Goal: Check status: Check status

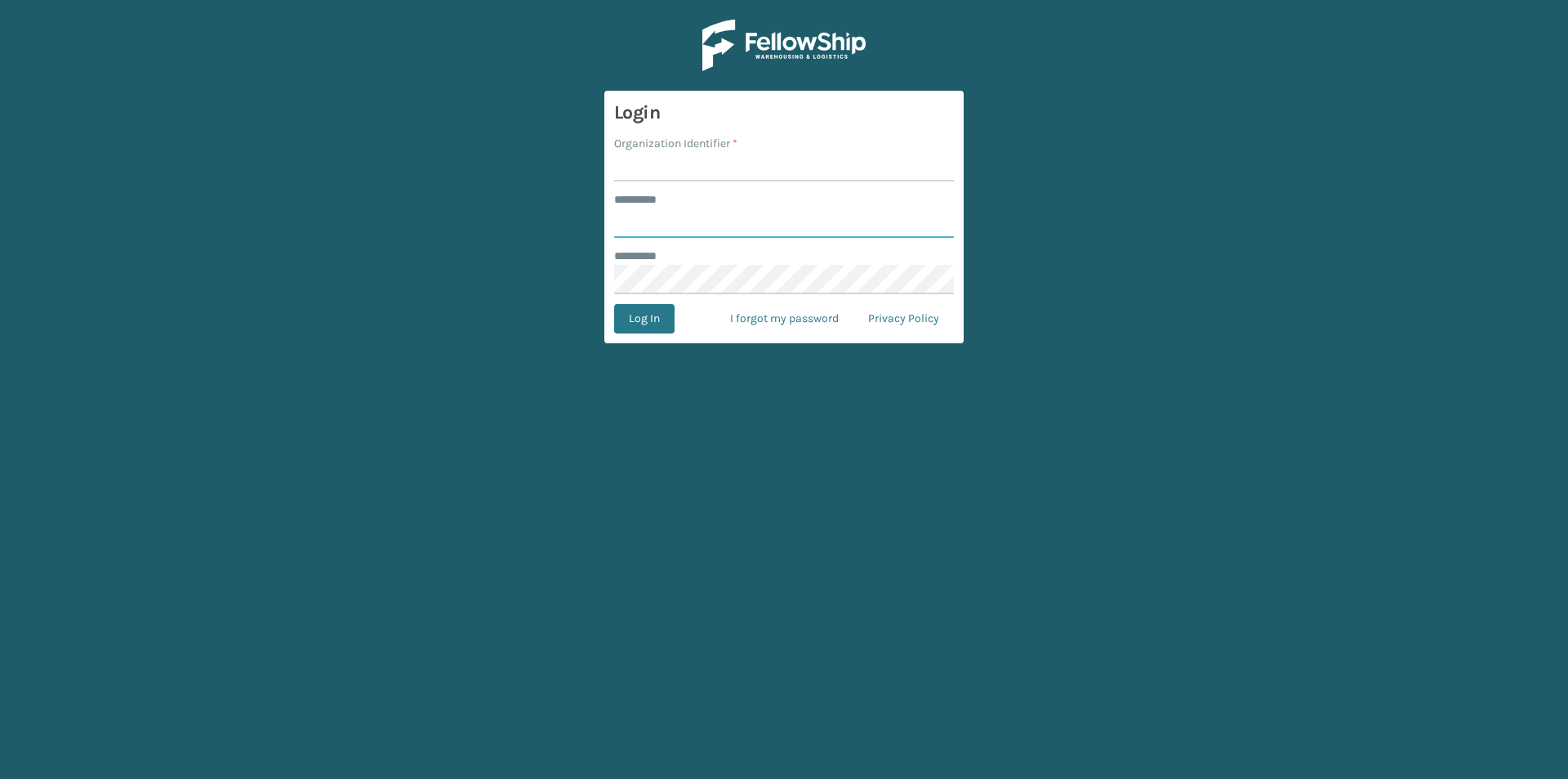
type input "*****"
click at [808, 164] on input "Organization Identifier *" at bounding box center [784, 166] width 340 height 29
type input "LifeStyle"
click at [647, 318] on button "Log In" at bounding box center [644, 318] width 60 height 29
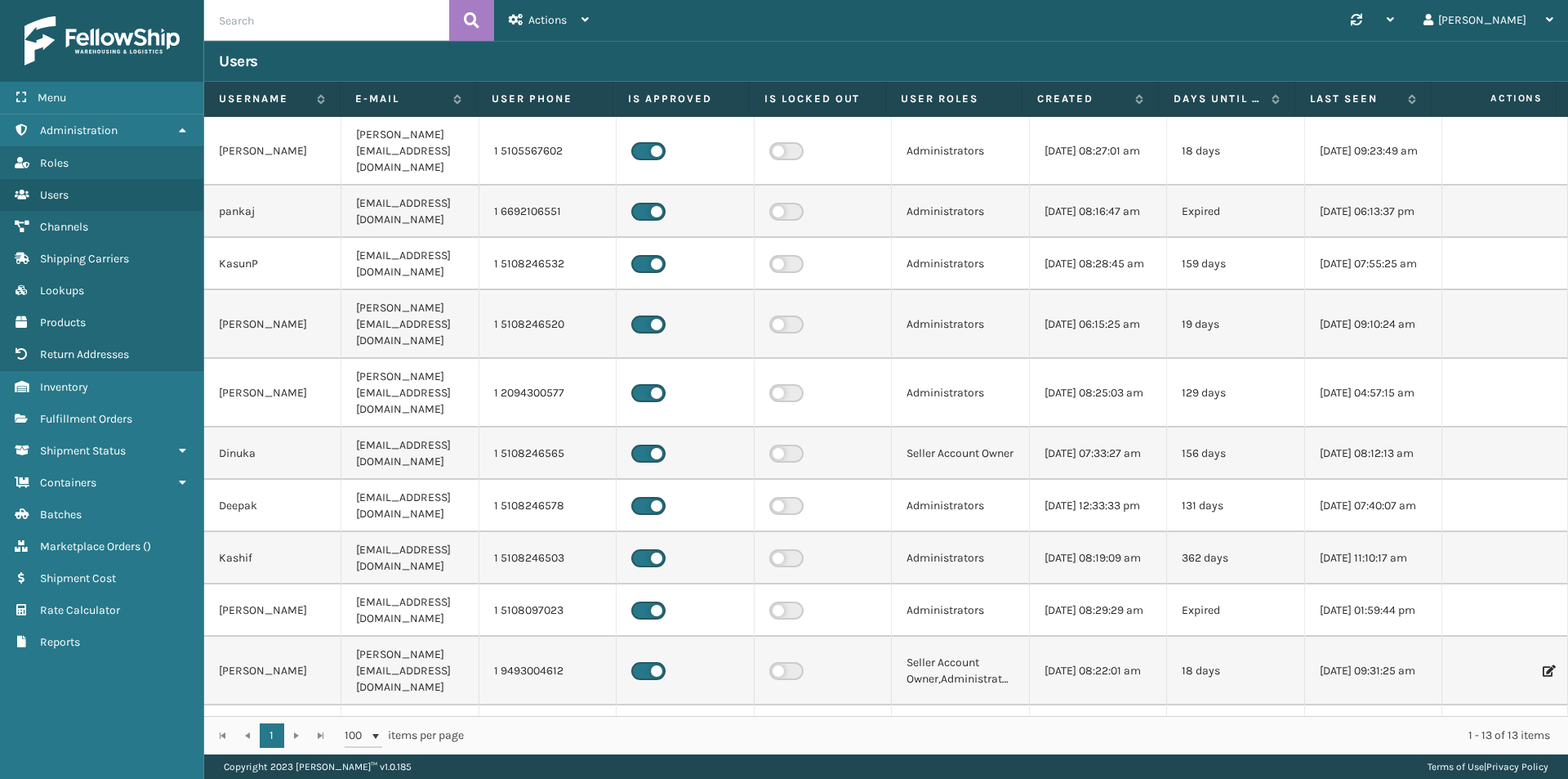
click at [323, 12] on input "text" at bounding box center [327, 20] width 245 height 41
click at [104, 428] on link "Fulfillment Orders" at bounding box center [102, 418] width 203 height 32
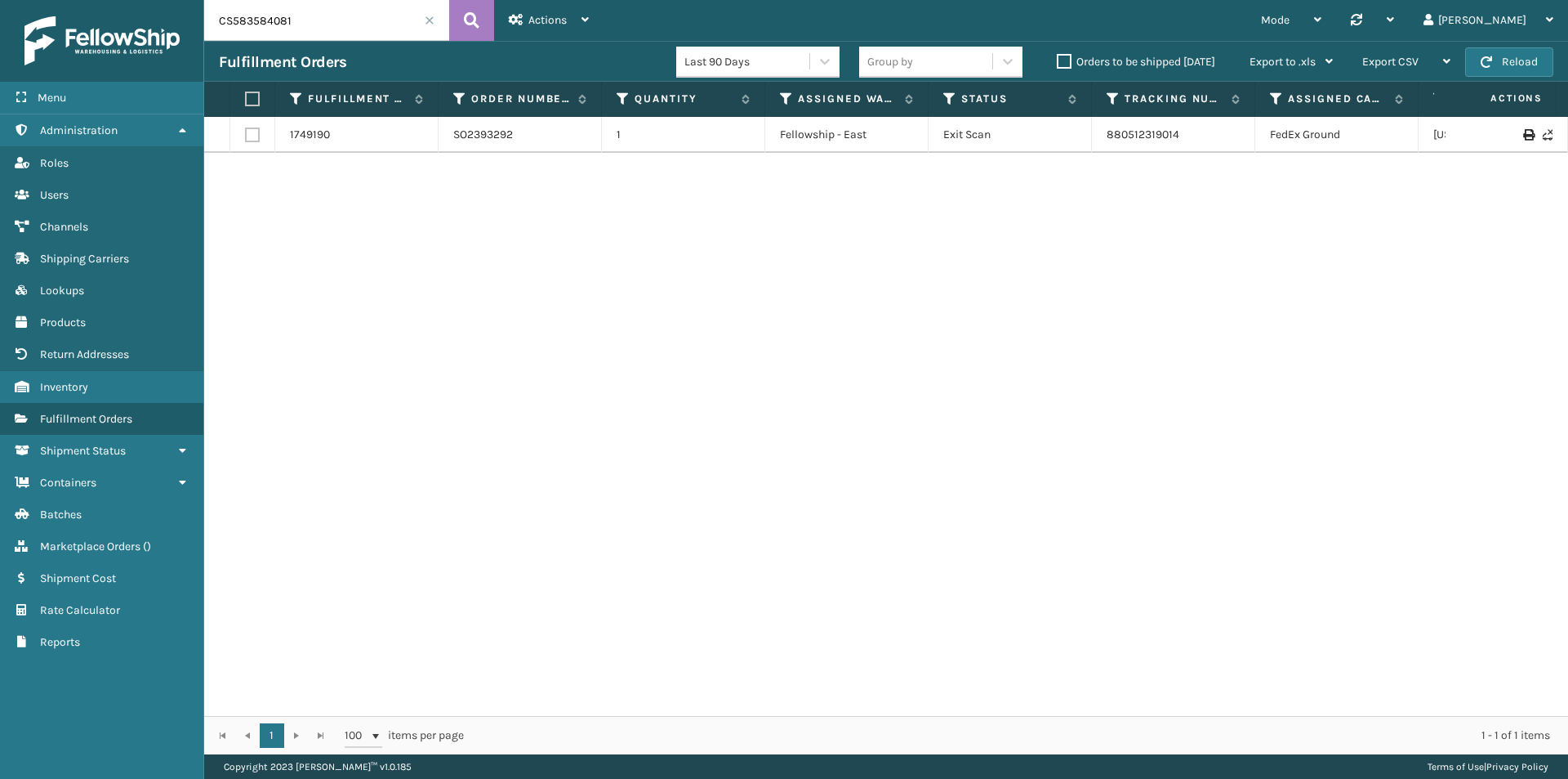
click at [311, 19] on input "CS583584081" at bounding box center [327, 20] width 245 height 41
click at [311, 20] on input "CS583584081" at bounding box center [327, 20] width 245 height 41
click at [317, 16] on input "CS583584081" at bounding box center [327, 20] width 245 height 41
paste input "SO2432844"
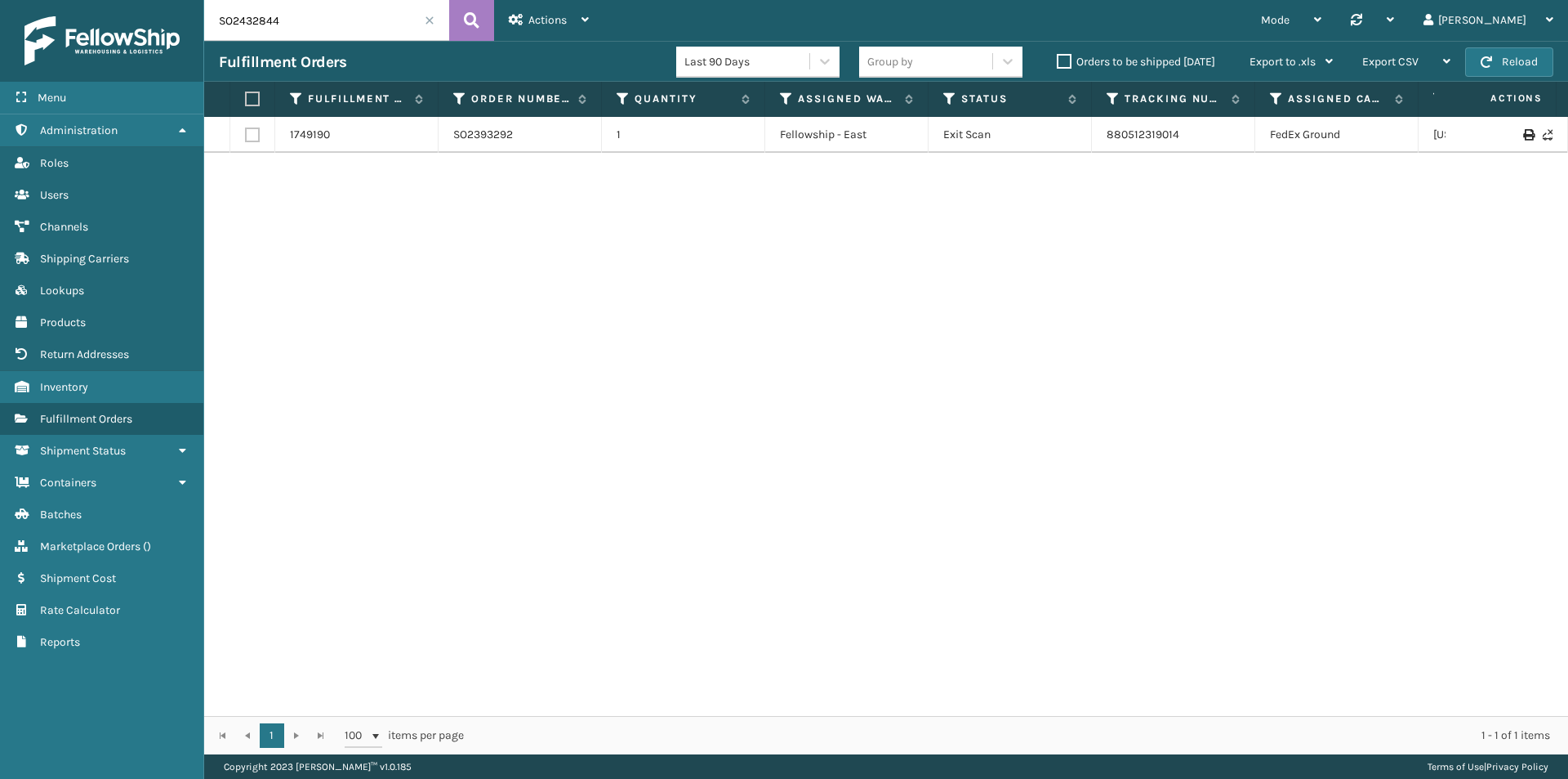
type input "SO2432844"
click at [480, 143] on link "SO2432844" at bounding box center [484, 142] width 60 height 16
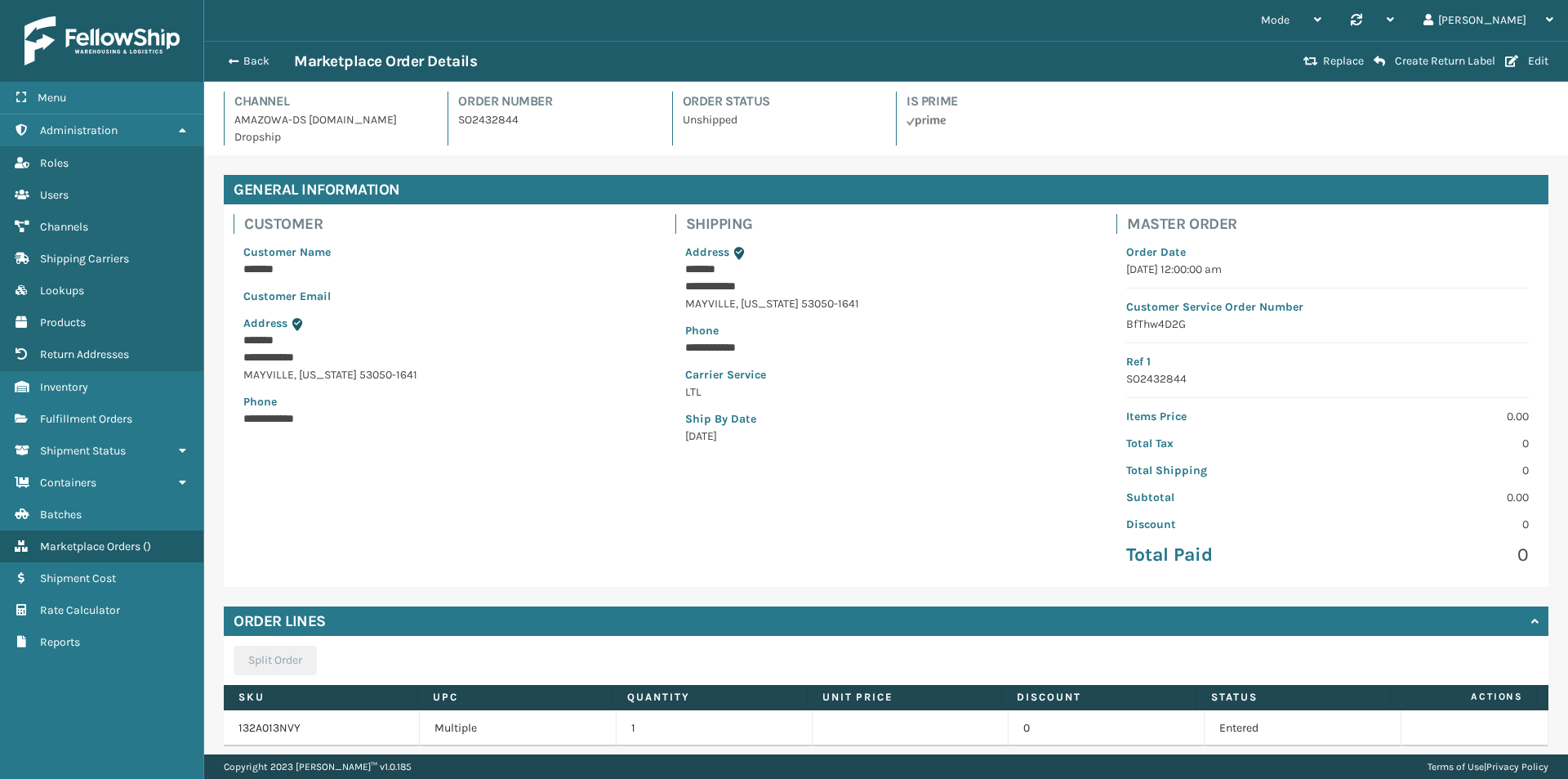
scroll to position [109, 0]
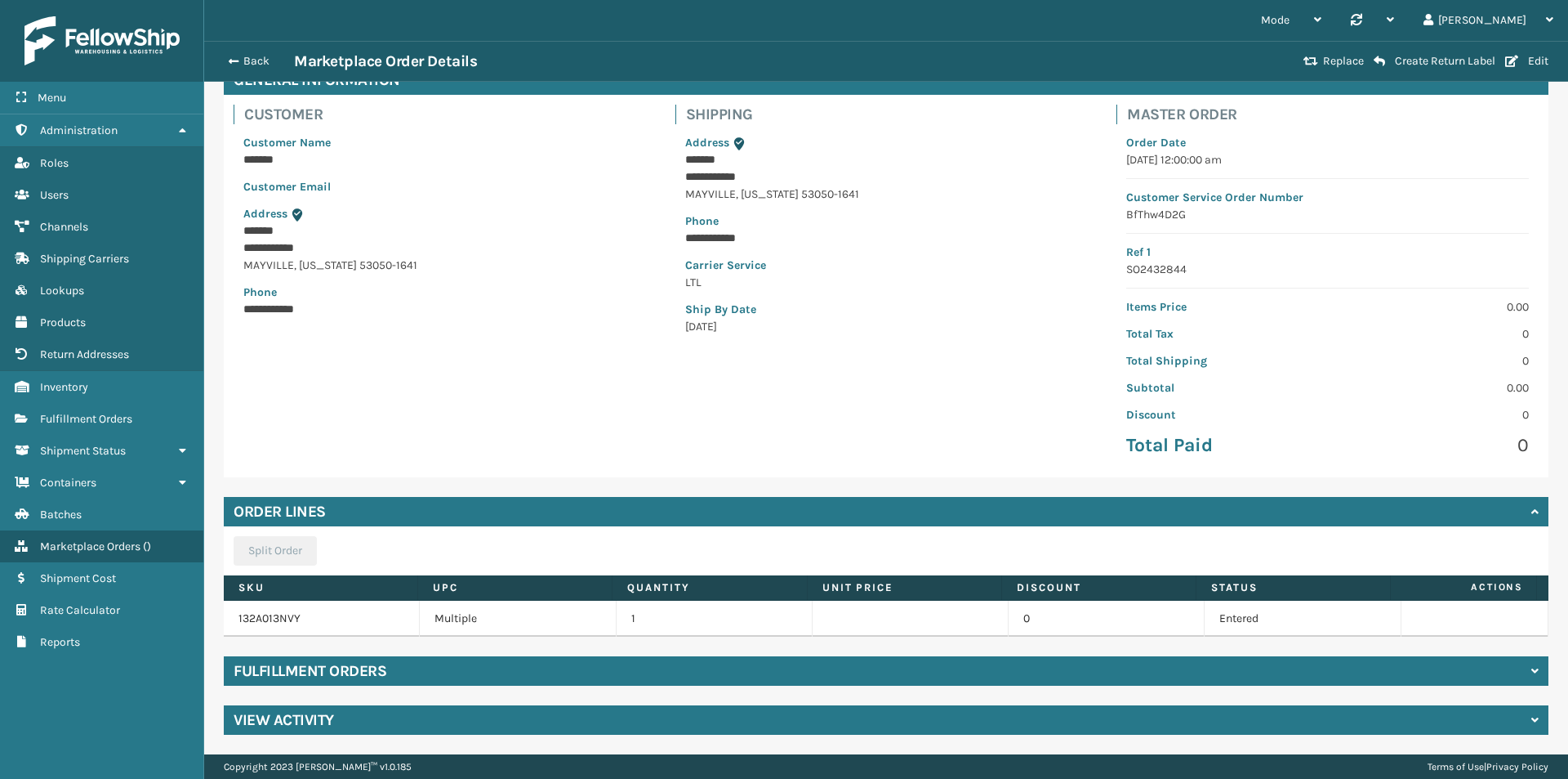
click at [286, 727] on h4 "View Activity" at bounding box center [284, 719] width 101 height 19
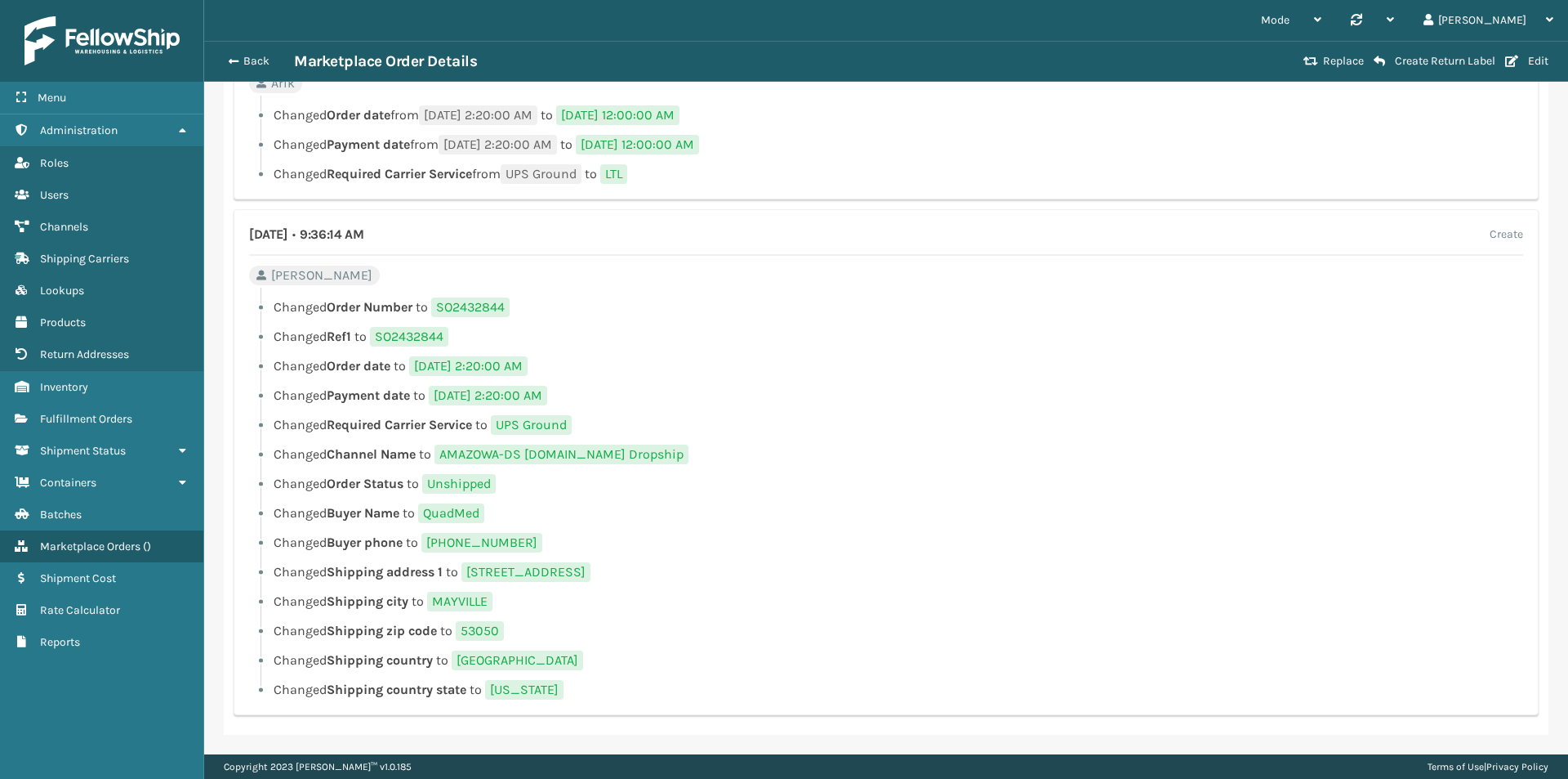
scroll to position [673, 0]
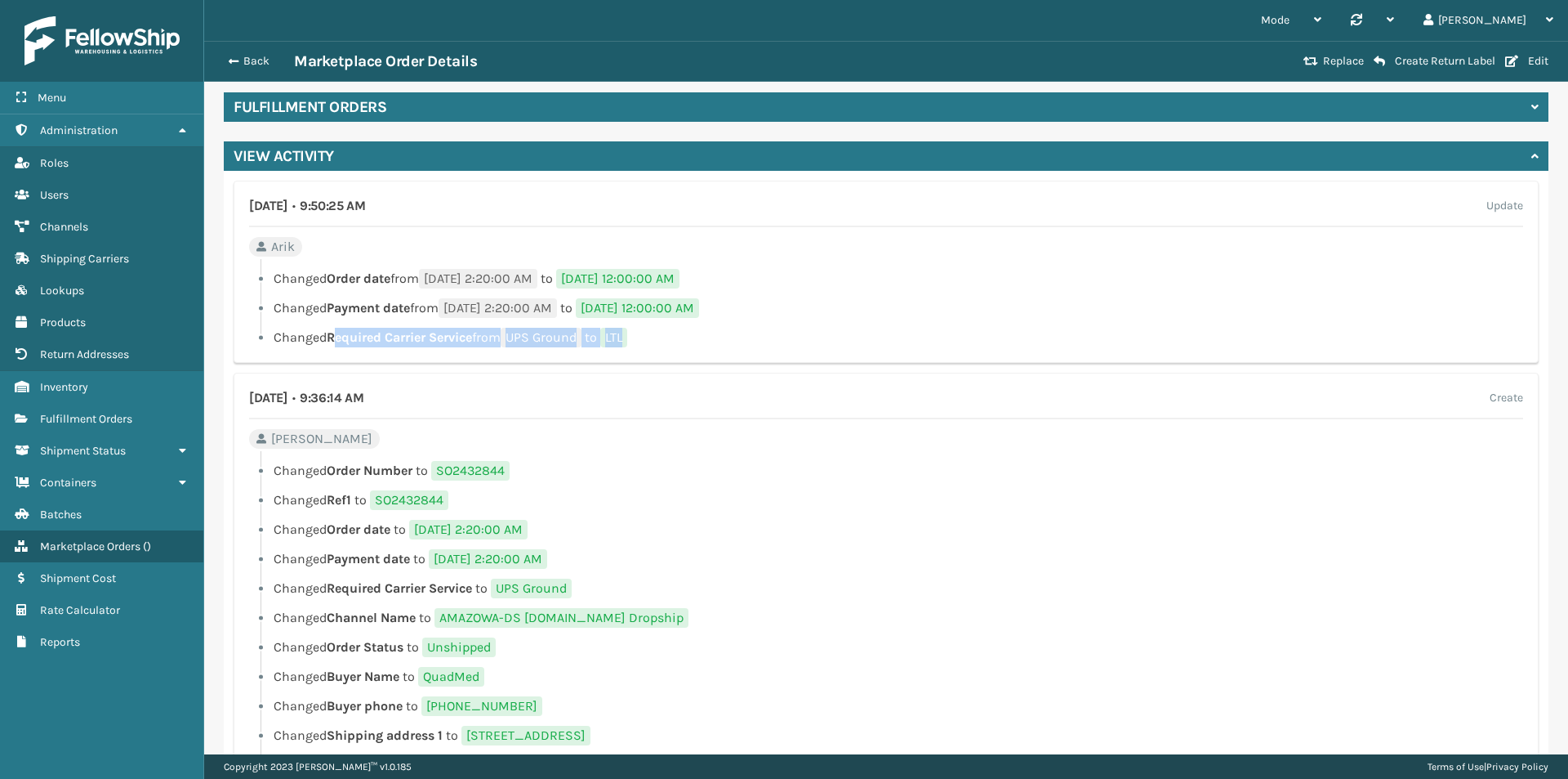
drag, startPoint x: 341, startPoint y: 342, endPoint x: 682, endPoint y: 339, distance: 341.0
click at [682, 339] on li "Changed Required Carrier Service from UPS Ground to LTL" at bounding box center [886, 337] width 1274 height 19
drag, startPoint x: 682, startPoint y: 339, endPoint x: 295, endPoint y: 340, distance: 387.0
click at [295, 340] on li "Changed Required Carrier Service from UPS Ground to LTL" at bounding box center [886, 337] width 1274 height 19
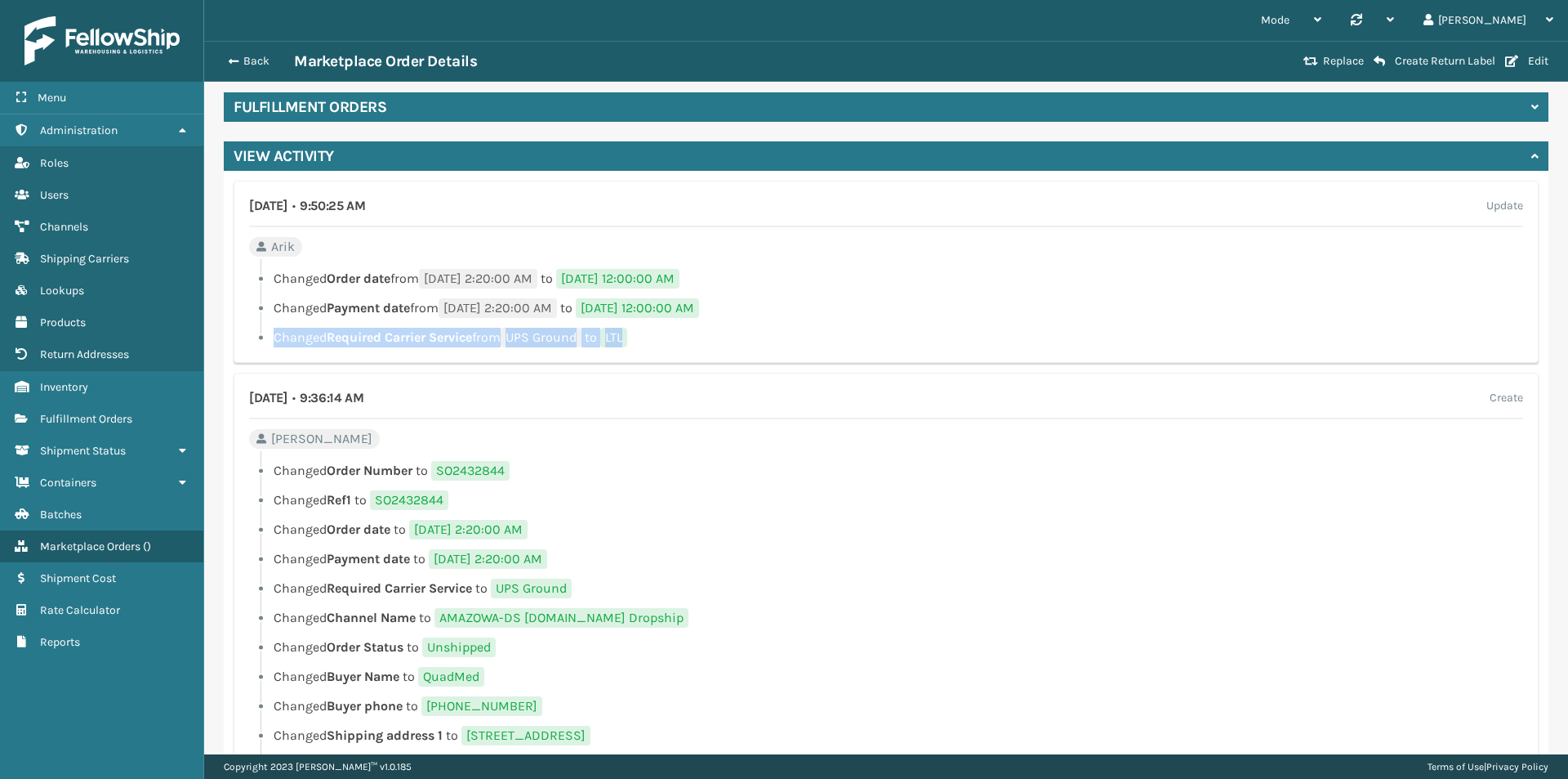
click at [295, 340] on li "Changed Required Carrier Service from UPS Ground to LTL" at bounding box center [886, 337] width 1274 height 19
drag, startPoint x: 295, startPoint y: 339, endPoint x: 764, endPoint y: 330, distance: 469.1
click at [764, 330] on li "Changed Required Carrier Service from UPS Ground to LTL" at bounding box center [886, 337] width 1274 height 19
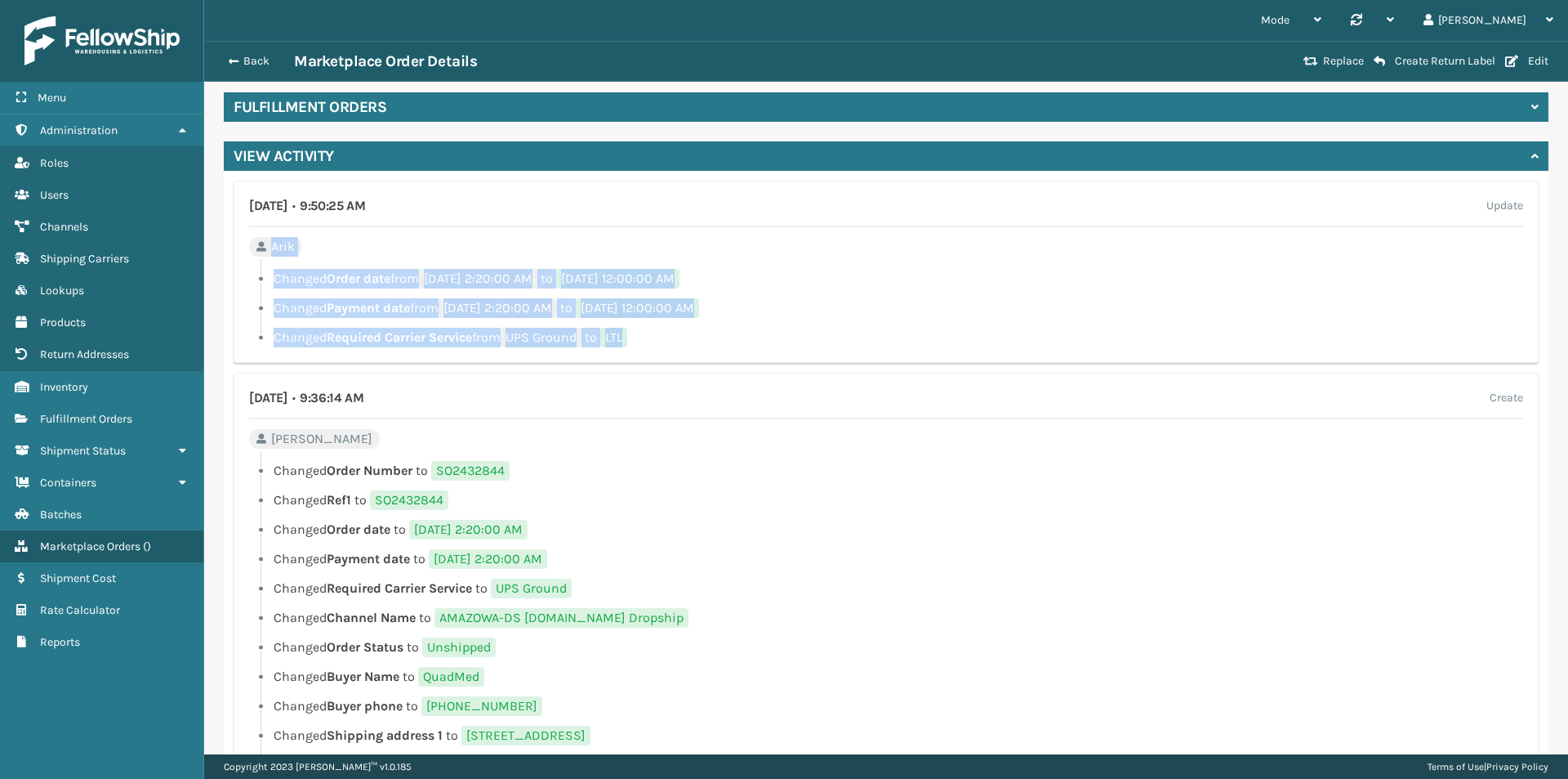
drag, startPoint x: 286, startPoint y: 249, endPoint x: 737, endPoint y: 326, distance: 457.5
click at [737, 326] on div "[DATE] • 9:50:25 AM Update Arik Changed Order date from [DATE] 2:20:00 AM to [D…" at bounding box center [886, 271] width 1305 height 182
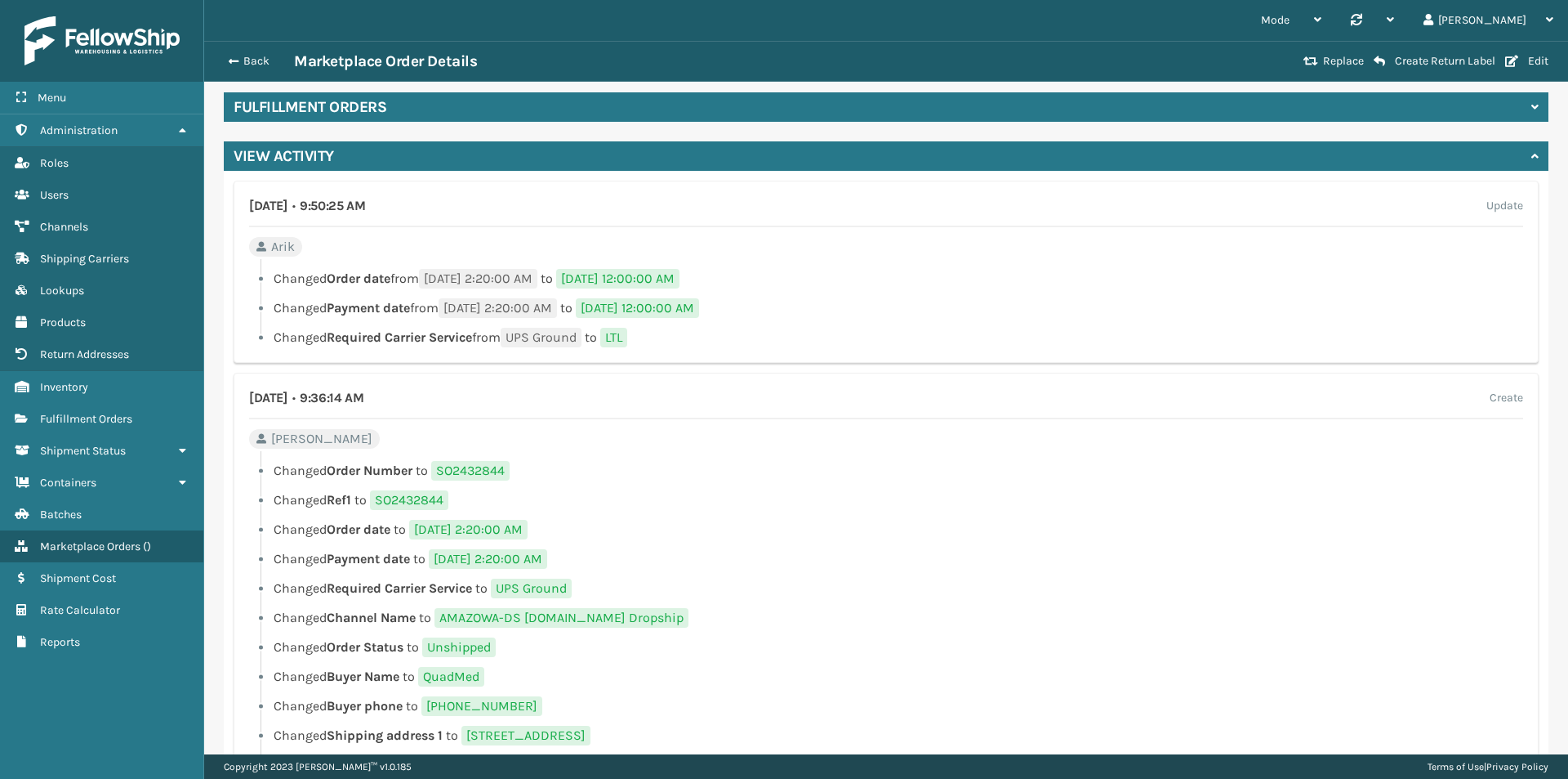
click at [511, 373] on div "[DATE] • 9:36:14 AM Create [PERSON_NAME] Changed Order Number to SO2432844 Chan…" at bounding box center [886, 625] width 1305 height 506
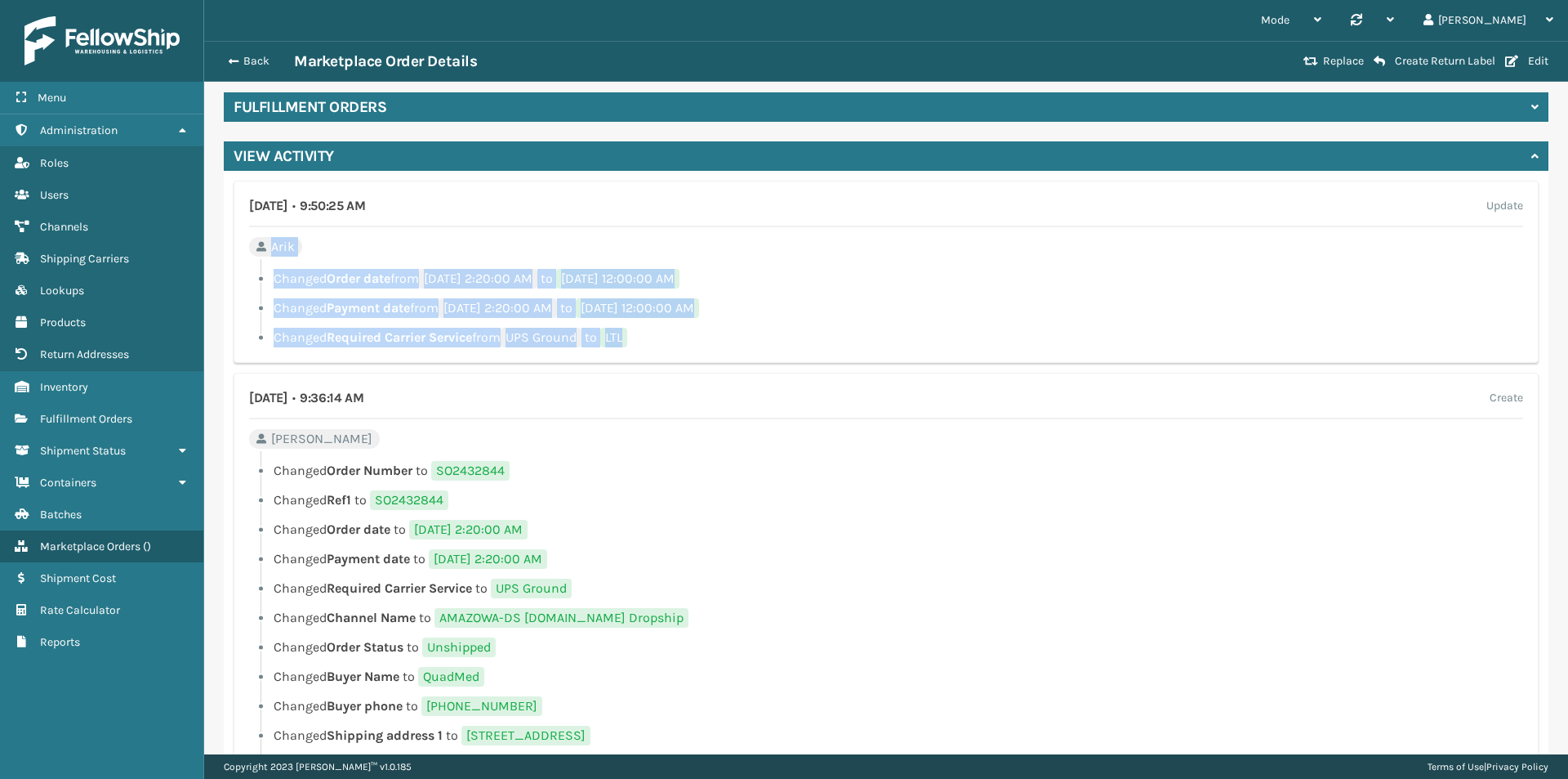
drag, startPoint x: 736, startPoint y: 338, endPoint x: 245, endPoint y: 253, distance: 498.3
click at [245, 253] on div "[DATE] • 9:50:25 AM Update Arik Changed Order date from [DATE] 2:20:00 AM to [D…" at bounding box center [886, 271] width 1305 height 182
click at [311, 262] on div at bounding box center [891, 264] width 1262 height 10
drag, startPoint x: 276, startPoint y: 271, endPoint x: 772, endPoint y: 365, distance: 504.8
click at [772, 365] on div "[DATE] • 9:50:25 AM Update Arik Changed Order date from [DATE] 2:20:00 AM to [D…" at bounding box center [885, 534] width 1324 height 727
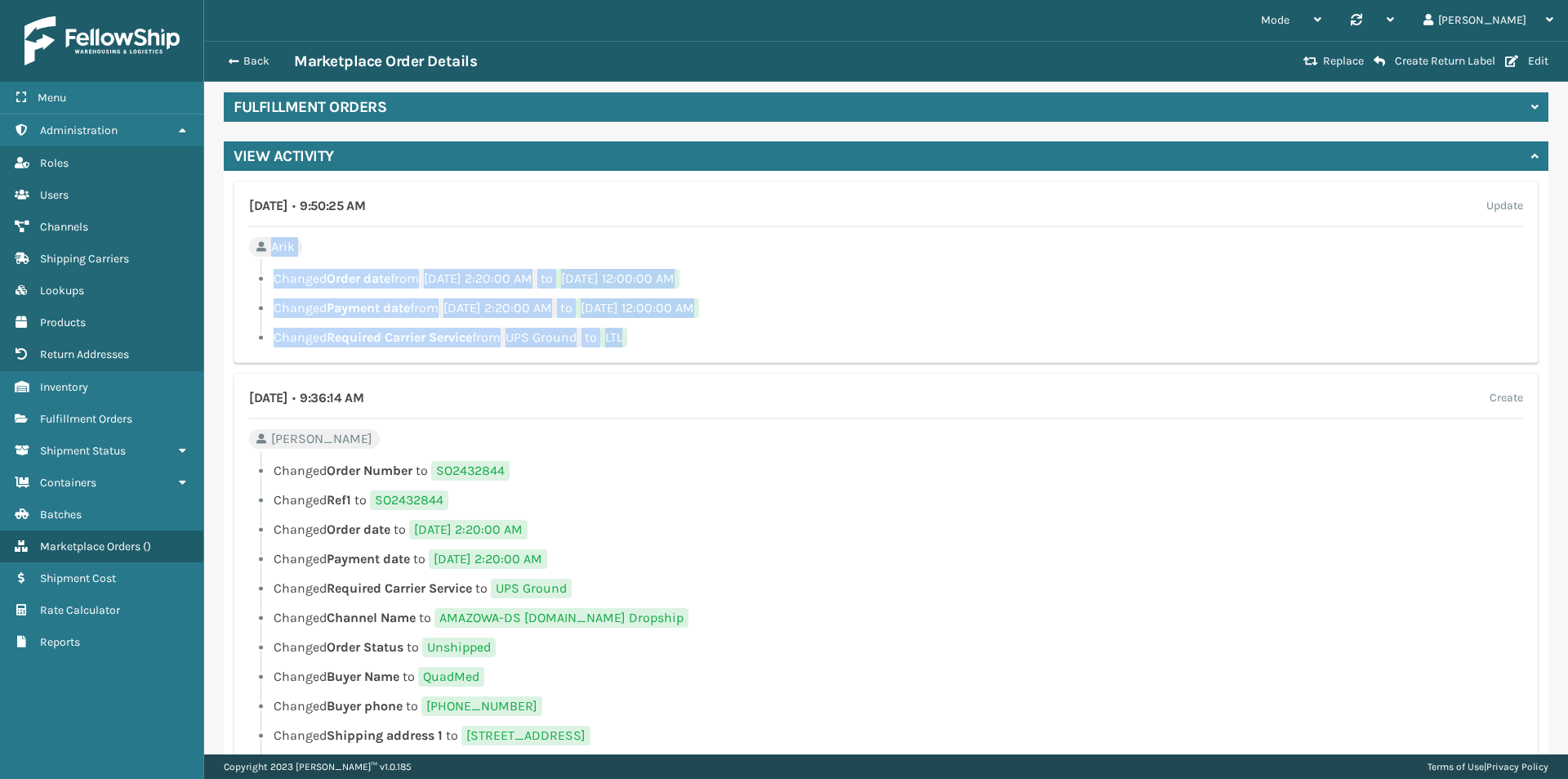
click at [772, 365] on div "[DATE] • 9:50:25 AM Update Arik Changed Order date from [DATE] 2:20:00 AM to [D…" at bounding box center [885, 534] width 1324 height 727
drag, startPoint x: 753, startPoint y: 336, endPoint x: 279, endPoint y: 272, distance: 478.3
click at [279, 272] on ul "Changed Order date from [DATE] 2:20:00 AM to [DATE] 12:00:00 AM Changed Payment…" at bounding box center [886, 308] width 1274 height 78
drag, startPoint x: 275, startPoint y: 279, endPoint x: 855, endPoint y: 345, distance: 583.7
click at [855, 345] on ul "Changed Order date from [DATE] 2:20:00 AM to [DATE] 12:00:00 AM Changed Payment…" at bounding box center [886, 308] width 1274 height 78
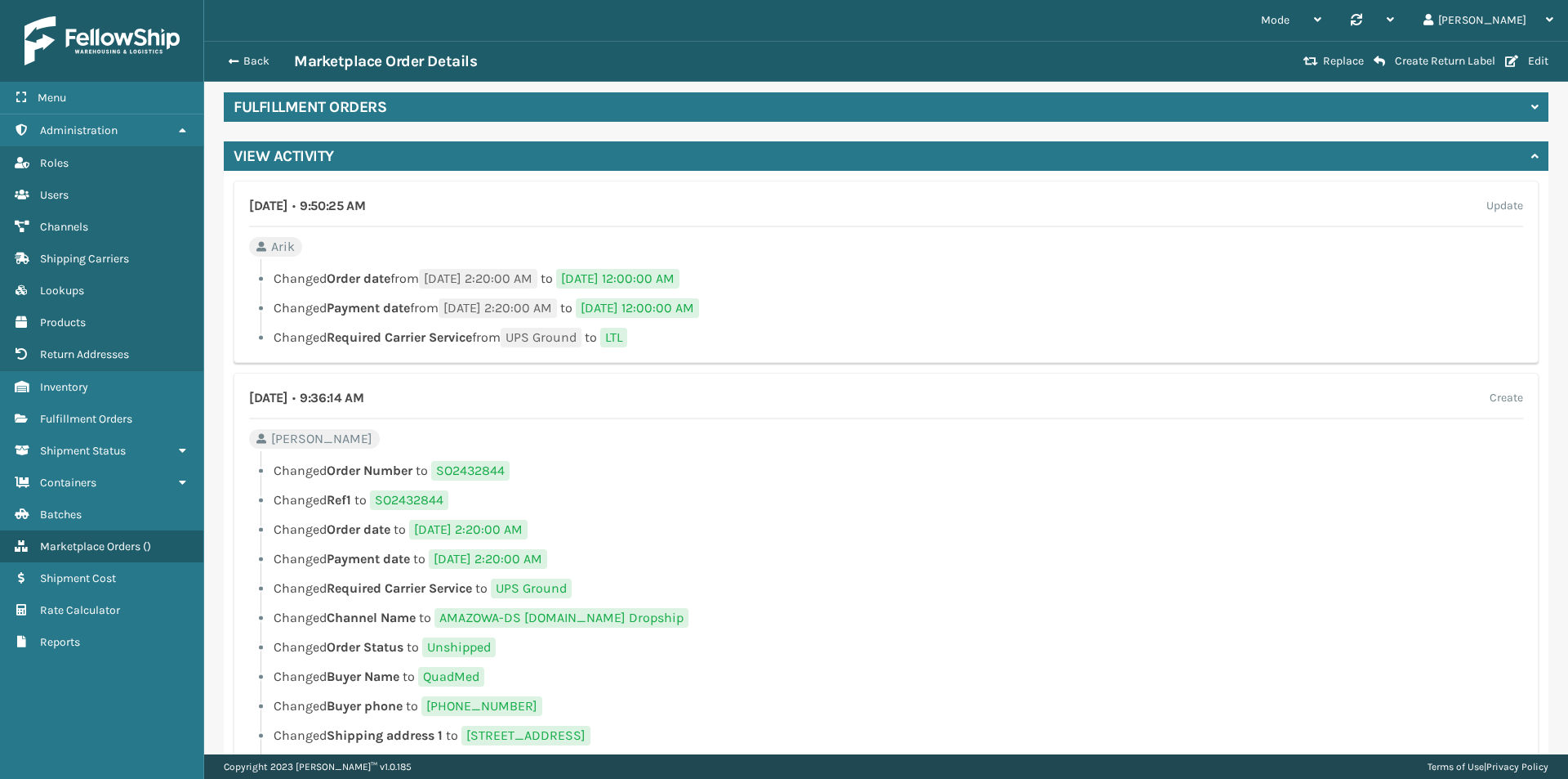
click at [855, 345] on li "Changed Required Carrier Service from UPS Ground to LTL" at bounding box center [886, 337] width 1274 height 19
click at [284, 250] on span "Arik" at bounding box center [283, 246] width 24 height 19
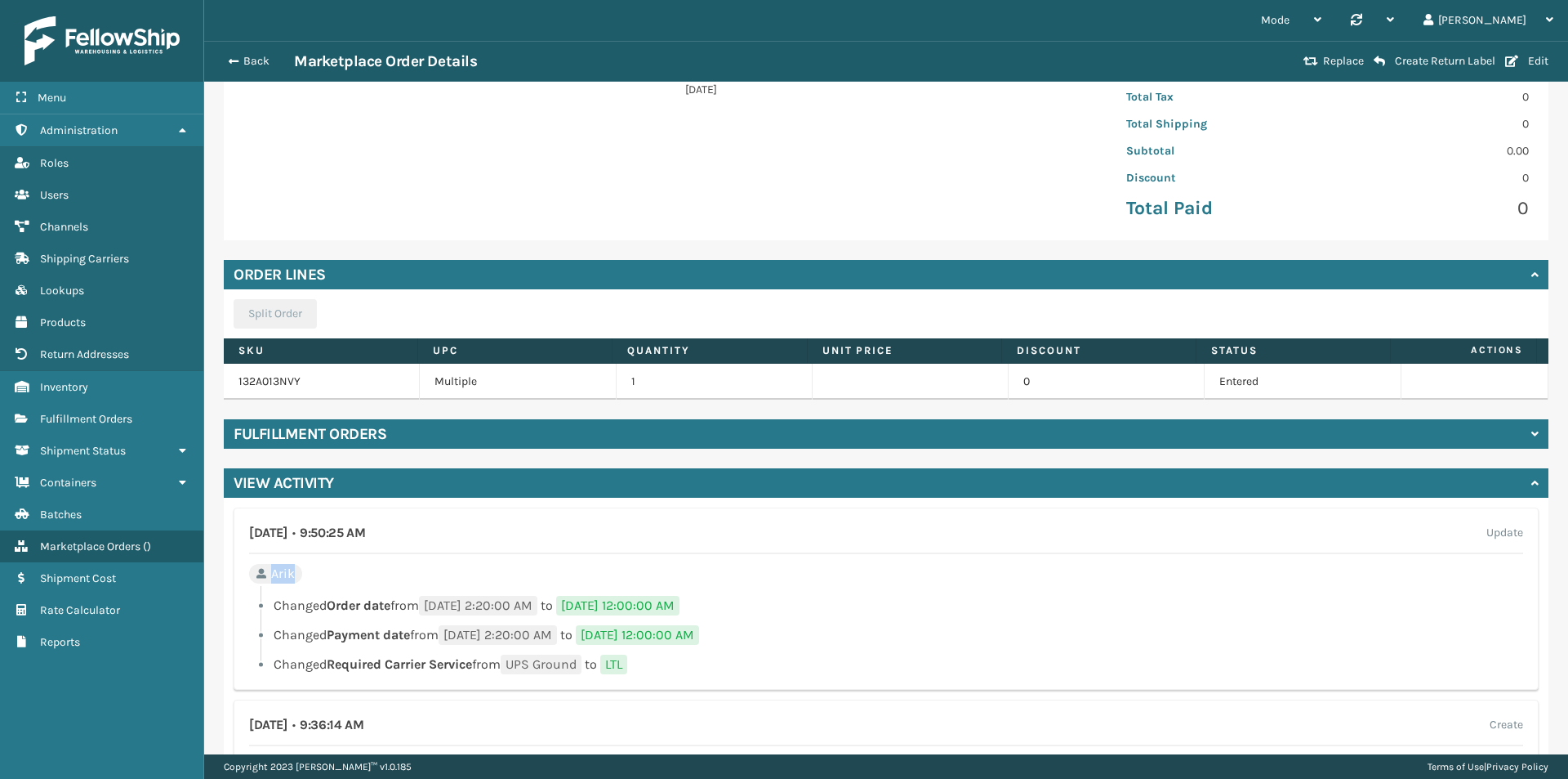
scroll to position [592, 0]
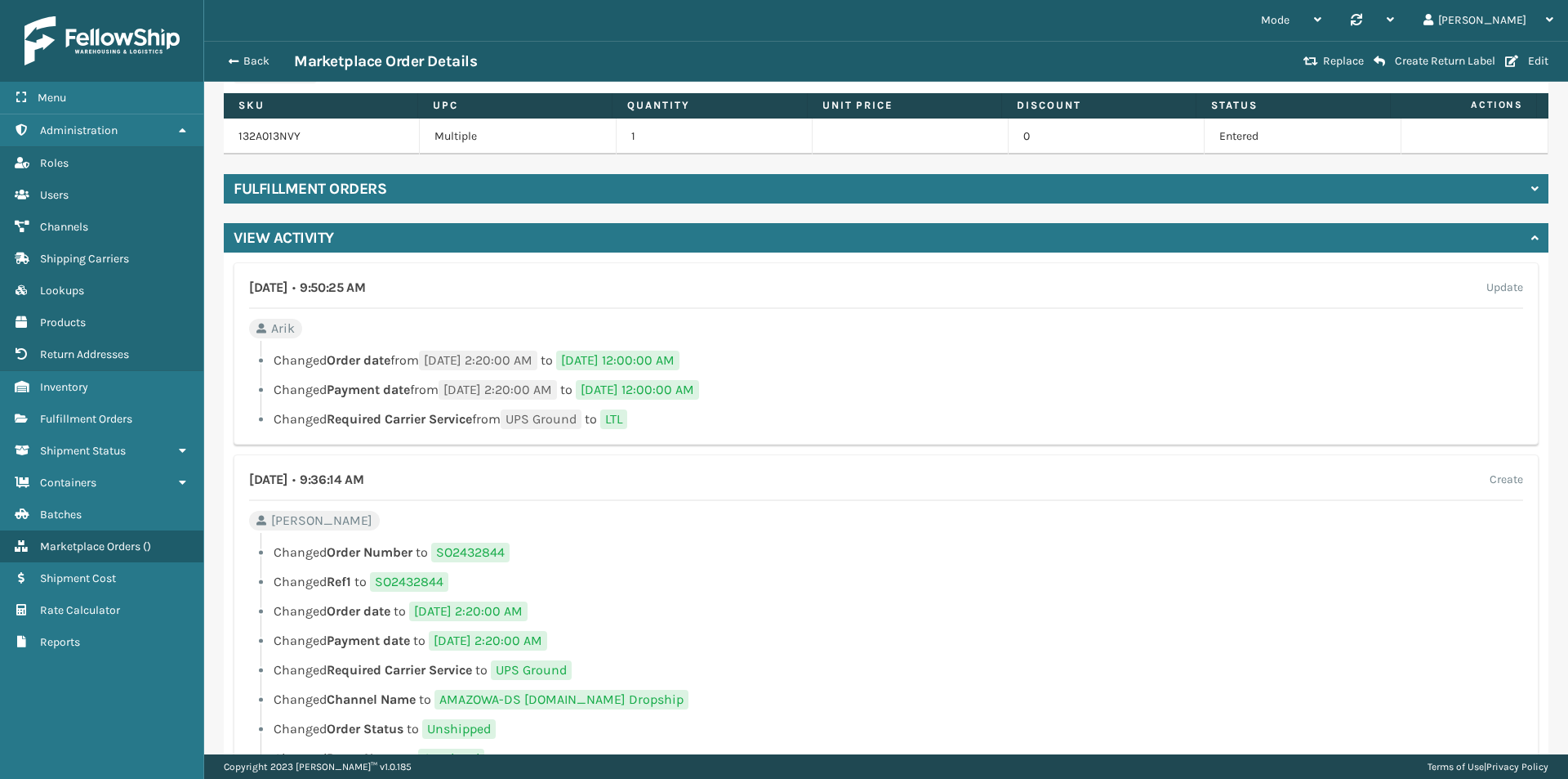
click at [890, 394] on li "Changed Payment date from [DATE] 2:20:00 AM to [DATE] 12:00:00 AM" at bounding box center [886, 389] width 1274 height 19
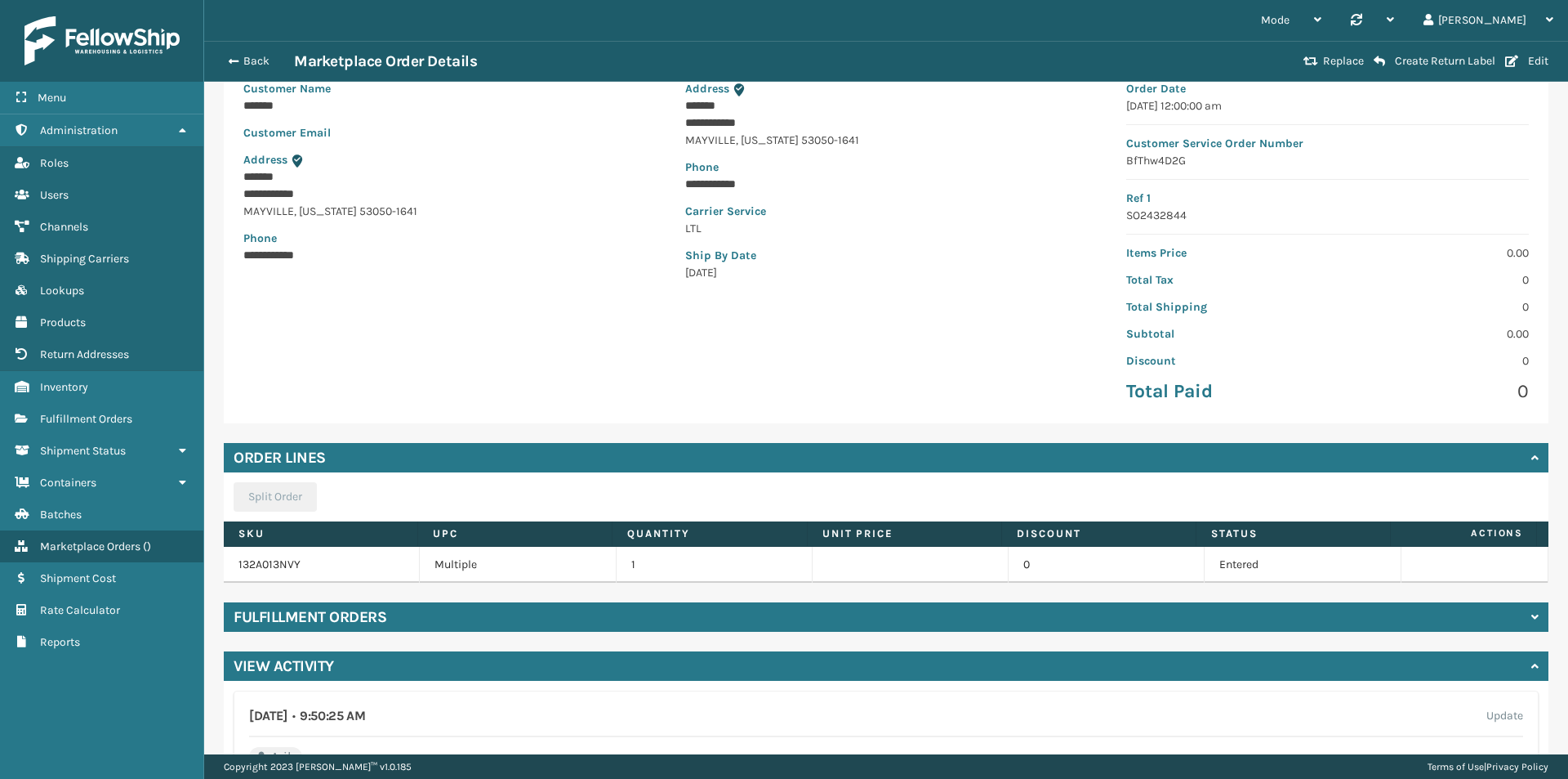
scroll to position [0, 0]
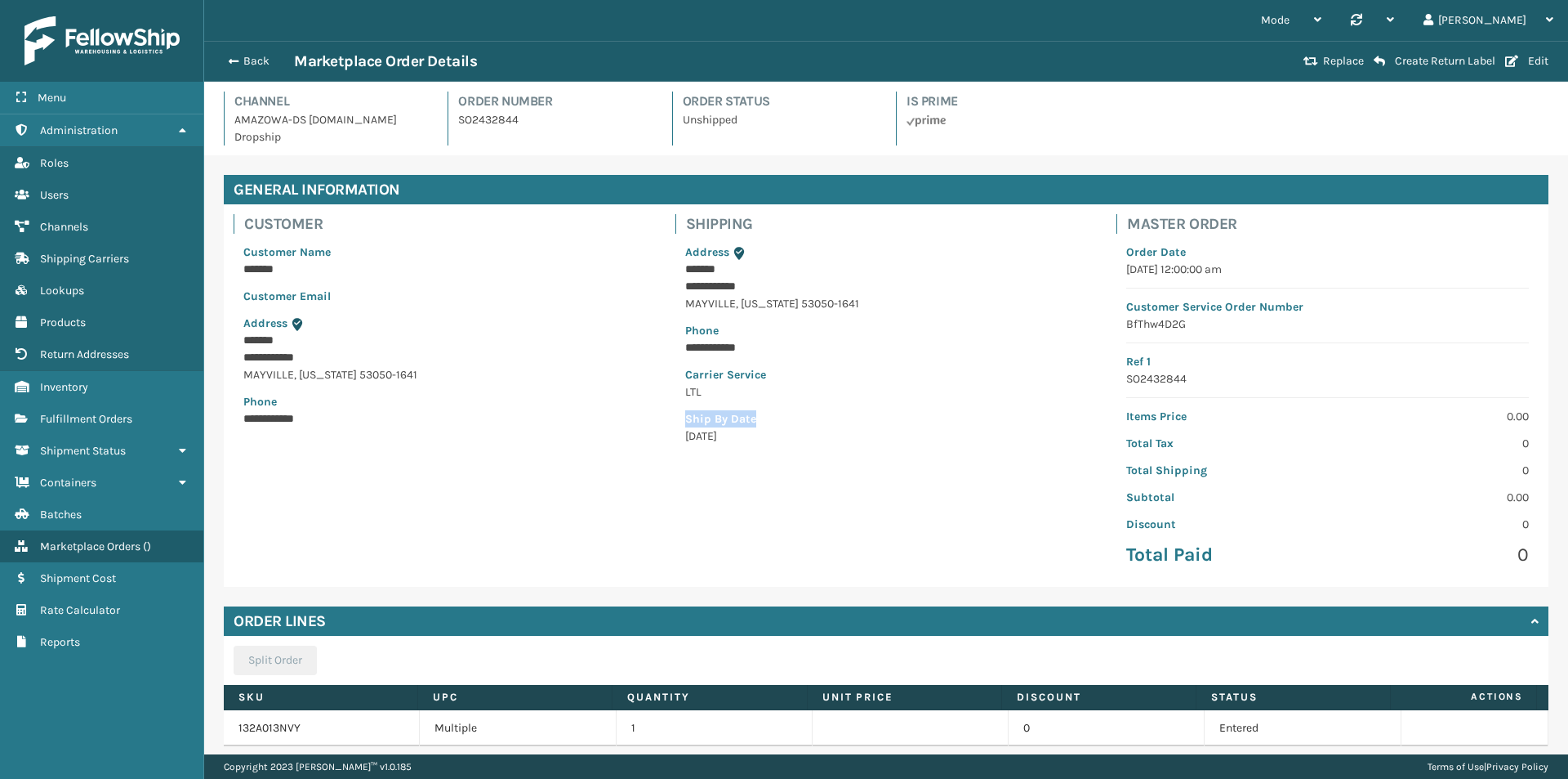
drag, startPoint x: 791, startPoint y: 425, endPoint x: 737, endPoint y: 394, distance: 62.3
click at [737, 394] on div "**********" at bounding box center [886, 344] width 422 height 221
click at [737, 394] on p "LTL" at bounding box center [886, 392] width 402 height 17
drag, startPoint x: 768, startPoint y: 443, endPoint x: 672, endPoint y: 379, distance: 115.4
click at [675, 379] on div "**********" at bounding box center [886, 344] width 422 height 221
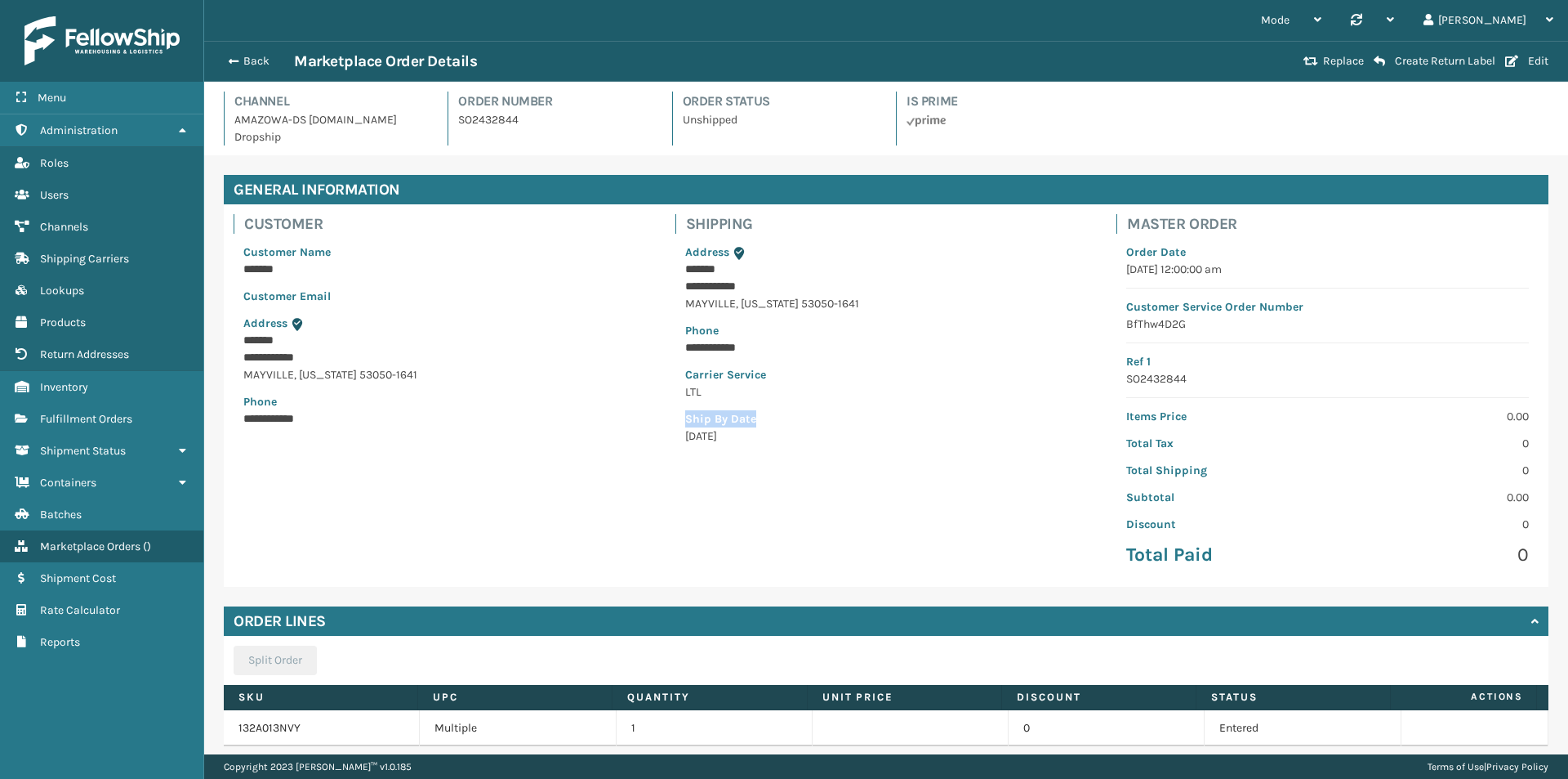
click at [794, 392] on p "LTL" at bounding box center [886, 392] width 402 height 17
drag, startPoint x: 800, startPoint y: 417, endPoint x: 695, endPoint y: 372, distance: 114.2
click at [695, 372] on div "**********" at bounding box center [886, 344] width 422 height 221
drag, startPoint x: 759, startPoint y: 437, endPoint x: 670, endPoint y: 371, distance: 110.8
click at [675, 371] on div "**********" at bounding box center [886, 344] width 422 height 221
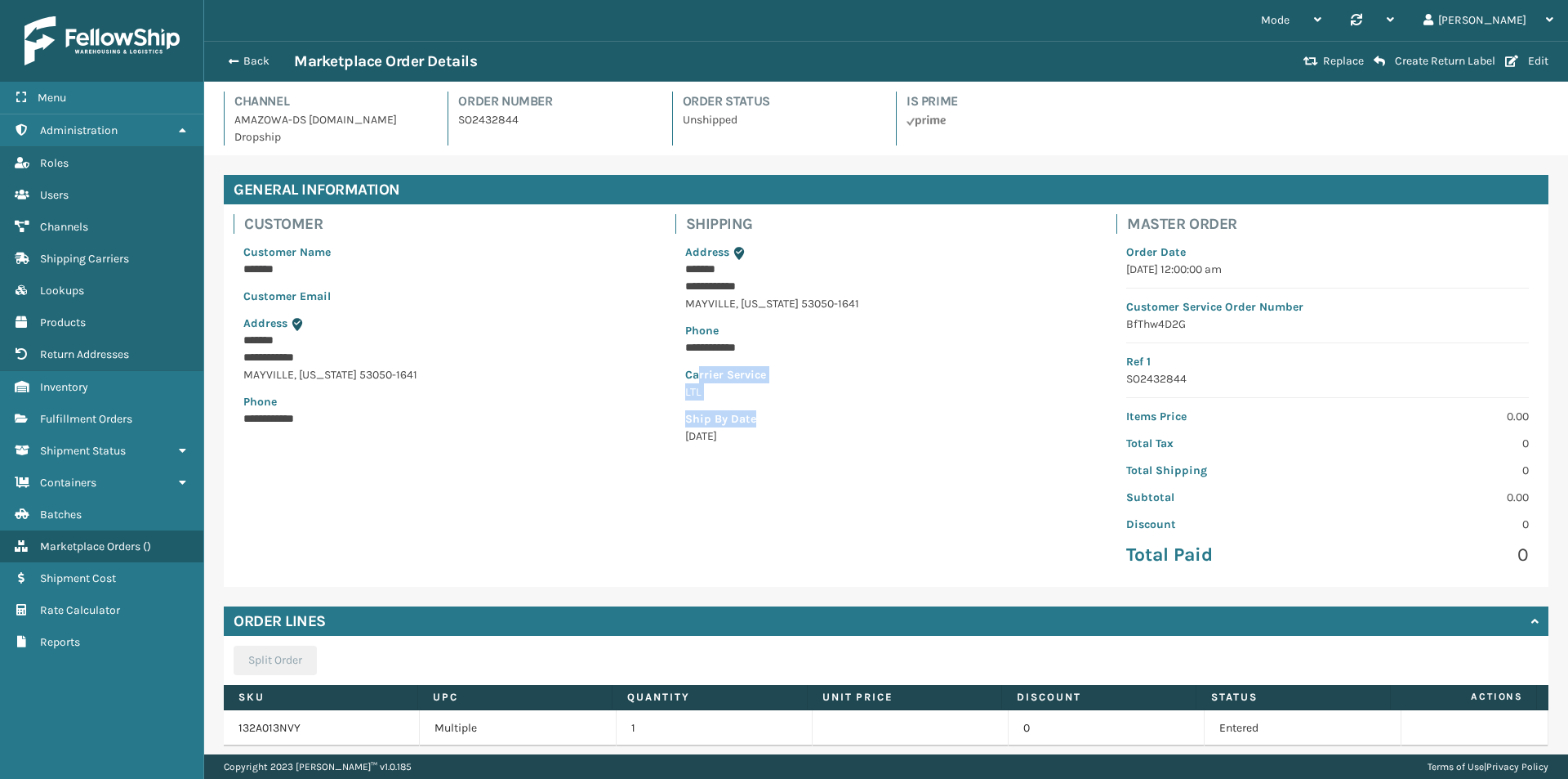
scroll to position [572, 0]
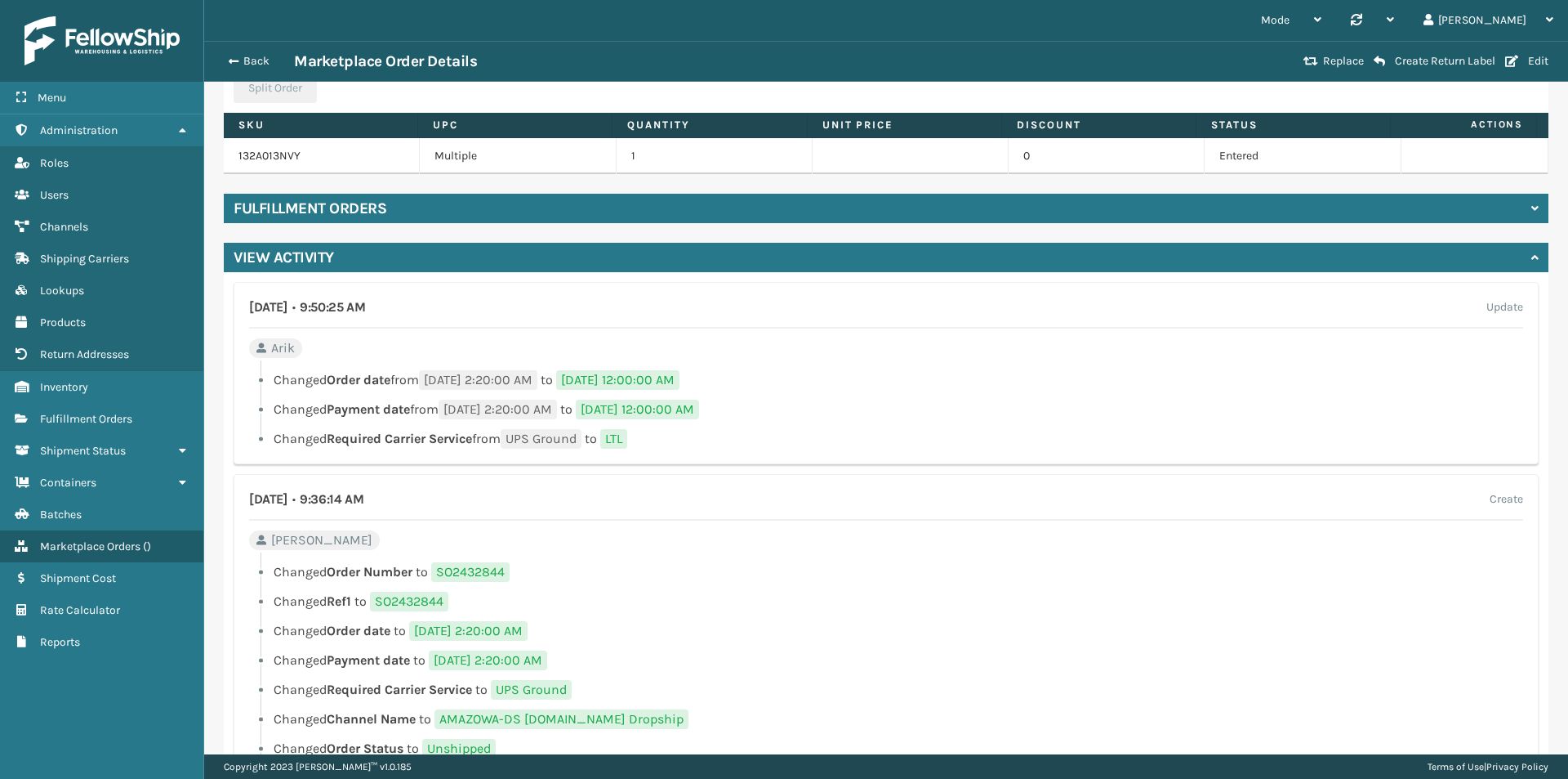
click at [680, 355] on div "[DATE] • 9:50:25 AM Update Arik Changed Order date from [DATE] 2:20:00 AM to [D…" at bounding box center [886, 372] width 1305 height 182
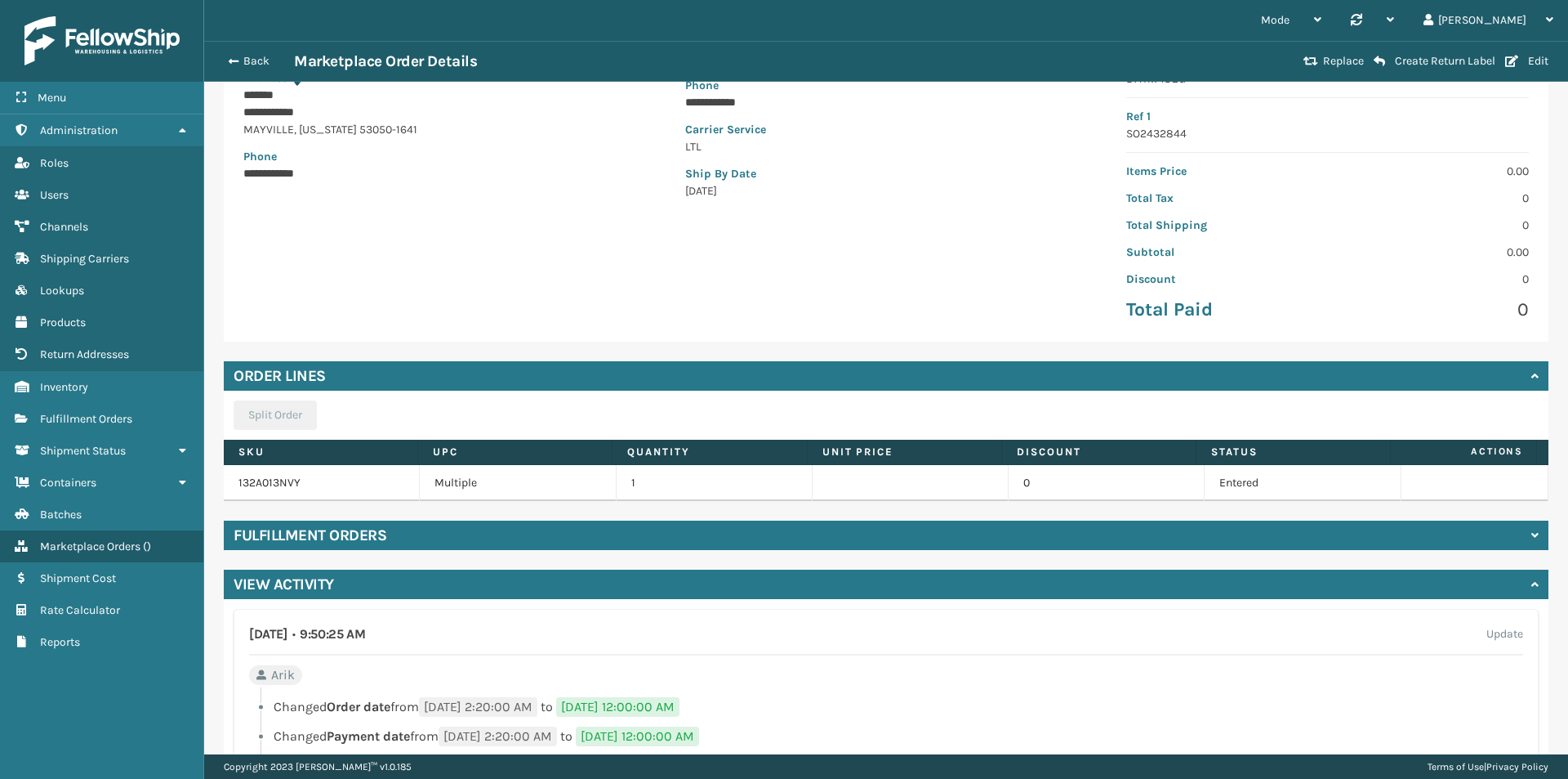
scroll to position [0, 0]
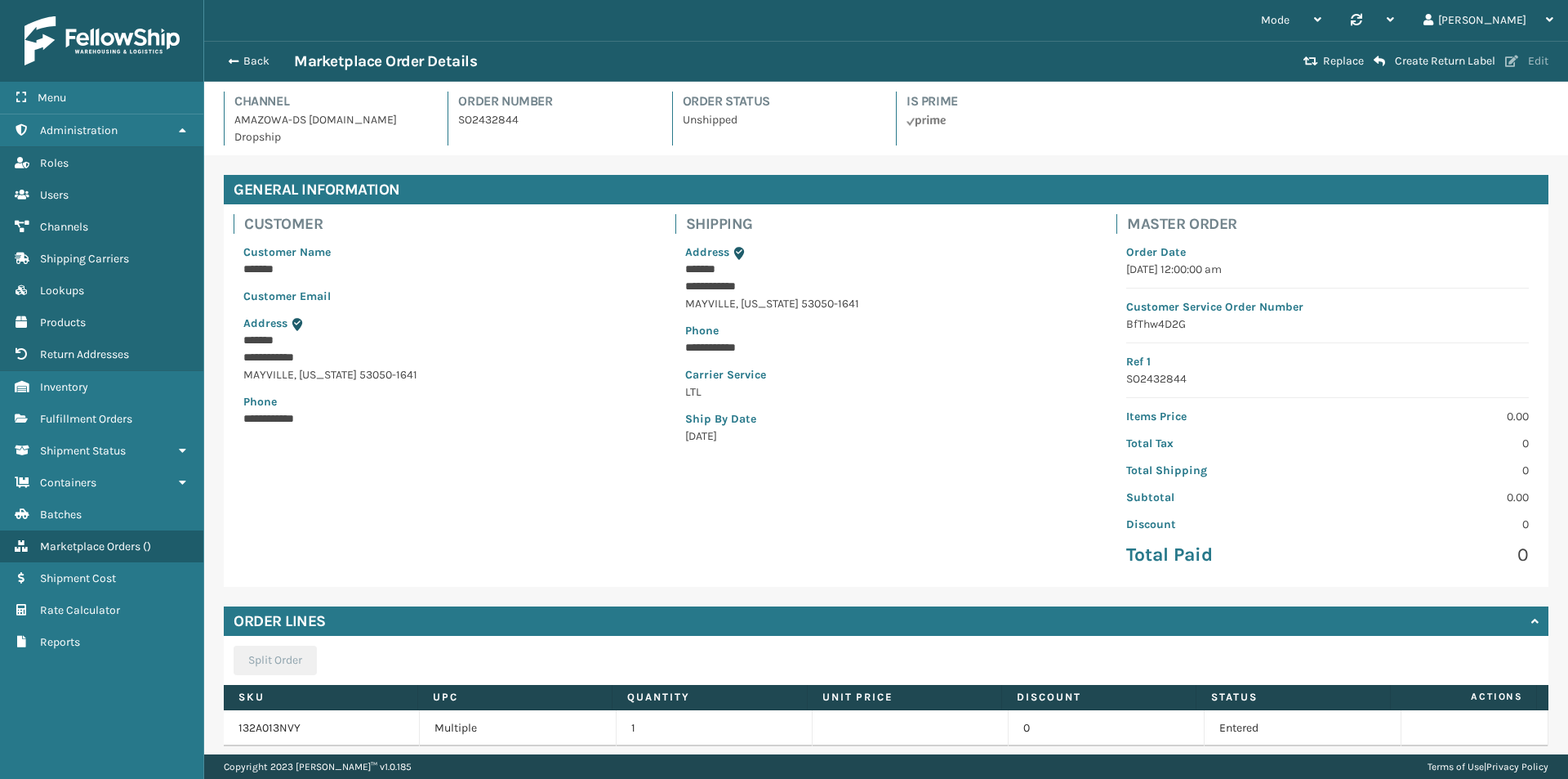
click at [1521, 57] on button "Edit" at bounding box center [1526, 61] width 53 height 15
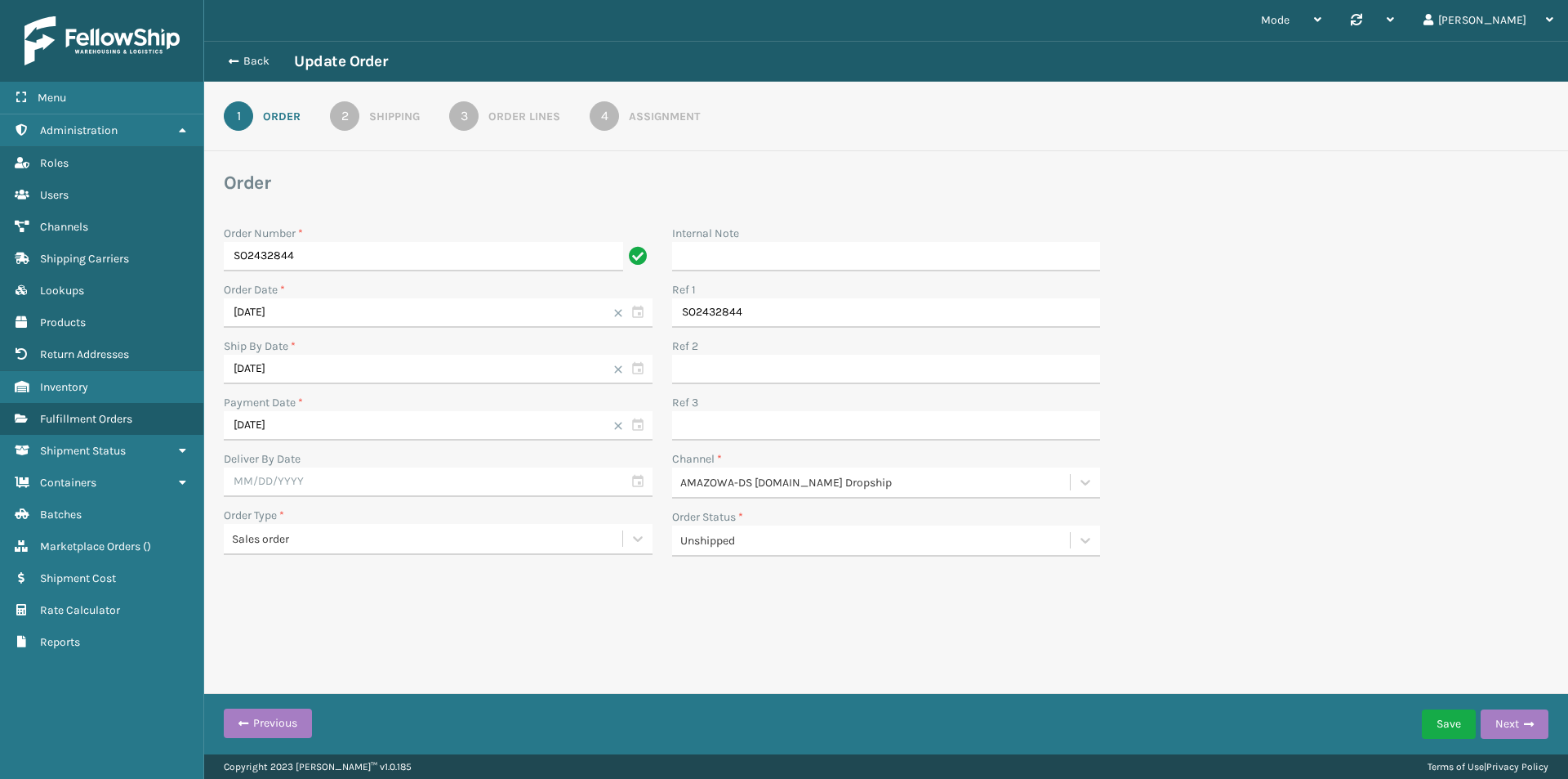
click at [380, 122] on div "Shipping" at bounding box center [395, 116] width 50 height 17
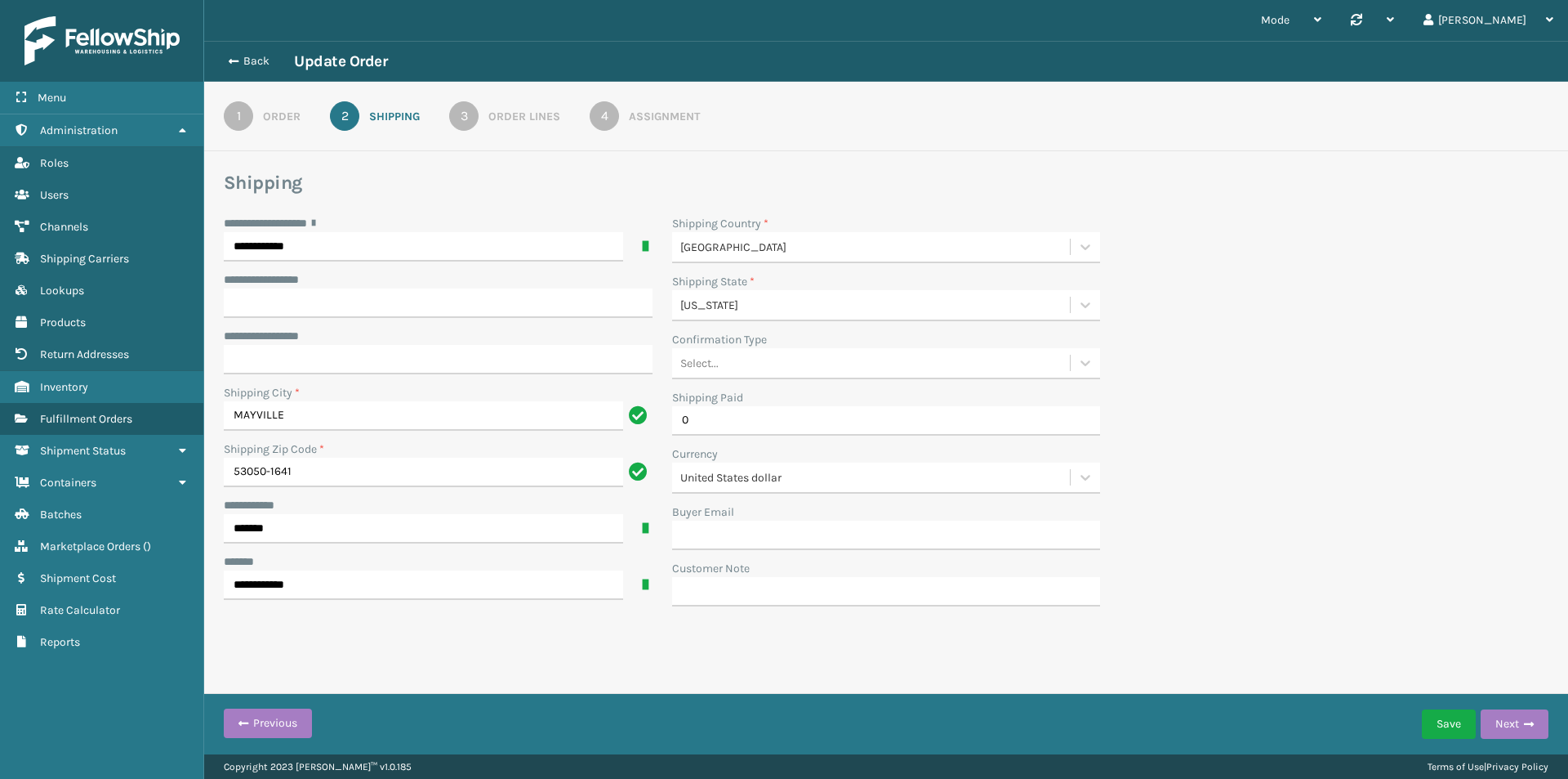
click at [509, 100] on div "1 Order 2 Shipping 3 Order Lines 4 Assignment" at bounding box center [886, 116] width 1364 height 70
click at [521, 130] on link "3 Order Lines" at bounding box center [505, 116] width 170 height 29
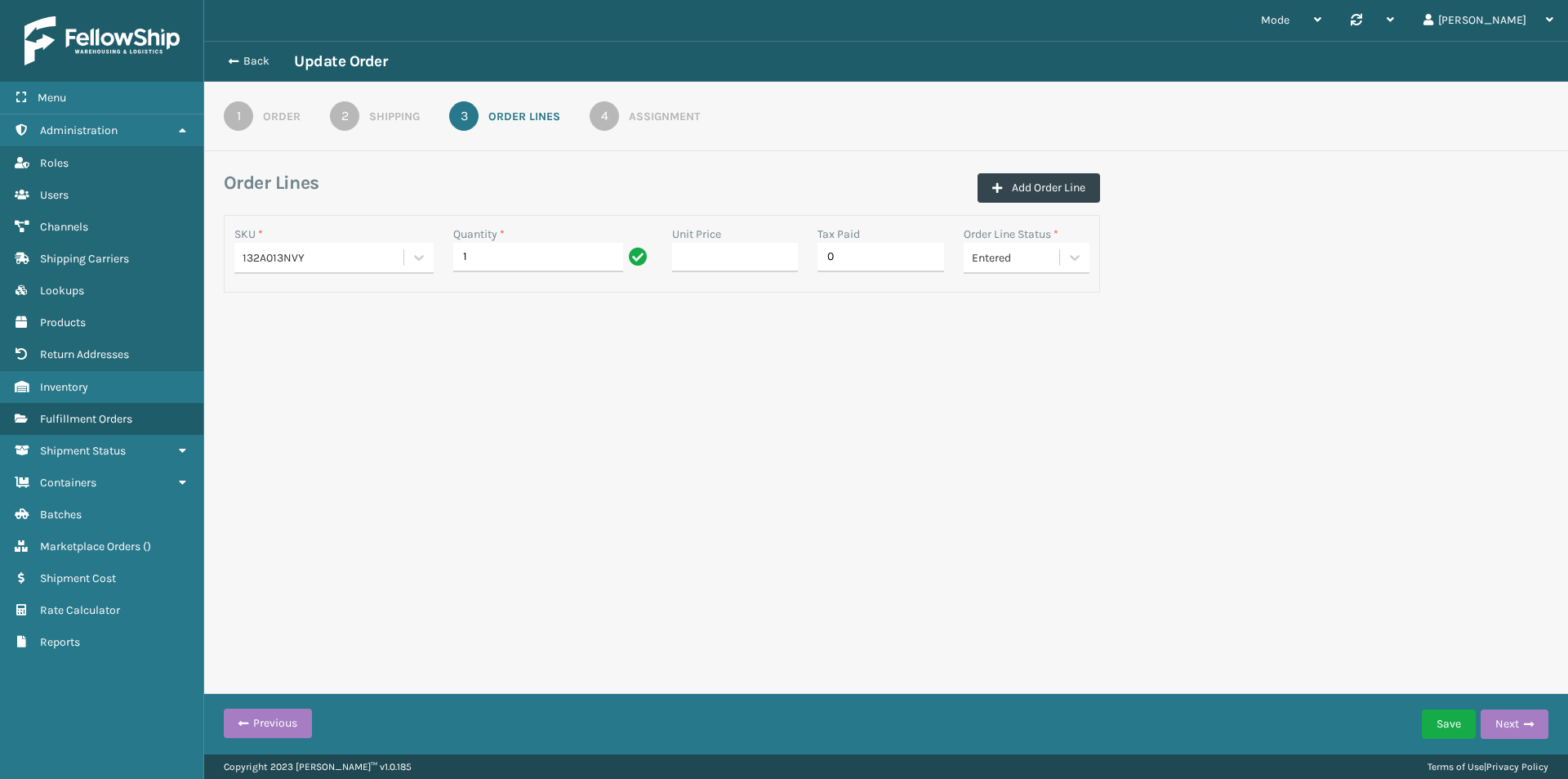
click at [632, 107] on link "4 Assignment" at bounding box center [644, 116] width 169 height 29
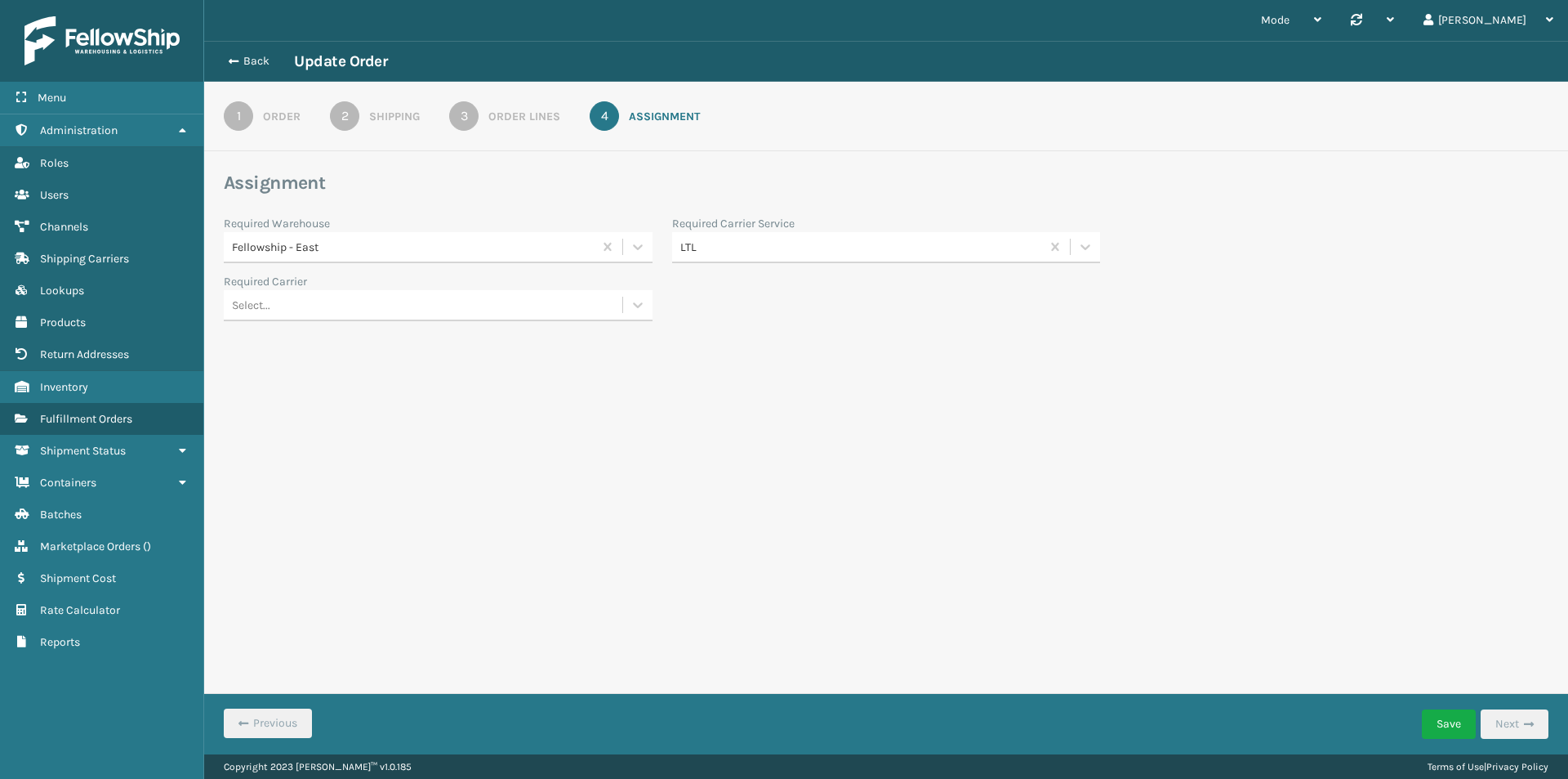
click at [836, 252] on div "LTL" at bounding box center [862, 247] width 363 height 17
click at [760, 455] on div "UPS Ground" at bounding box center [886, 461] width 429 height 30
click at [609, 301] on div "Select..." at bounding box center [422, 305] width 399 height 27
click at [574, 373] on div "AMAZOWA-DS-UPS-East" at bounding box center [438, 376] width 429 height 30
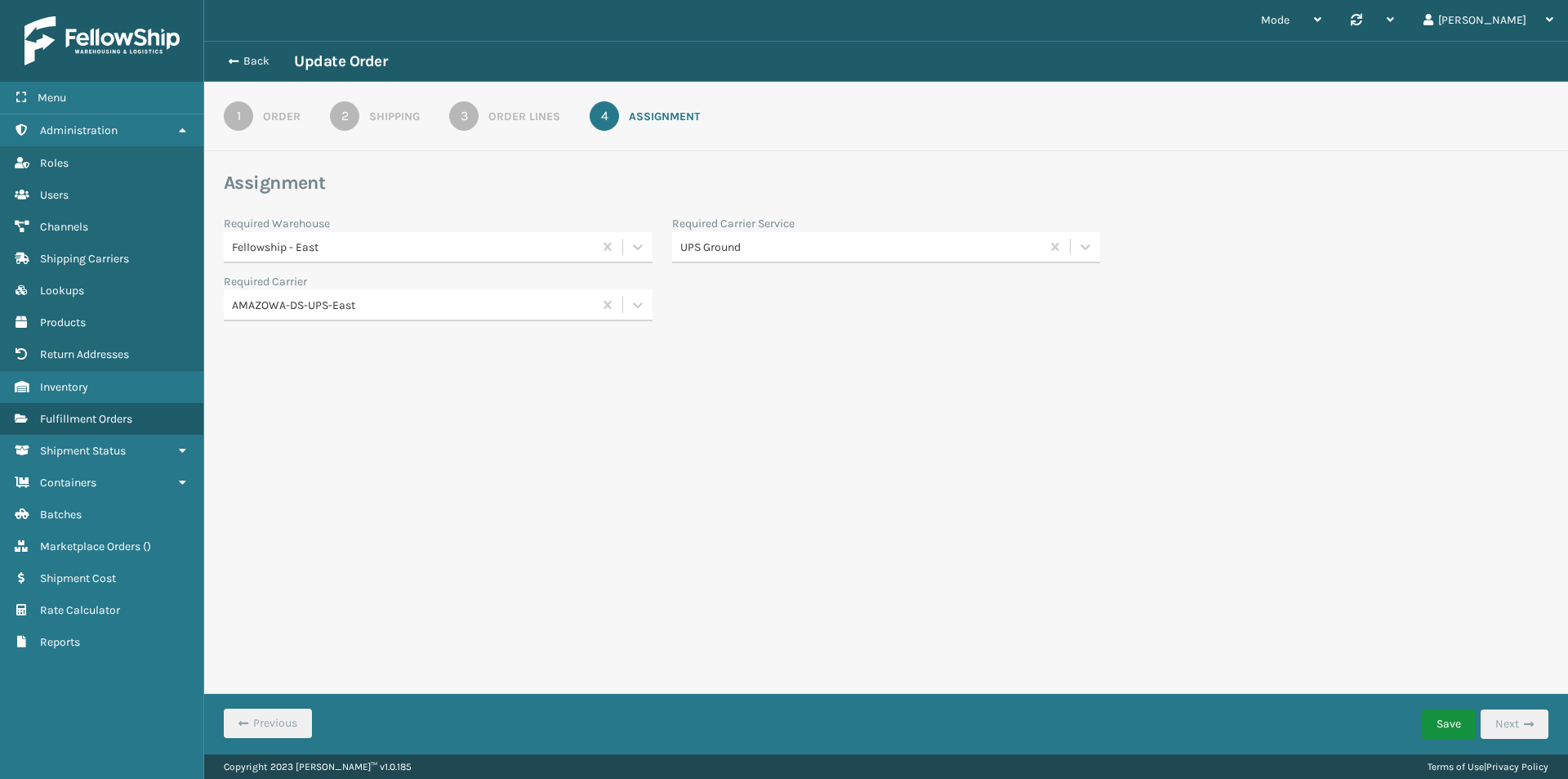
click at [1427, 722] on button "Save" at bounding box center [1449, 724] width 54 height 29
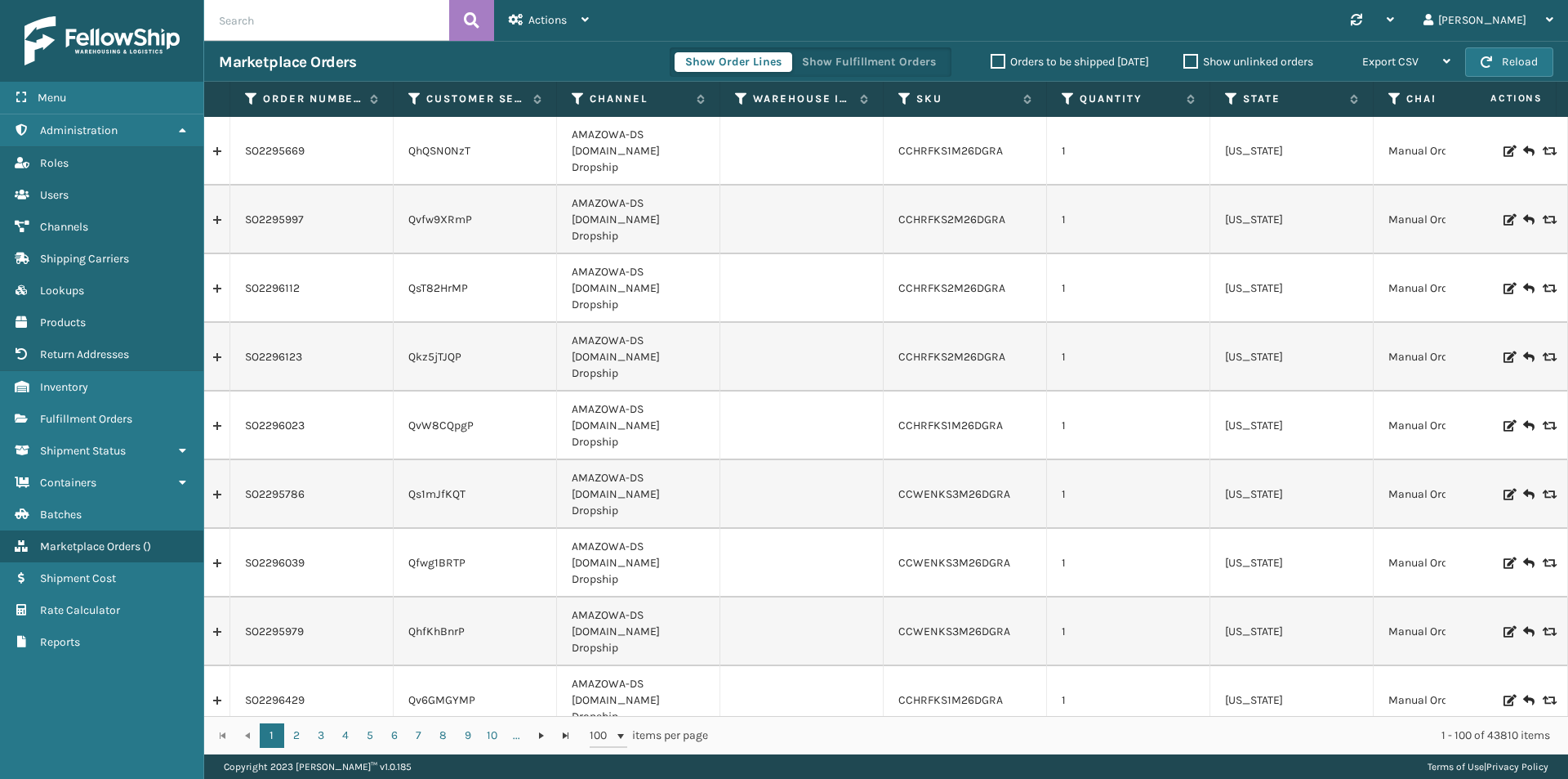
click at [311, 24] on input "text" at bounding box center [327, 20] width 245 height 41
click at [379, 11] on input "text" at bounding box center [327, 20] width 245 height 41
click at [362, 28] on input "text" at bounding box center [327, 20] width 245 height 41
paste input "SO2432844"
type input "SO2432844"
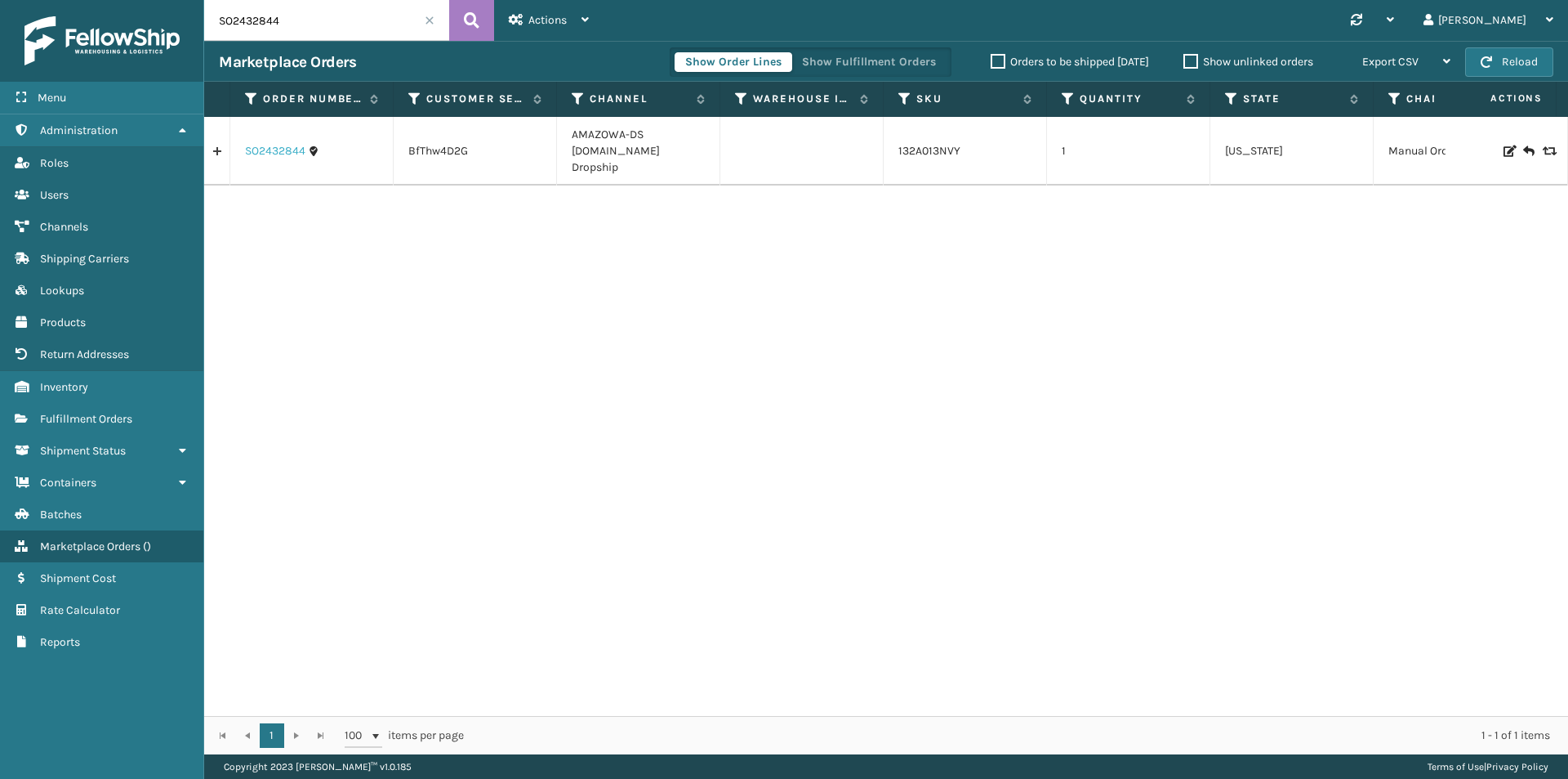
click at [289, 146] on link "SO2432844" at bounding box center [275, 150] width 60 height 16
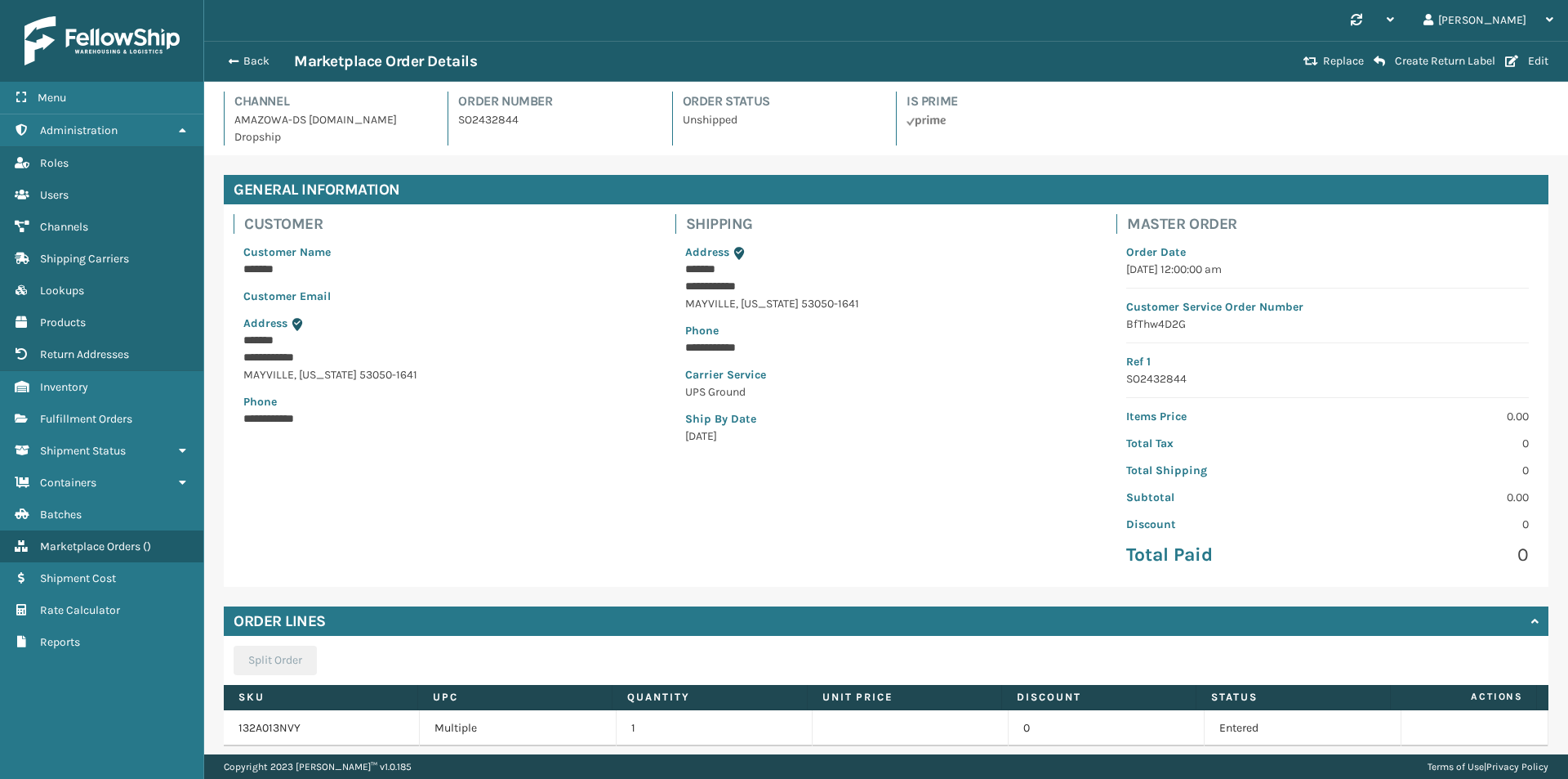
scroll to position [109, 0]
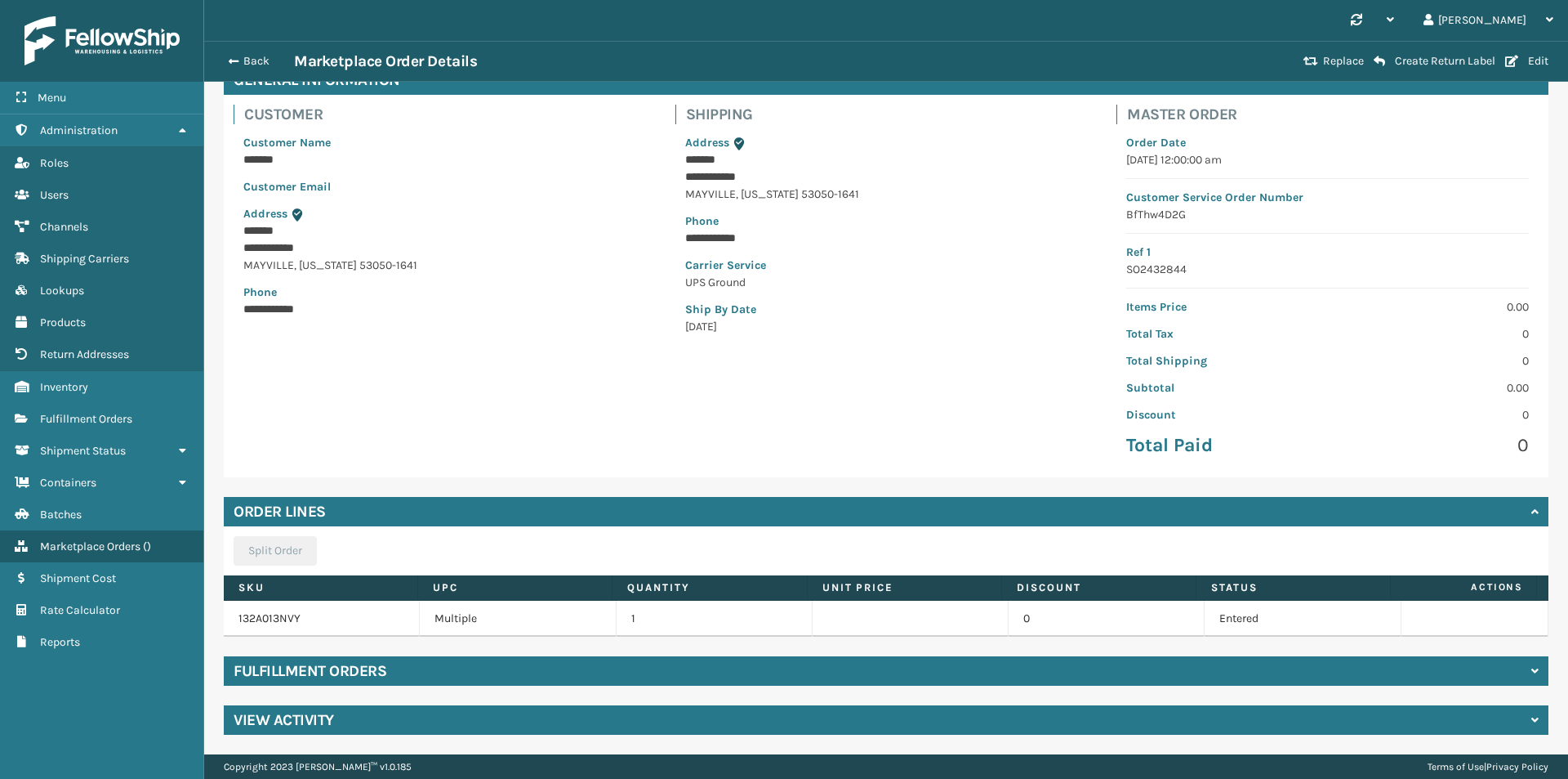
click at [424, 672] on div "Fulfillment Orders" at bounding box center [885, 671] width 1324 height 29
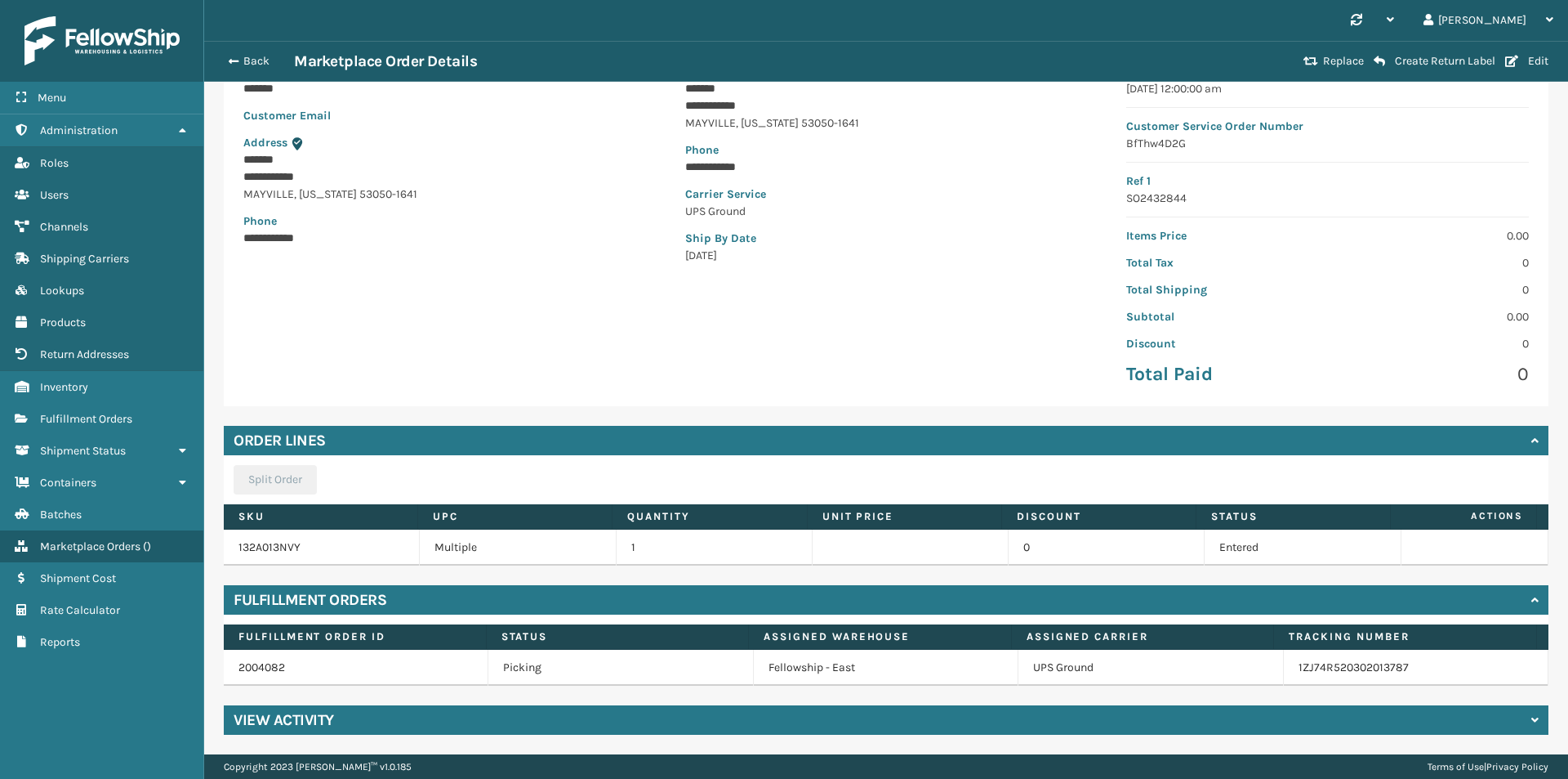
scroll to position [0, 0]
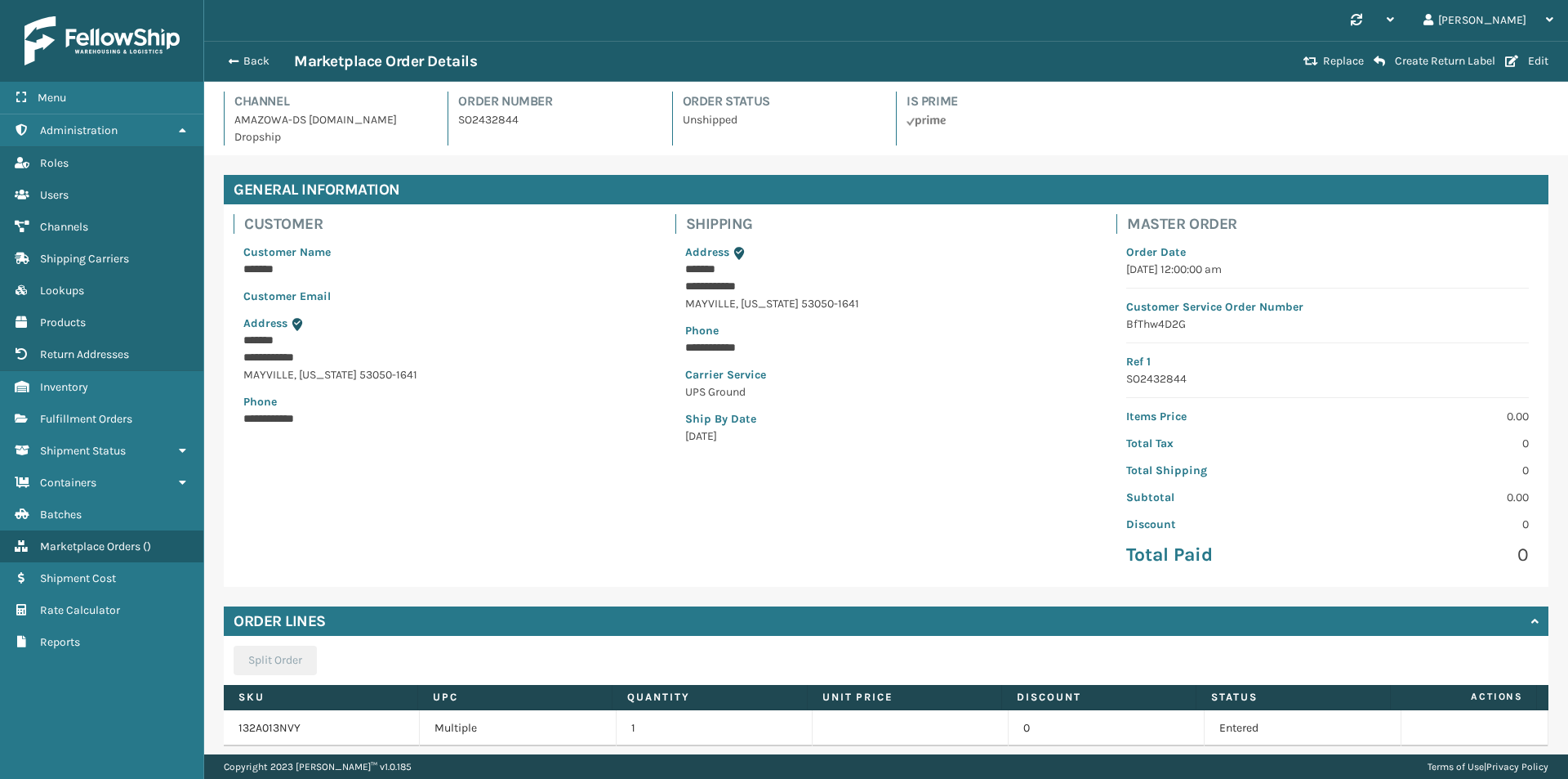
click at [1525, 52] on div "Back Marketplace Order Details Replace Create Return Label Edit" at bounding box center [886, 61] width 1364 height 41
click at [1523, 57] on button "Edit" at bounding box center [1526, 61] width 53 height 15
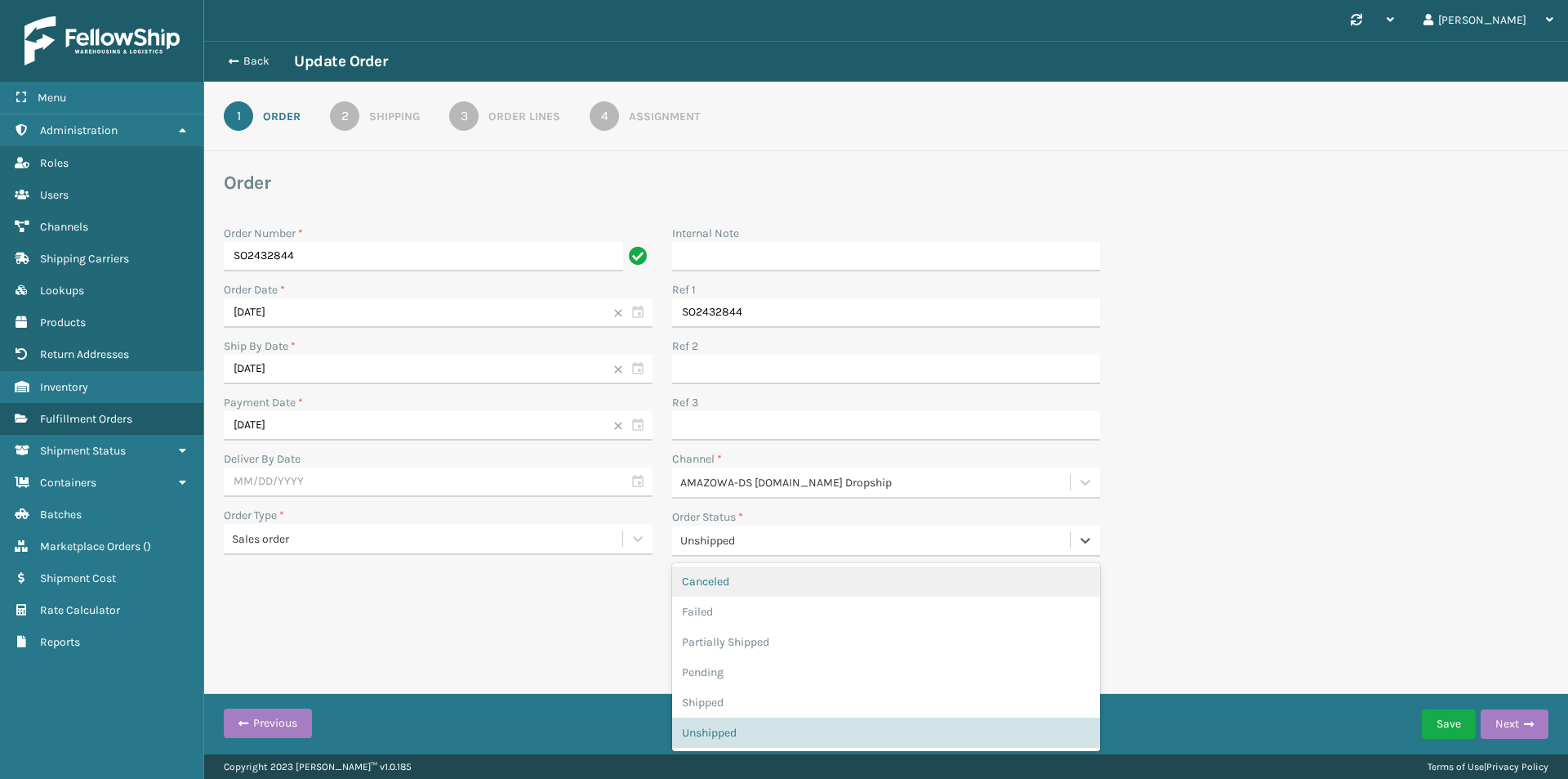
click at [751, 541] on div "Unshipped" at bounding box center [876, 540] width 392 height 17
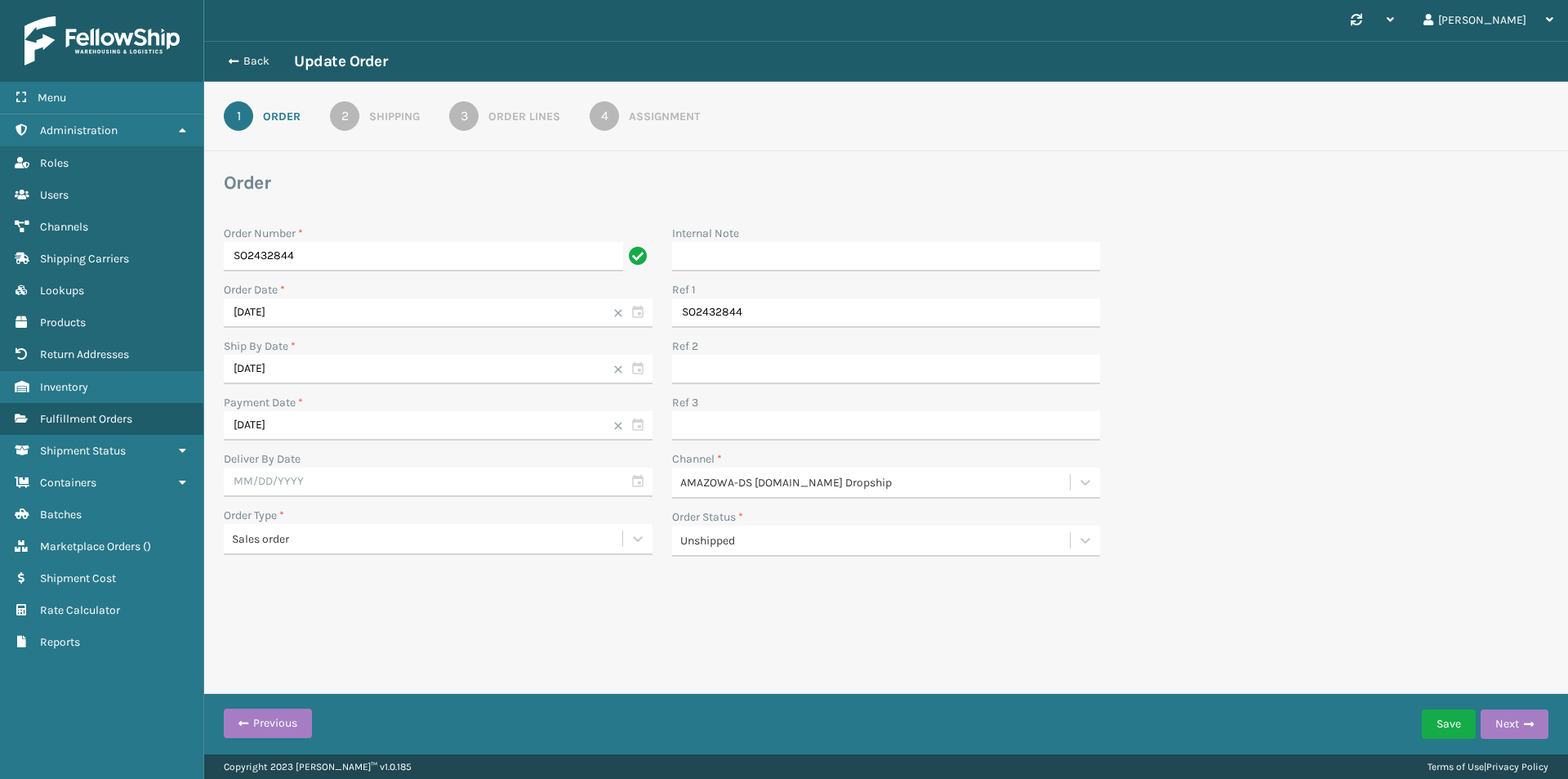
click at [1363, 432] on div "Order Number * SO2432844 Order Date * [DATE] Ship By Date * [DATE] Payment Date…" at bounding box center [886, 391] width 1345 height 351
click at [392, 115] on div "Shipping" at bounding box center [395, 116] width 50 height 17
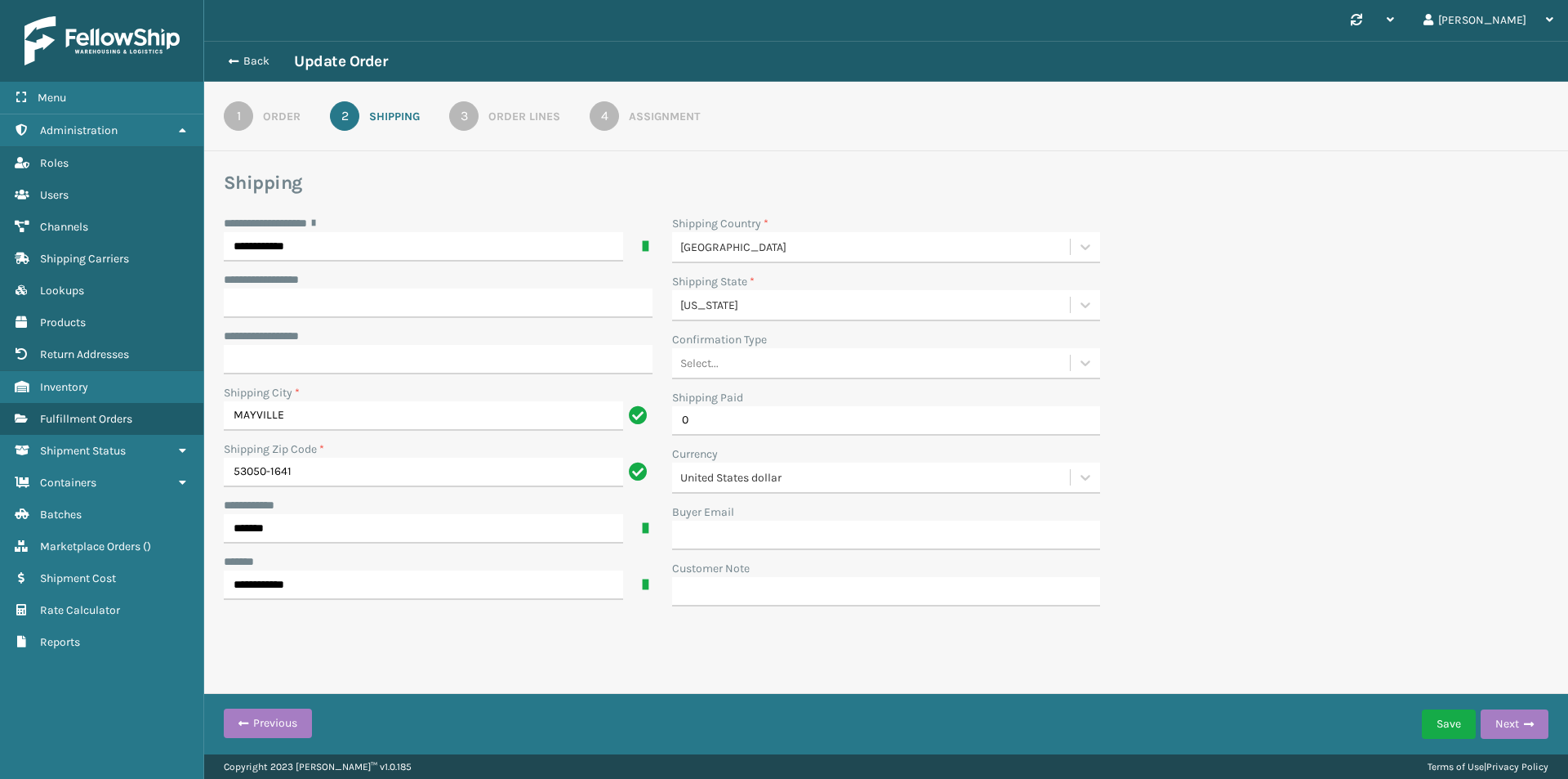
click at [286, 116] on div "Order" at bounding box center [281, 116] width 38 height 17
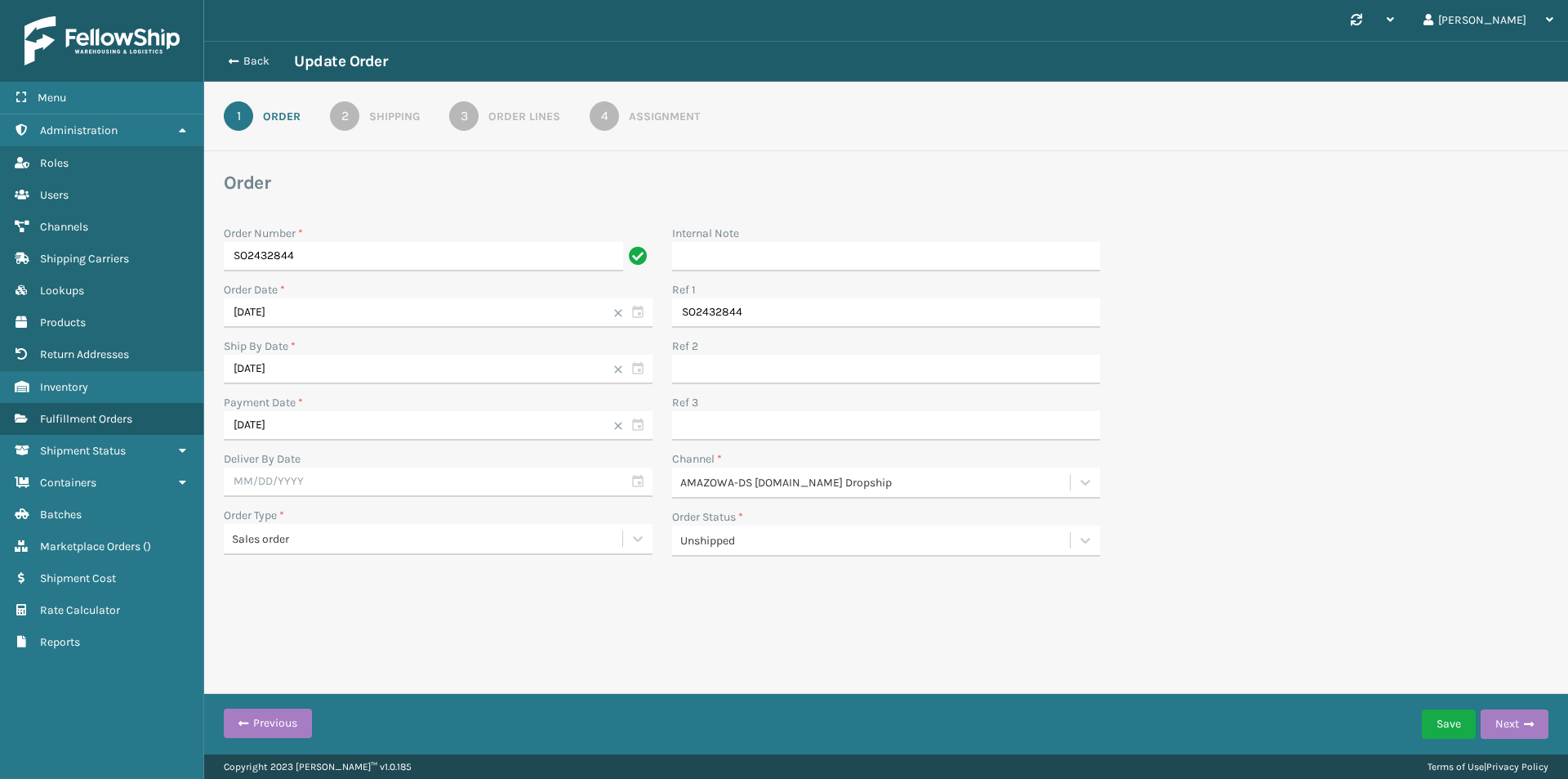
click at [938, 561] on div "Internal Note Ref 1 SO2432844 Ref 2 Ref 3 Channel * AMAZOWA-DS [DOMAIN_NAME] Dr…" at bounding box center [887, 395] width 448 height 341
click at [944, 538] on div "Unshipped" at bounding box center [876, 540] width 392 height 17
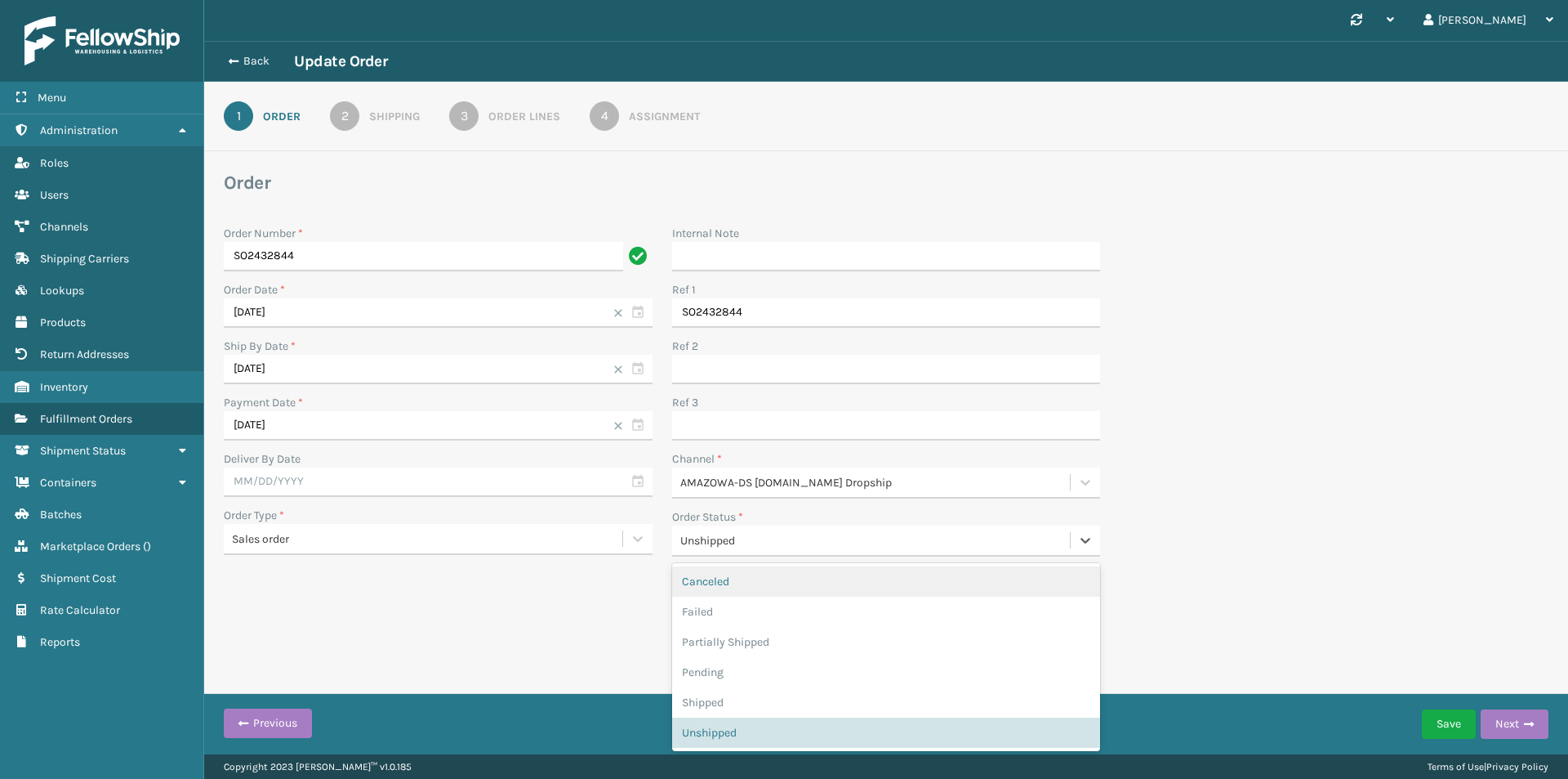
click at [1291, 499] on div "Order Number * SO2432844 Order Date * [DATE] Ship By Date * [DATE] Payment Date…" at bounding box center [886, 391] width 1345 height 351
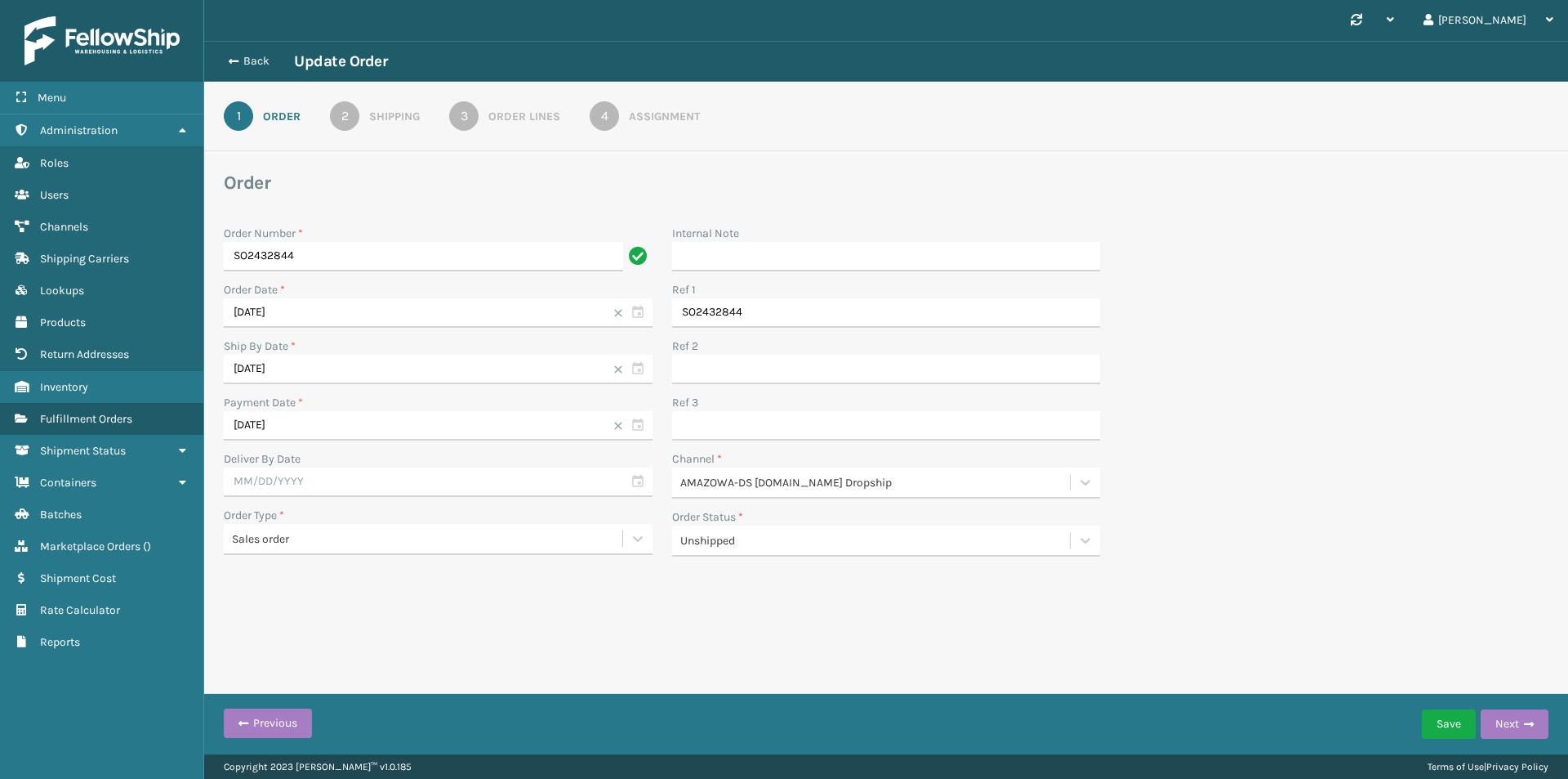
click at [357, 118] on div "2" at bounding box center [344, 116] width 29 height 29
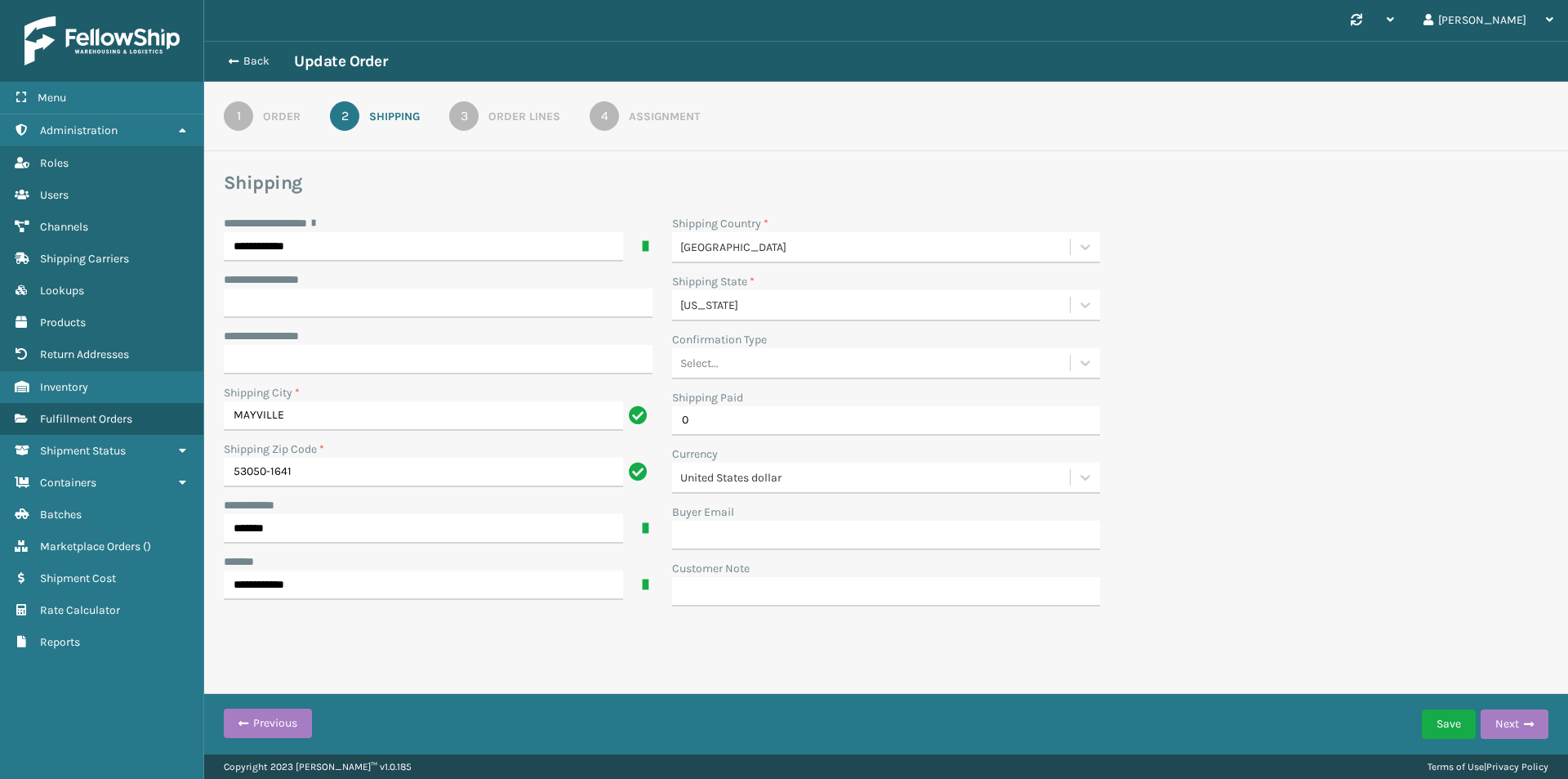
click at [480, 111] on link "3 Order Lines" at bounding box center [505, 116] width 170 height 29
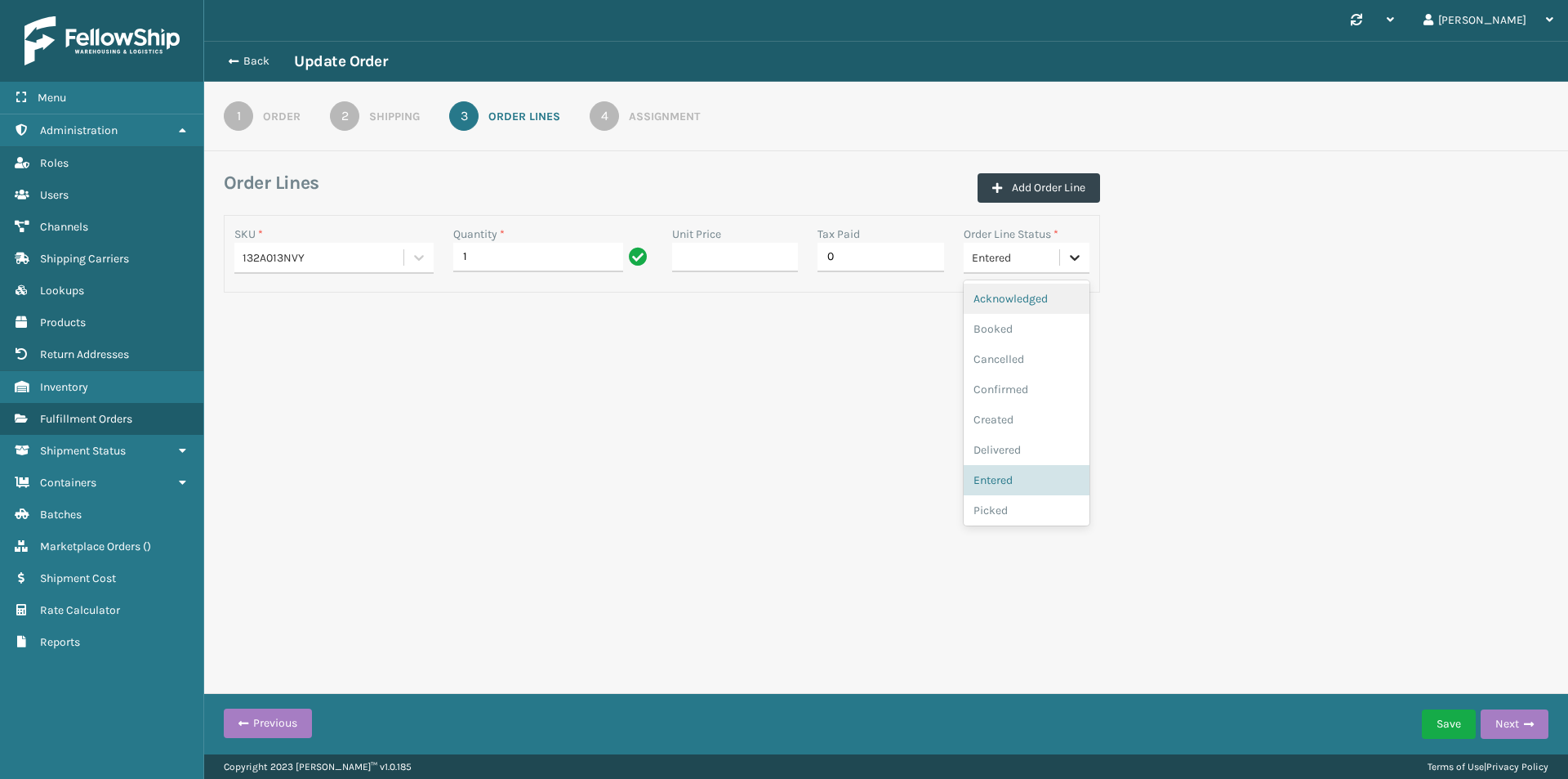
click at [1068, 254] on icon at bounding box center [1074, 257] width 16 height 16
click at [1387, 378] on div "Synchronise all channels [PERSON_NAME] Log Out Back Update Order 1 Order 2 Ship…" at bounding box center [886, 377] width 1364 height 755
click at [630, 113] on div "Assignment" at bounding box center [664, 116] width 71 height 17
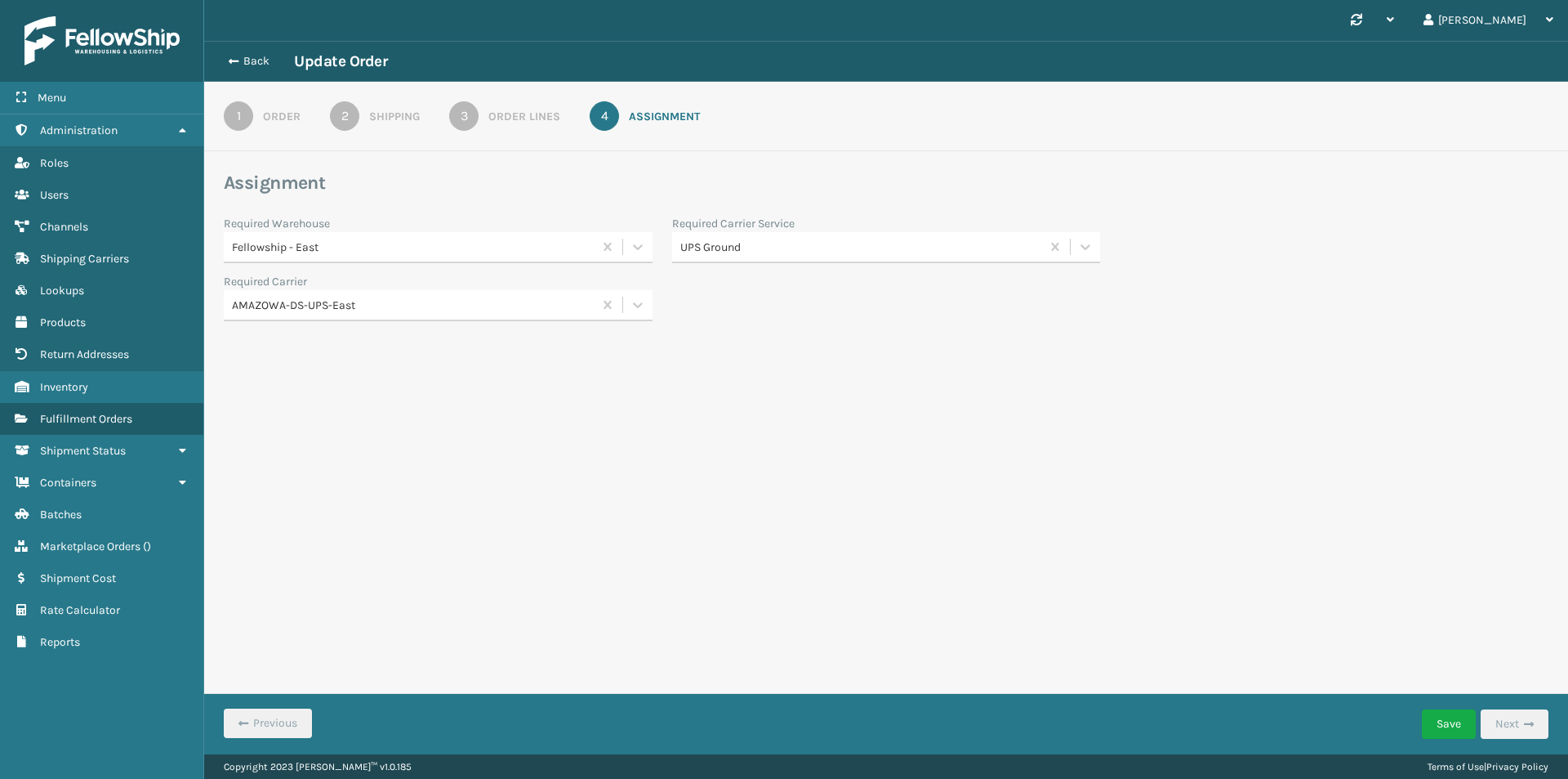
click at [292, 115] on div "Order" at bounding box center [281, 116] width 38 height 17
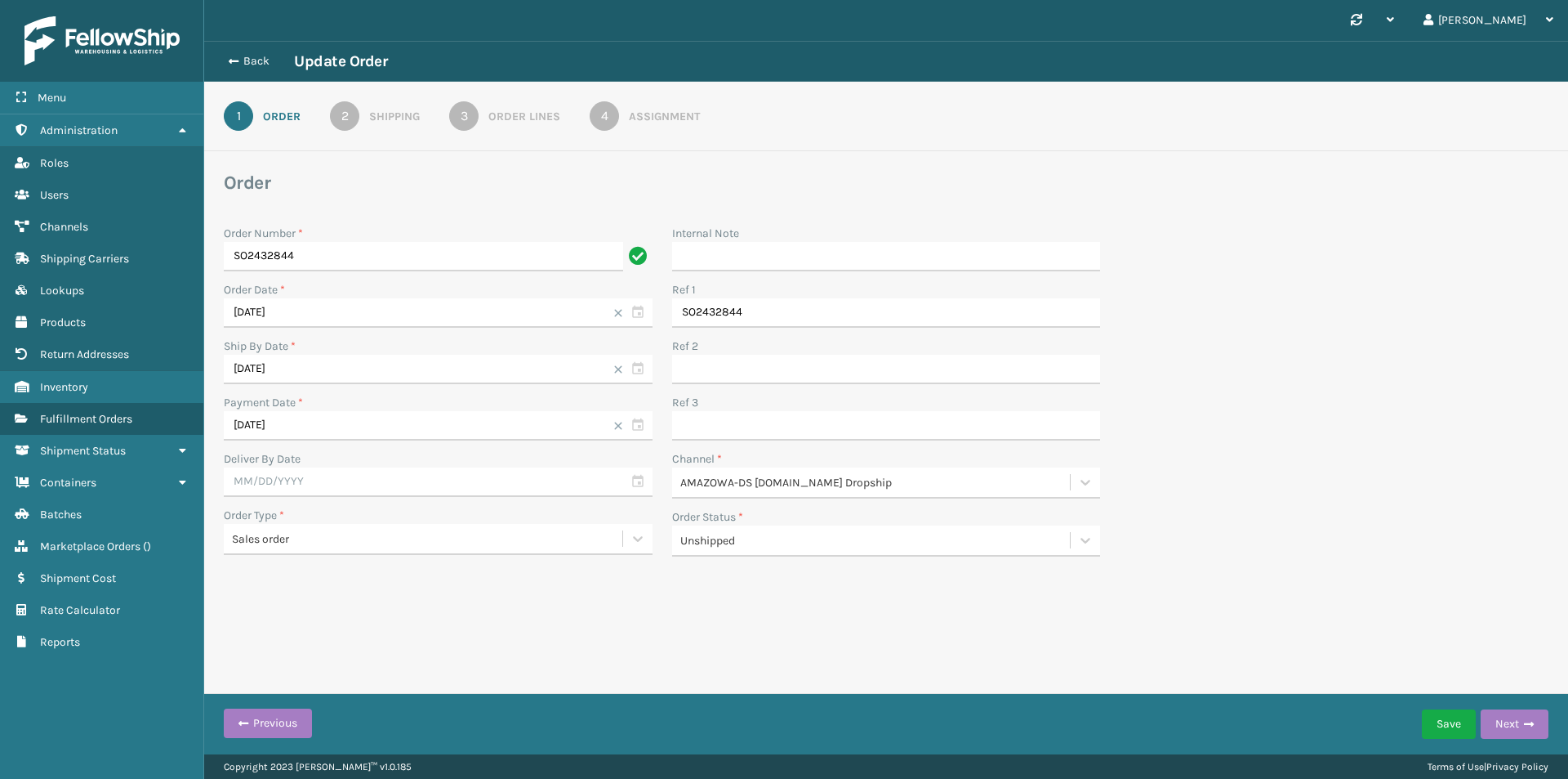
click at [483, 110] on link "3 Order Lines" at bounding box center [505, 116] width 170 height 29
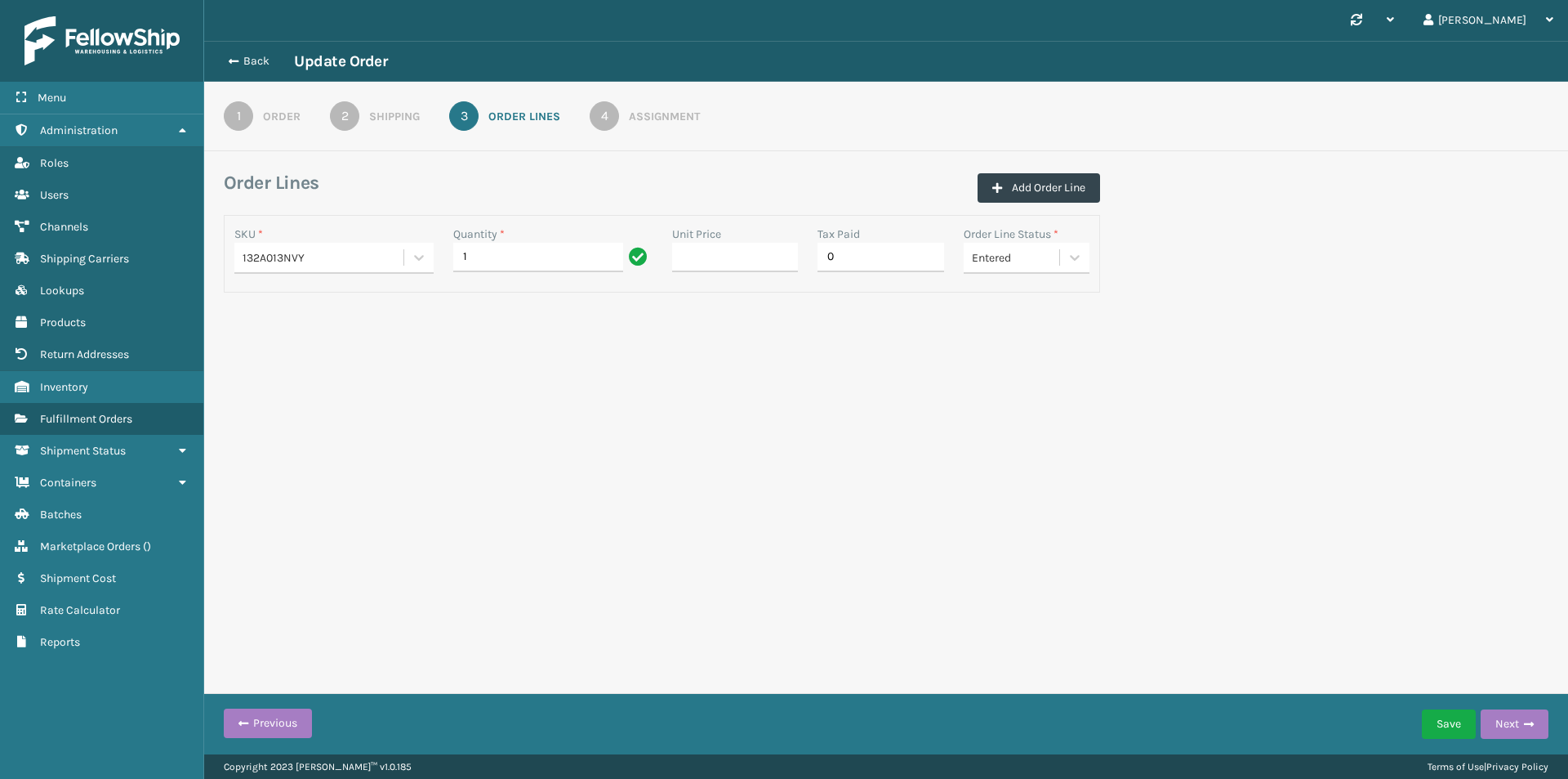
click at [1057, 252] on div "Entered" at bounding box center [1016, 258] width 90 height 17
click at [1370, 366] on div "Synchronise all channels [PERSON_NAME] Log Out Back Update Order 1 Order 2 Ship…" at bounding box center [886, 377] width 1364 height 755
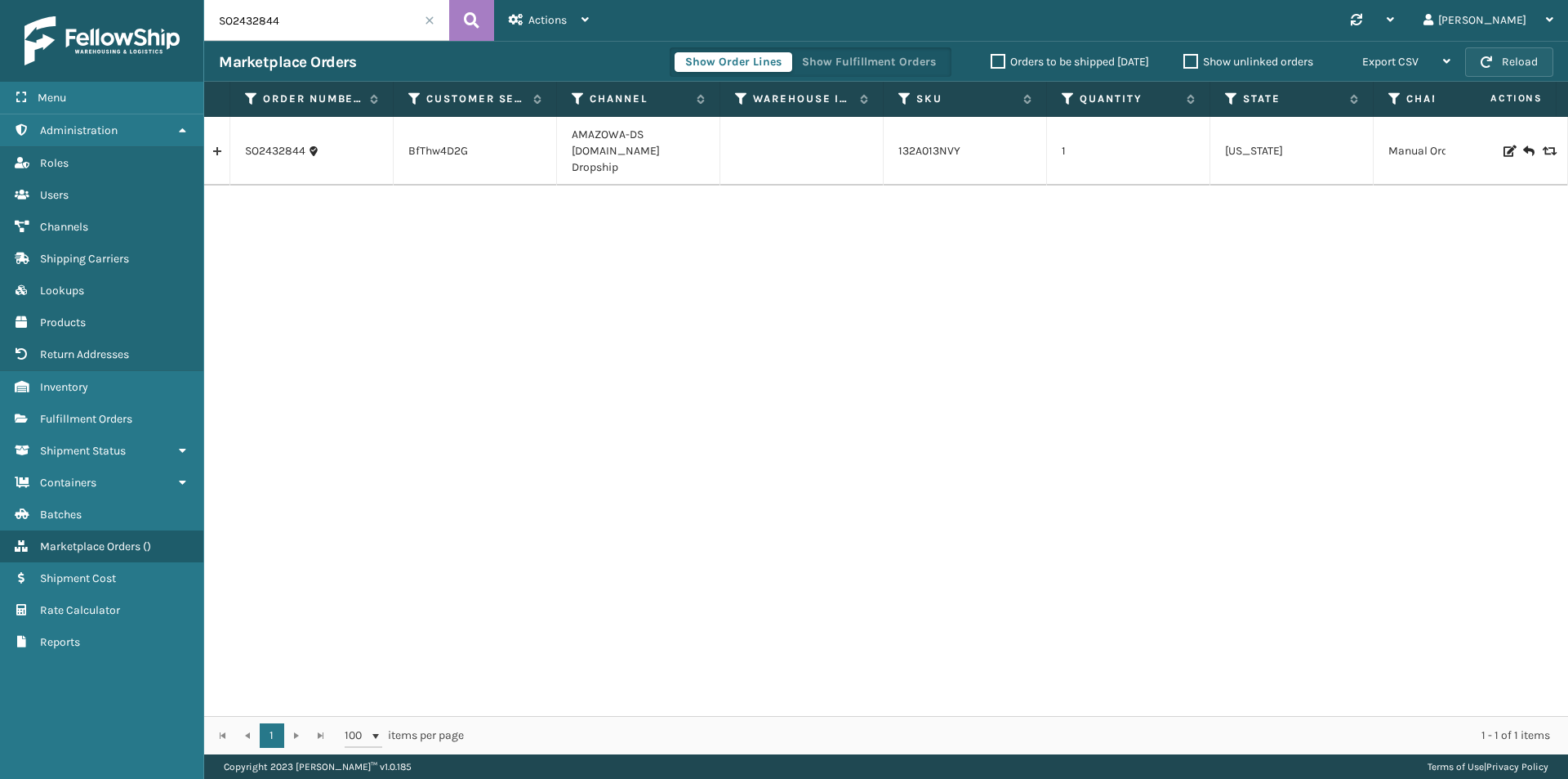
click at [1508, 61] on button "Reload" at bounding box center [1509, 61] width 88 height 29
click at [279, 143] on link "SO2432844" at bounding box center [275, 150] width 60 height 16
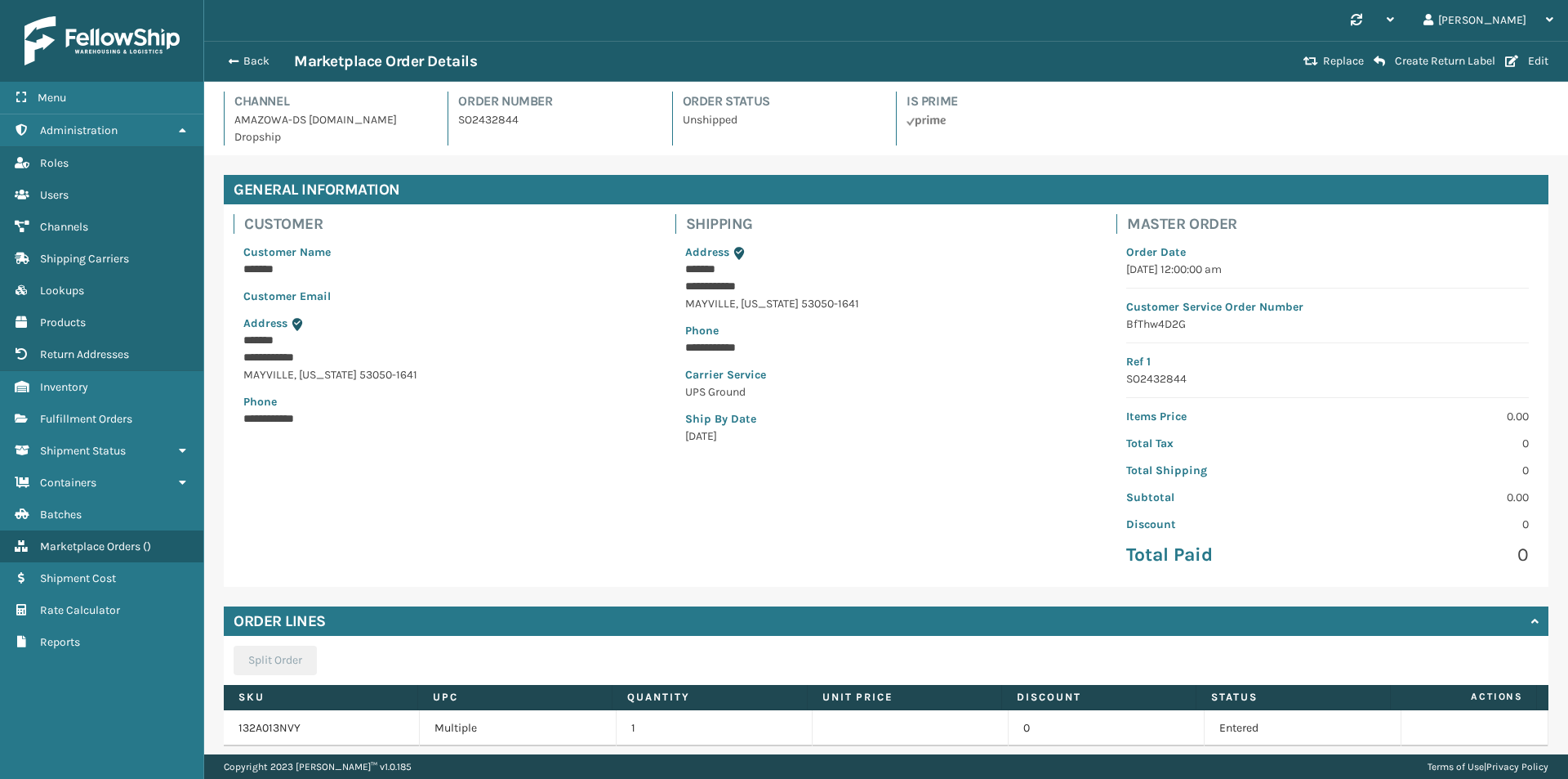
scroll to position [109, 0]
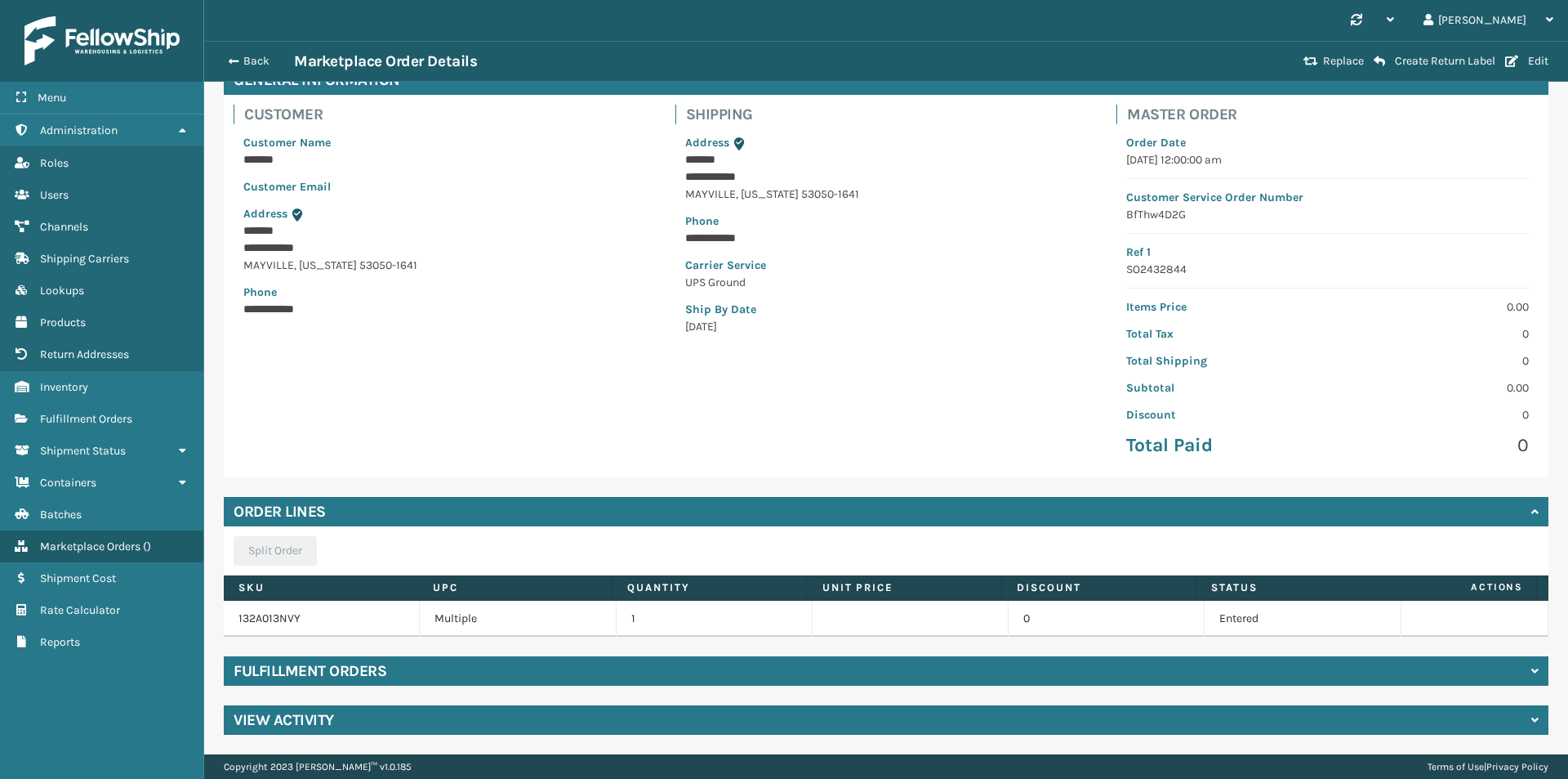
click at [385, 694] on div "**********" at bounding box center [886, 399] width 1364 height 708
click at [400, 676] on div "Fulfillment Orders" at bounding box center [885, 671] width 1324 height 29
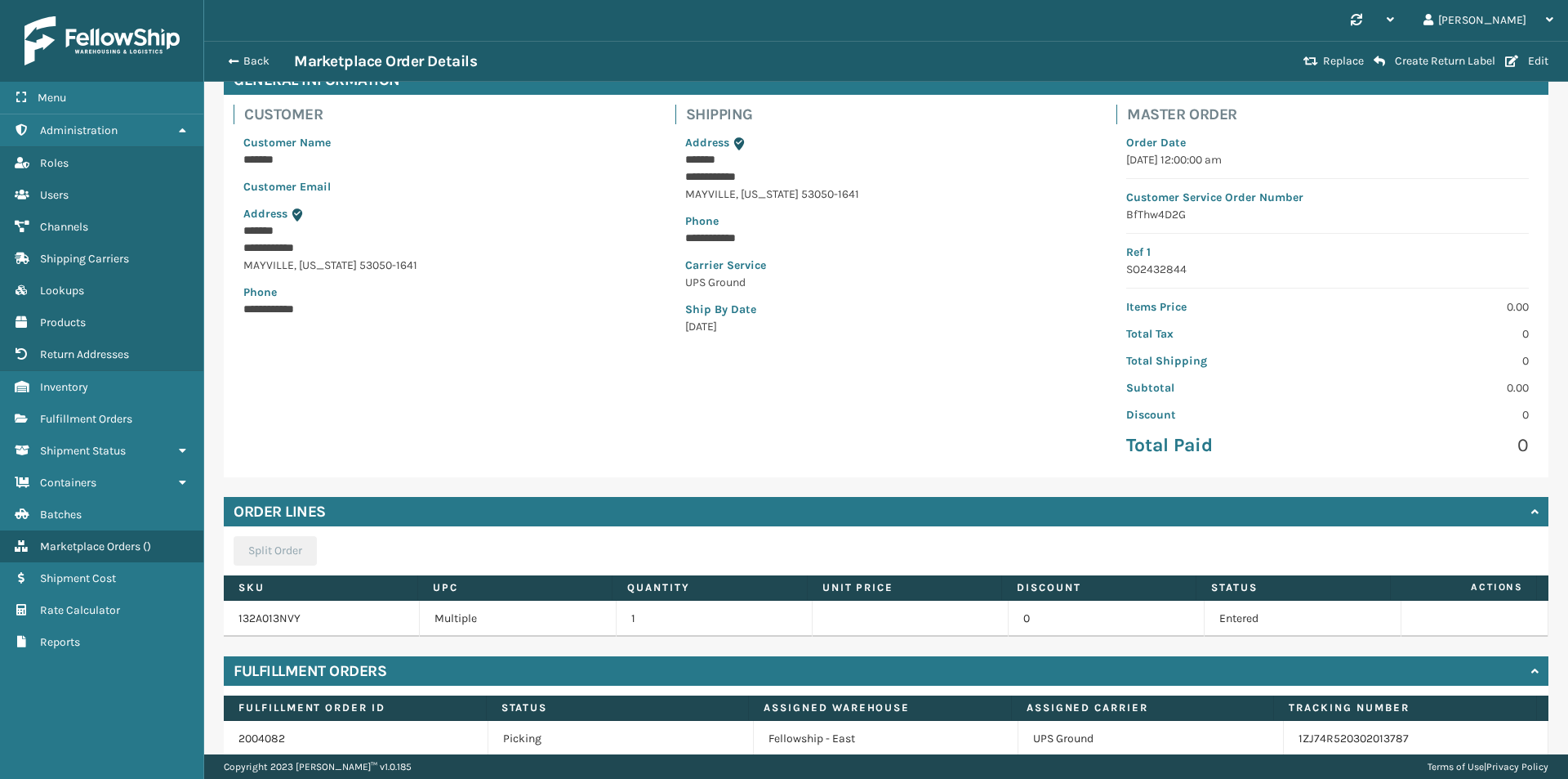
scroll to position [181, 0]
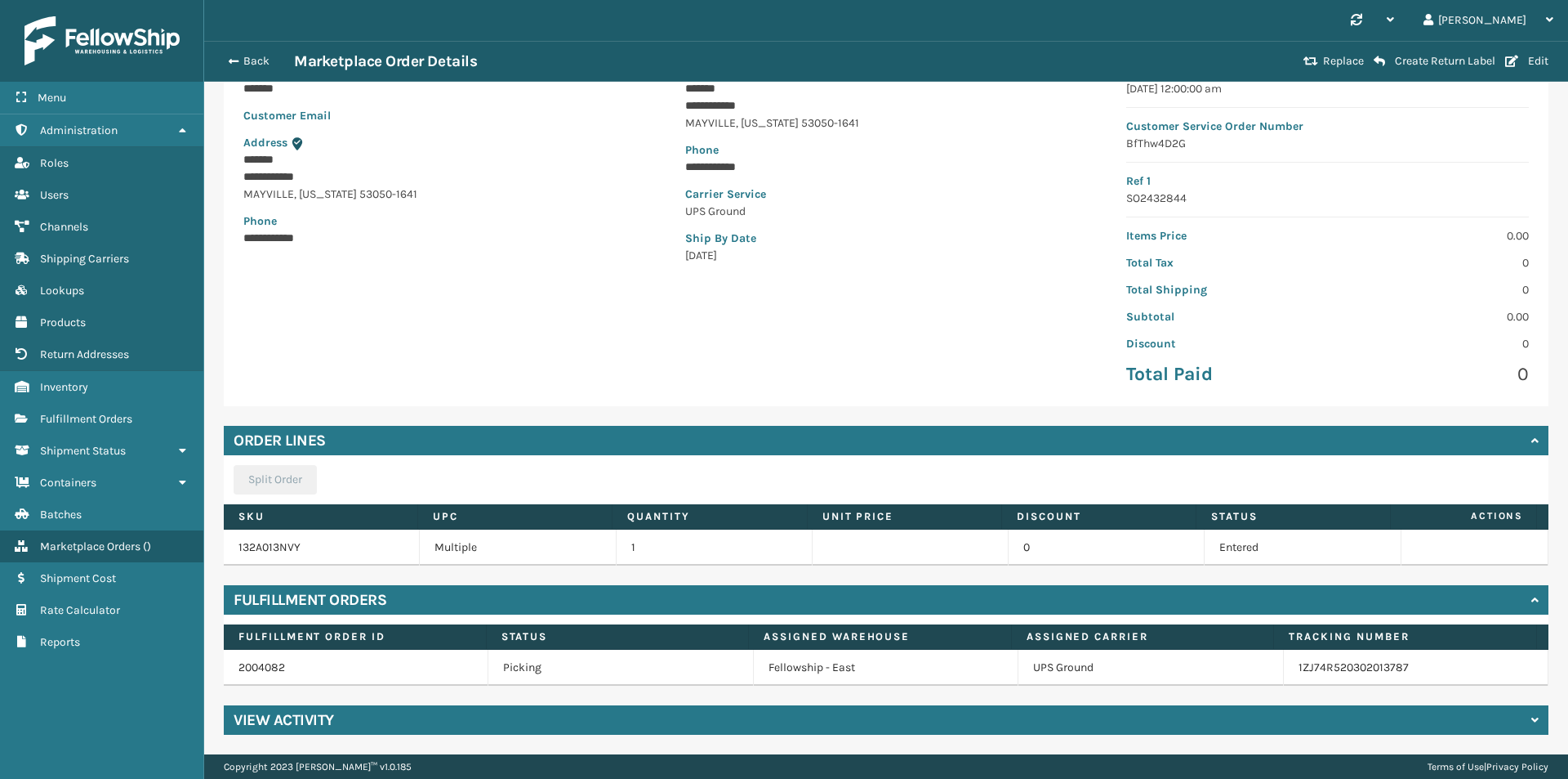
click at [413, 726] on div "View Activity" at bounding box center [885, 719] width 1324 height 29
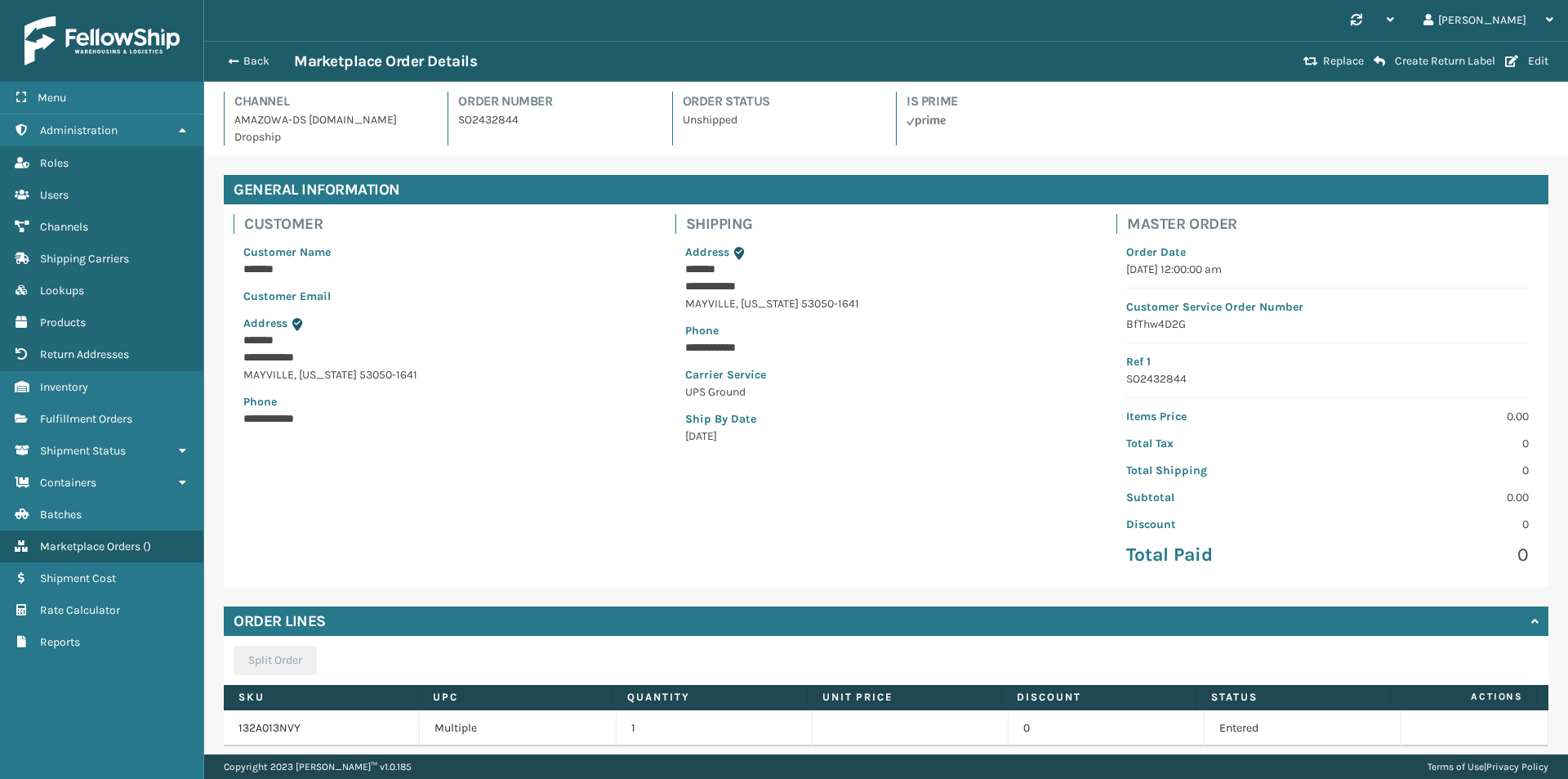
scroll to position [572, 0]
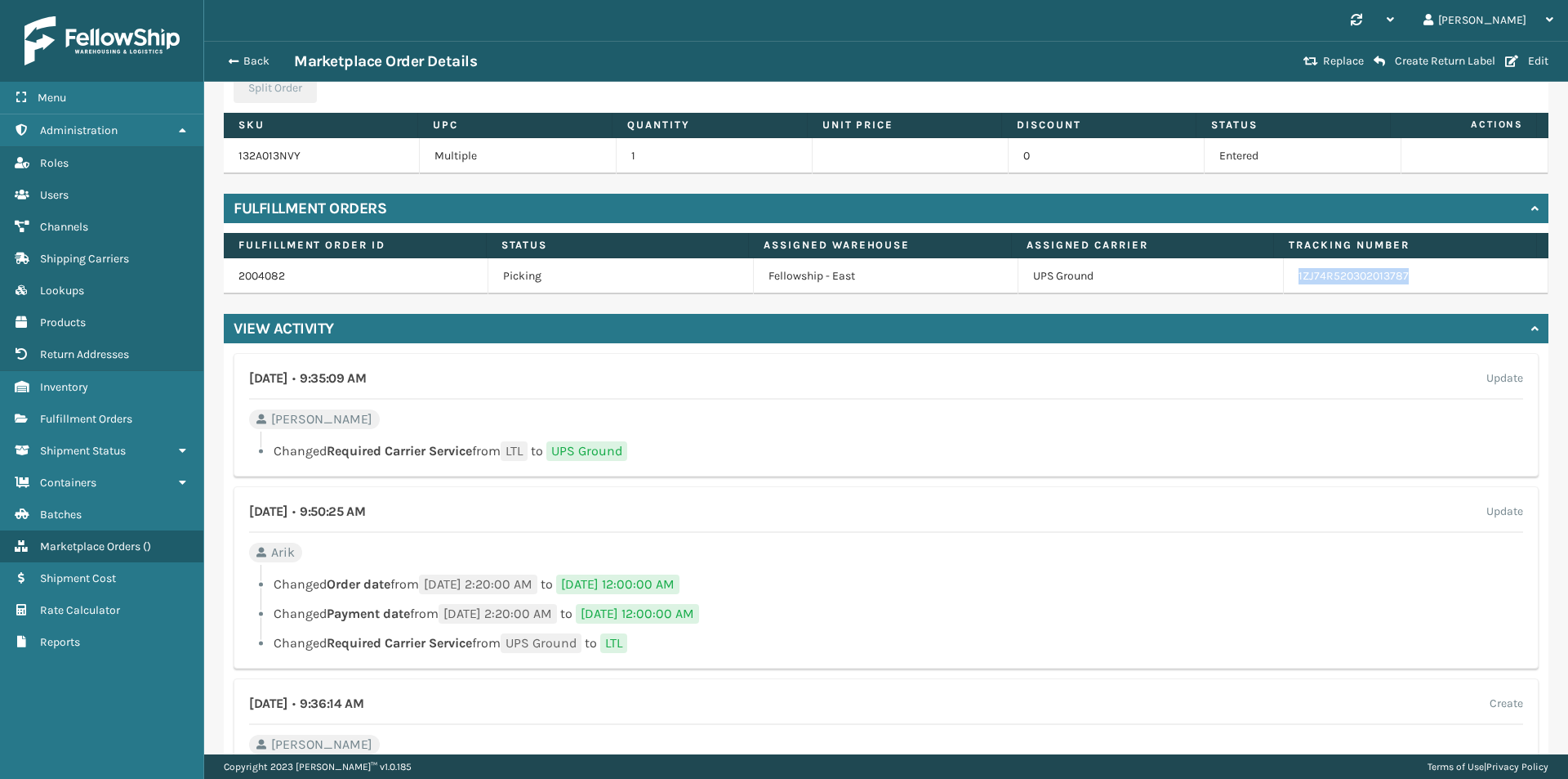
drag, startPoint x: 1423, startPoint y: 281, endPoint x: 1260, endPoint y: 278, distance: 163.0
click at [1260, 278] on tr "2004082 Picking Fellowship - East UPS Ground 1ZJ74R520302013787" at bounding box center [885, 276] width 1324 height 36
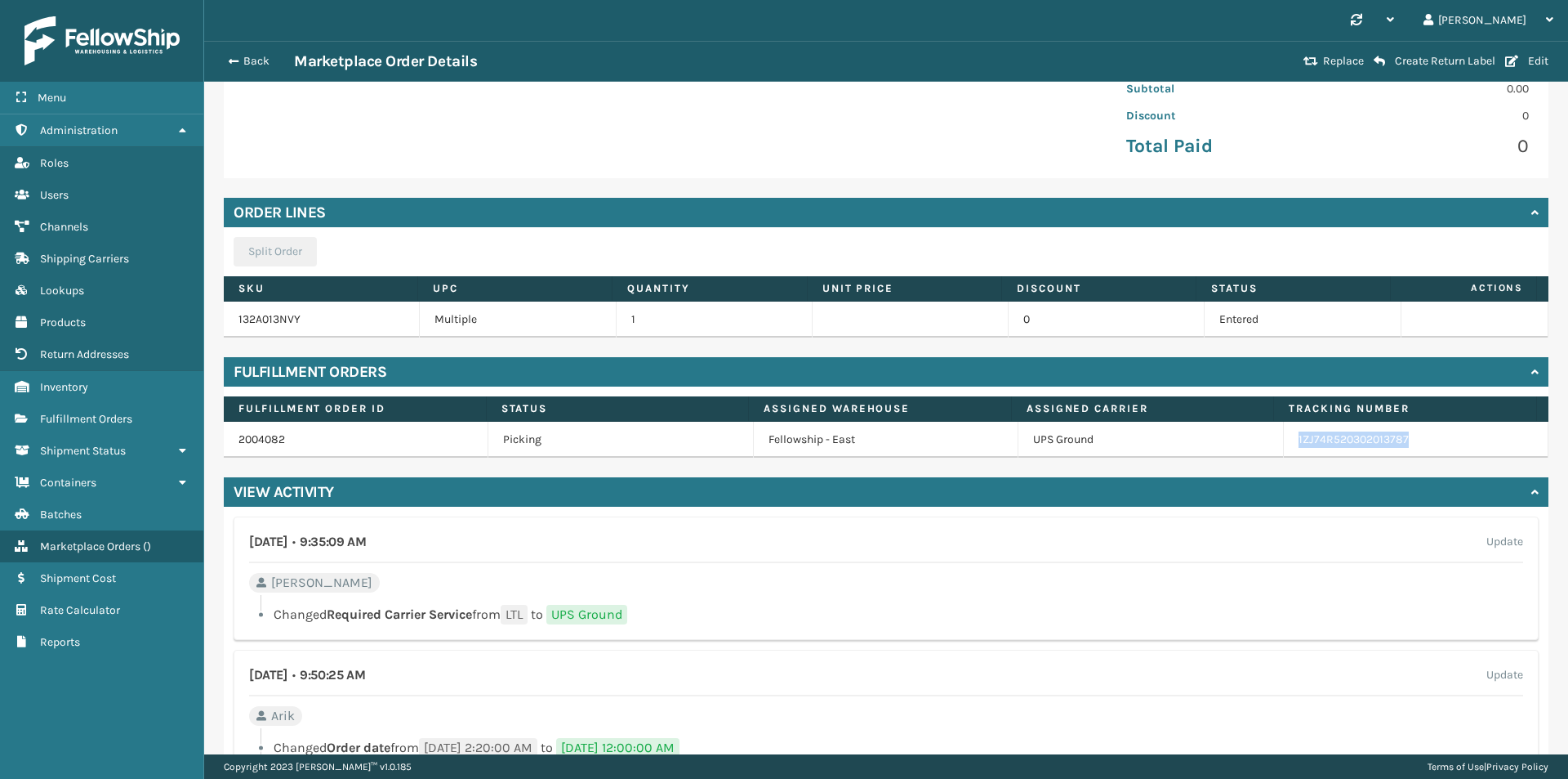
scroll to position [0, 0]
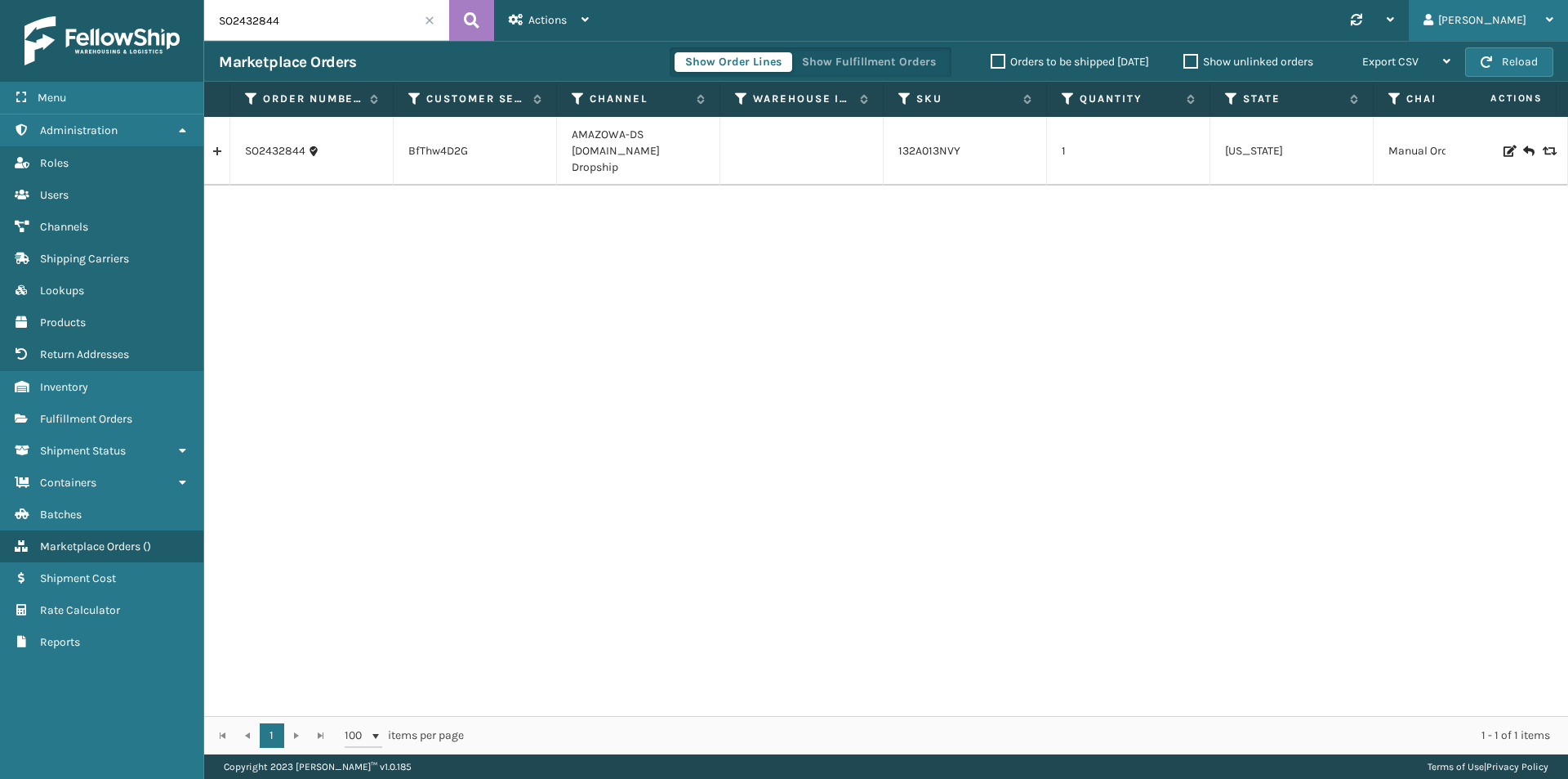
click at [1434, 20] on icon at bounding box center [1429, 20] width 10 height 12
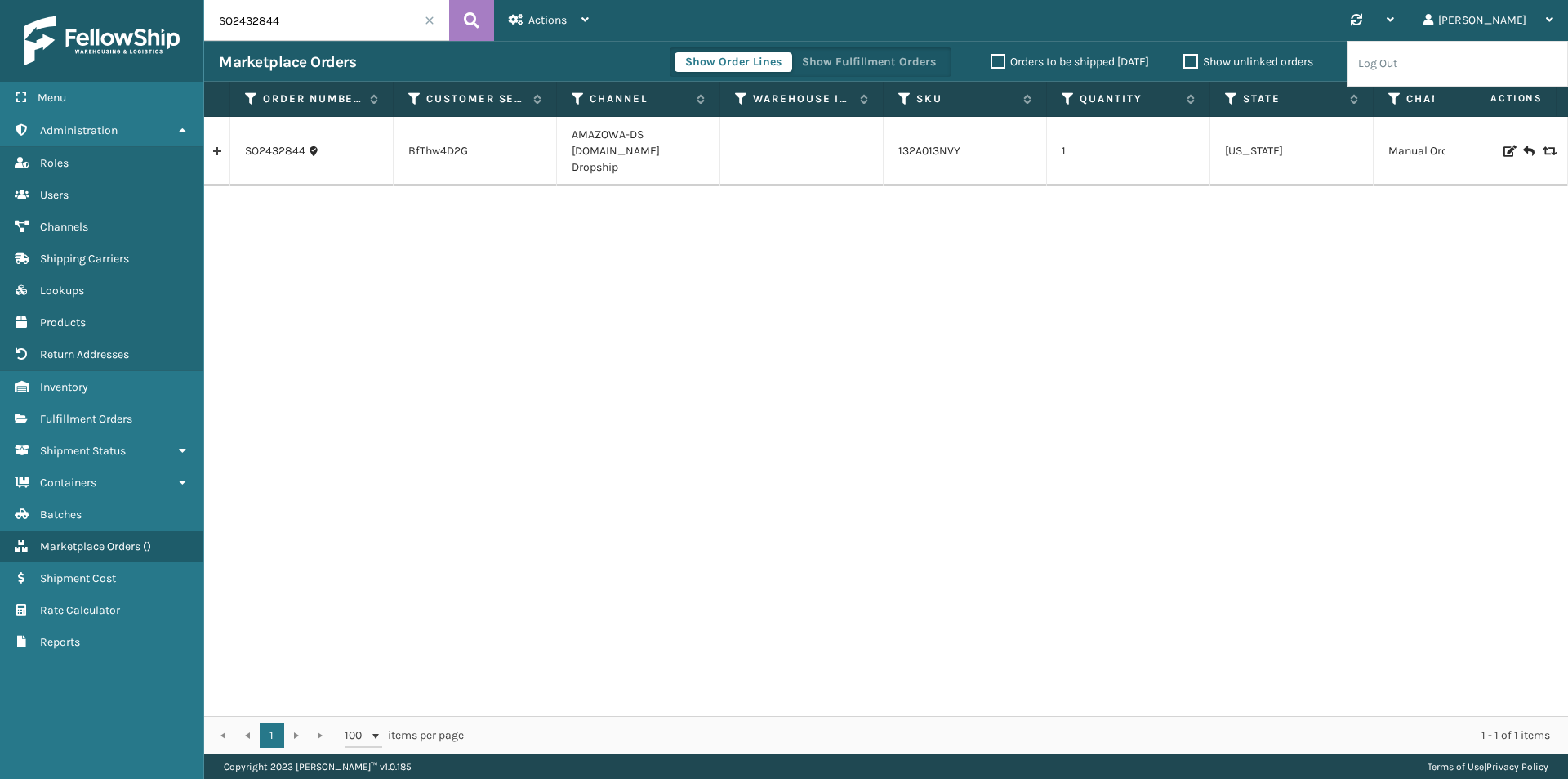
click at [1018, 11] on div "Synchronise all channels [PERSON_NAME] Log Out" at bounding box center [1086, 20] width 964 height 41
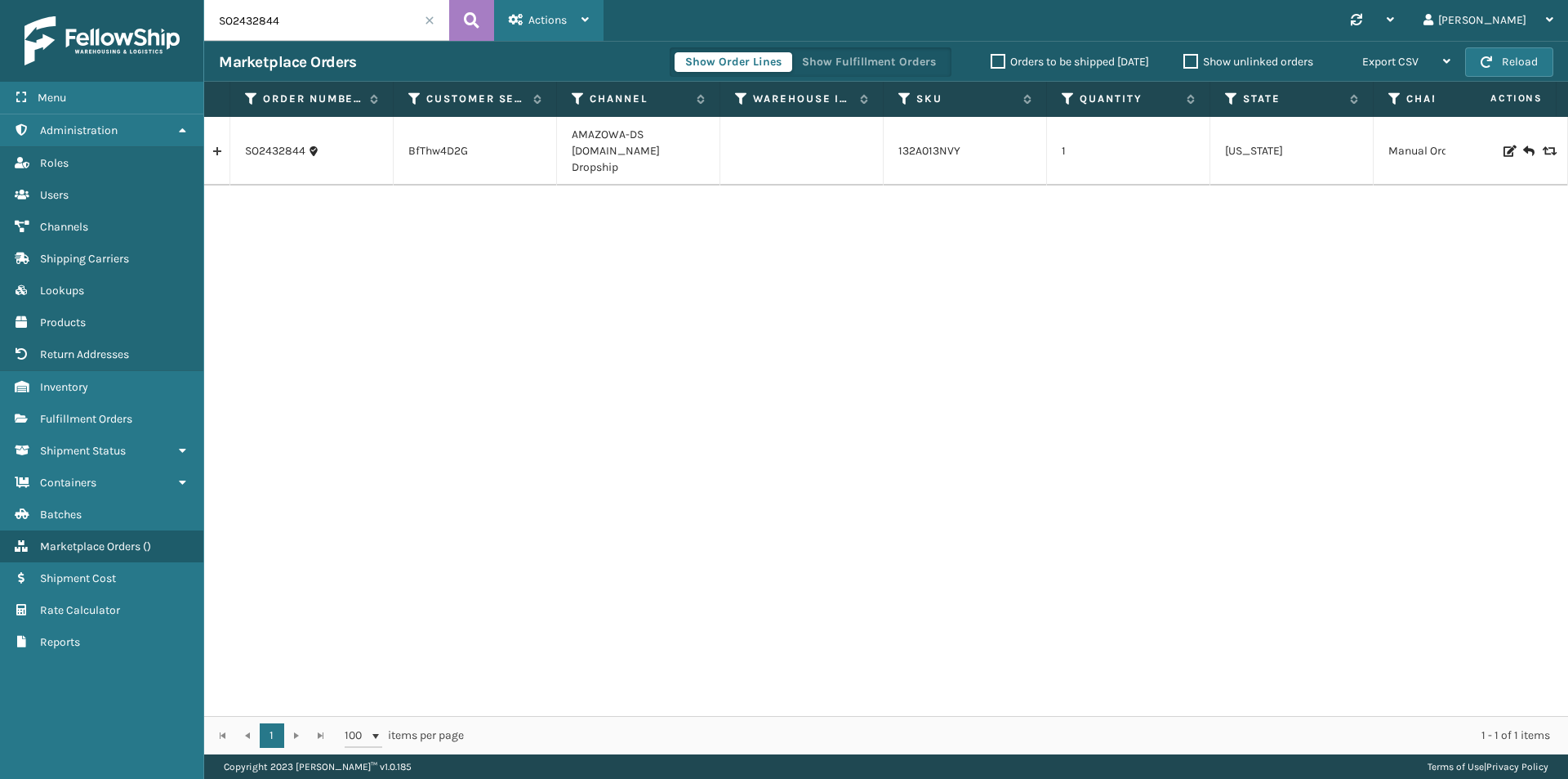
click at [538, 12] on div "Actions" at bounding box center [548, 20] width 80 height 41
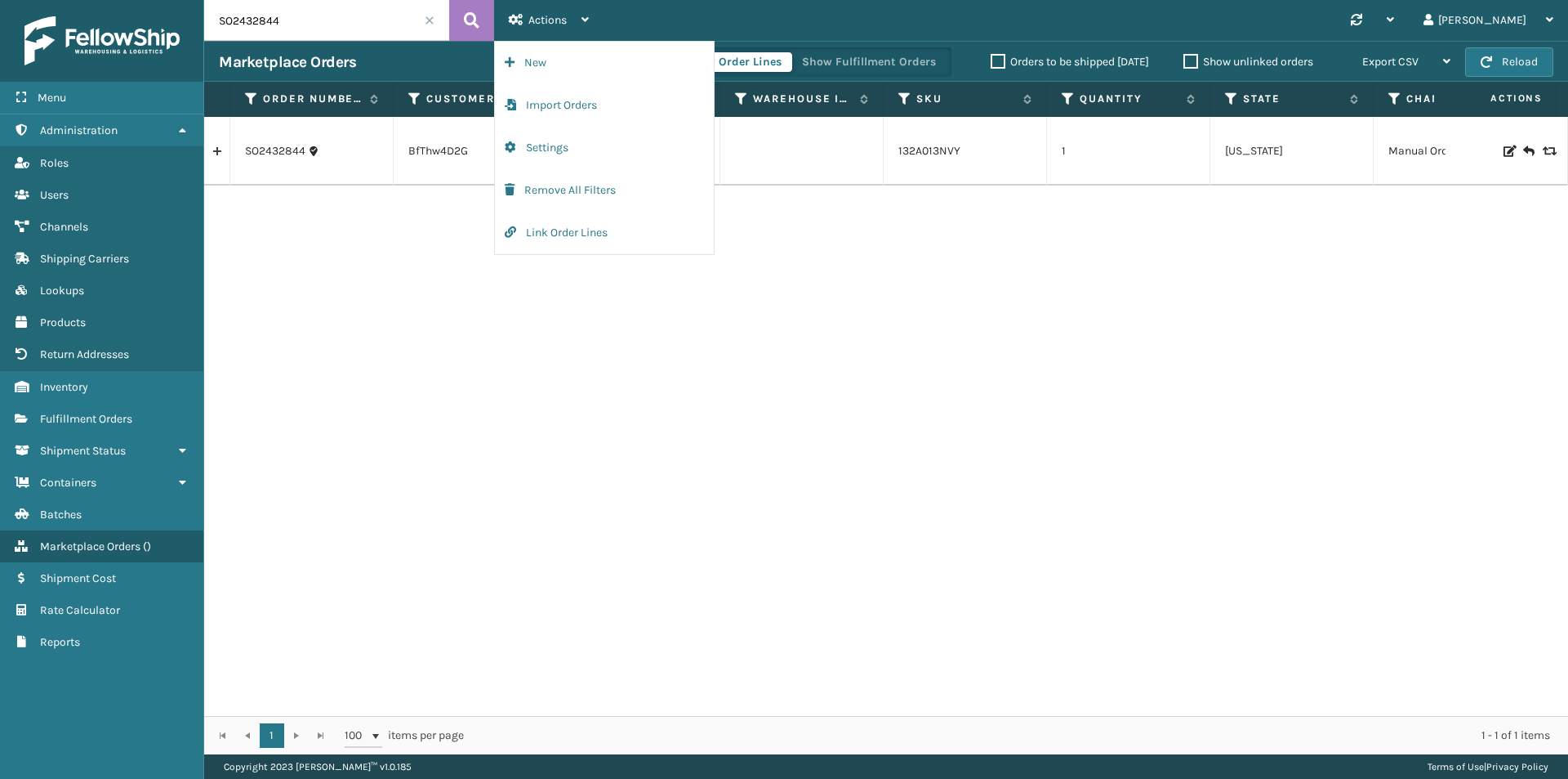
click at [894, 252] on div "SO2432844 BfThw4D2G AMAZOWA-DS [DOMAIN_NAME] Dropship 132A013NVY 1 [US_STATE] M…" at bounding box center [886, 416] width 1364 height 599
